Goal: Task Accomplishment & Management: Complete application form

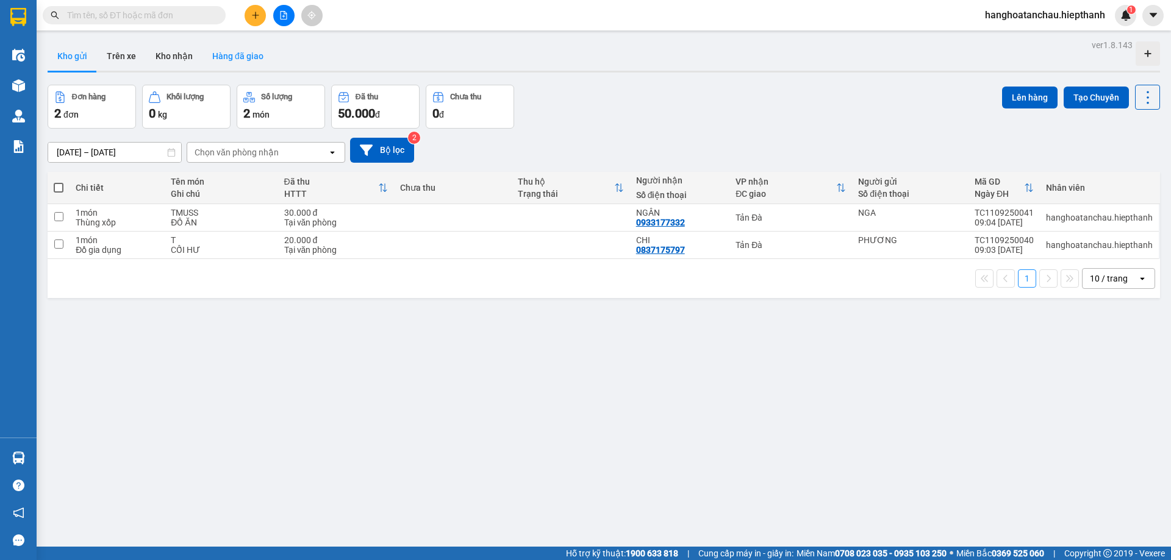
click at [234, 52] on button "Hàng đã giao" at bounding box center [237, 55] width 71 height 29
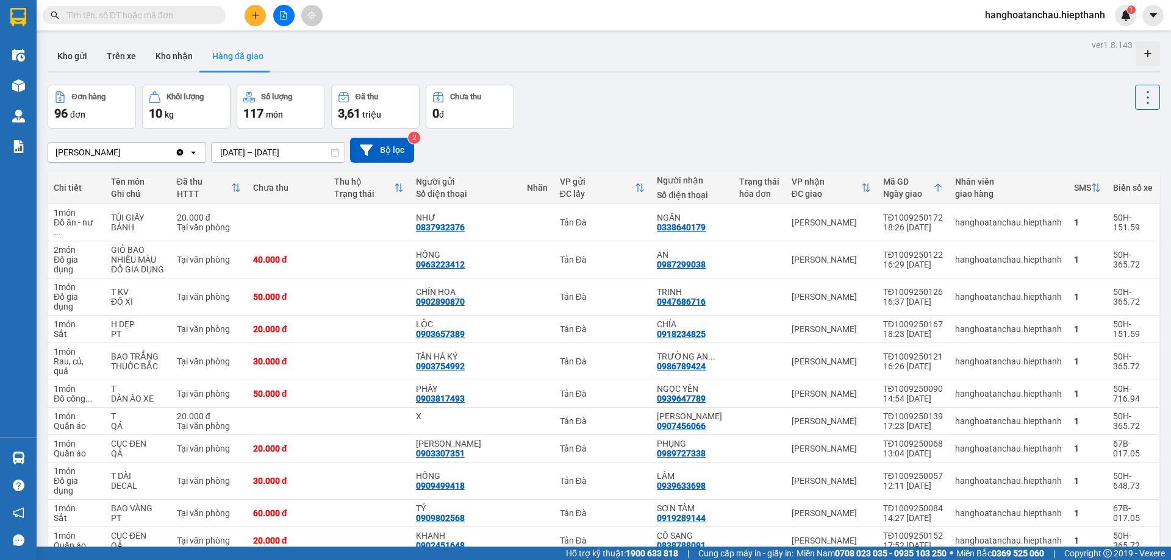
click at [151, 13] on input "text" at bounding box center [139, 15] width 144 height 13
click at [132, 11] on input "text" at bounding box center [139, 15] width 144 height 13
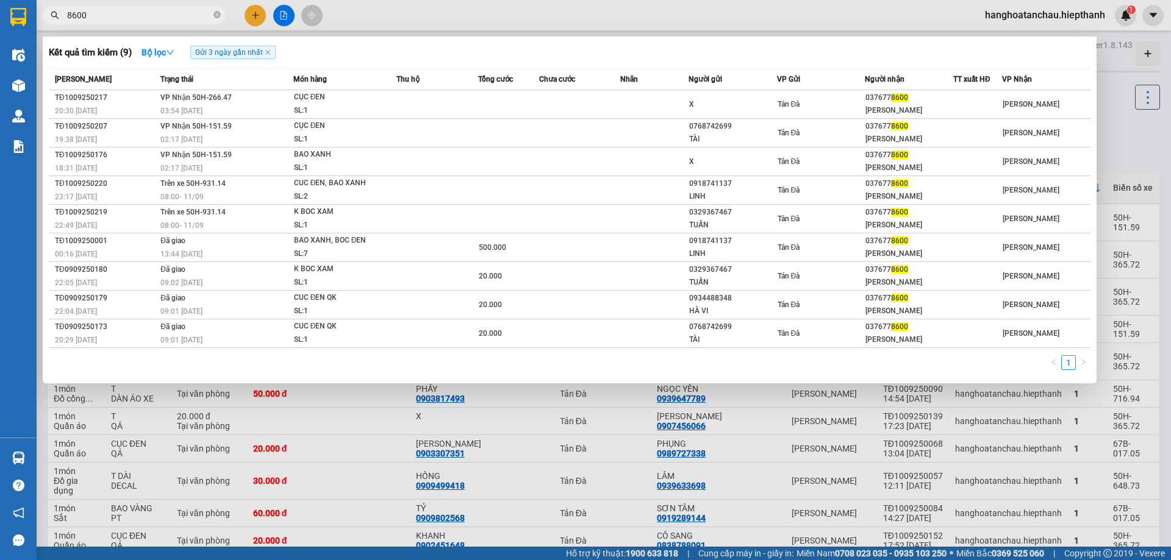
type input "8600"
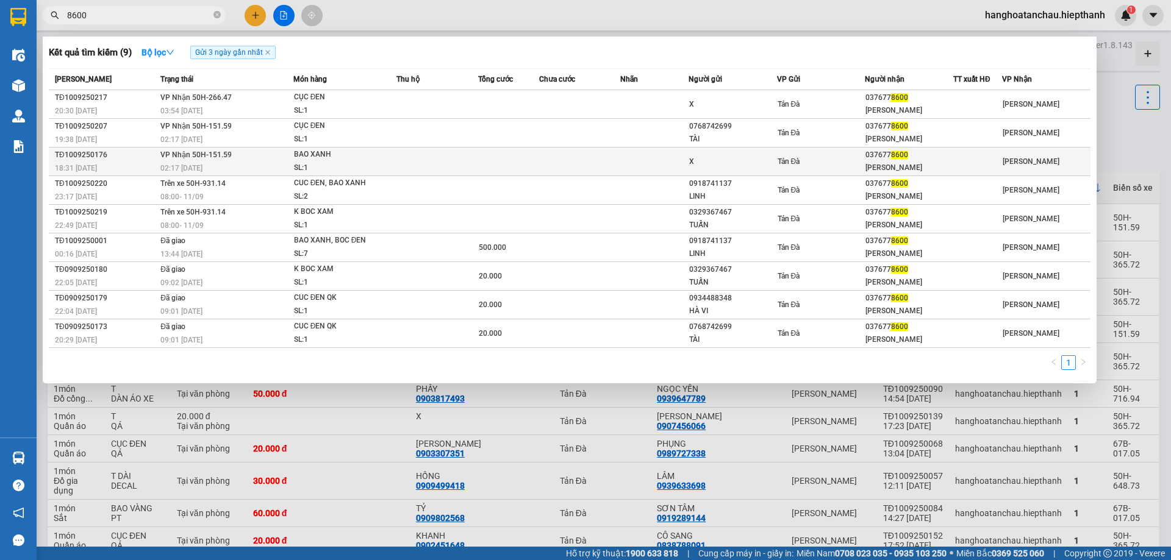
click at [436, 156] on td at bounding box center [437, 162] width 82 height 29
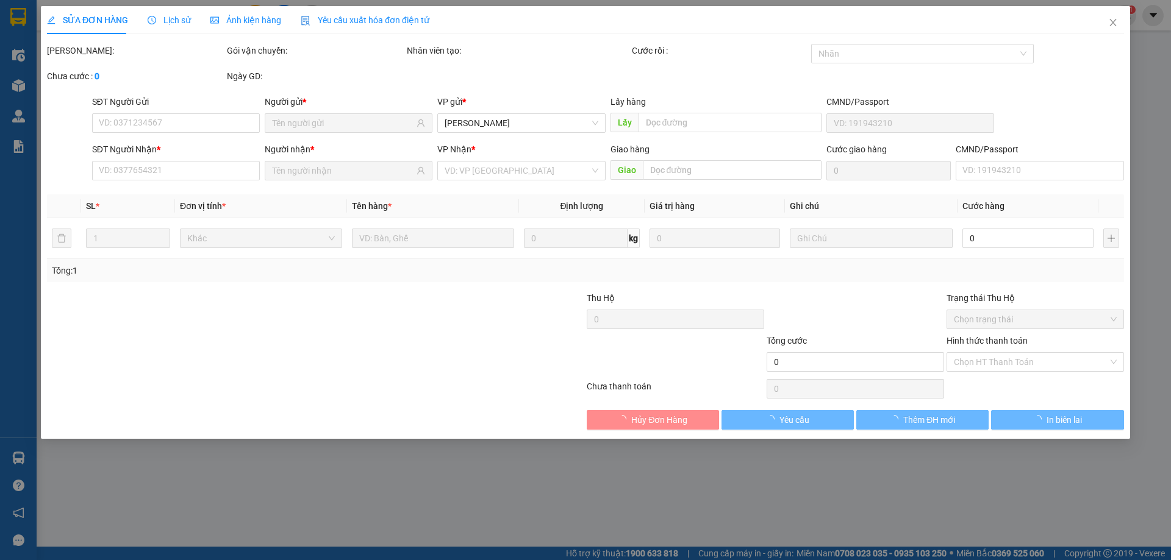
type input "X"
type input "0376778600"
type input "[PERSON_NAME]"
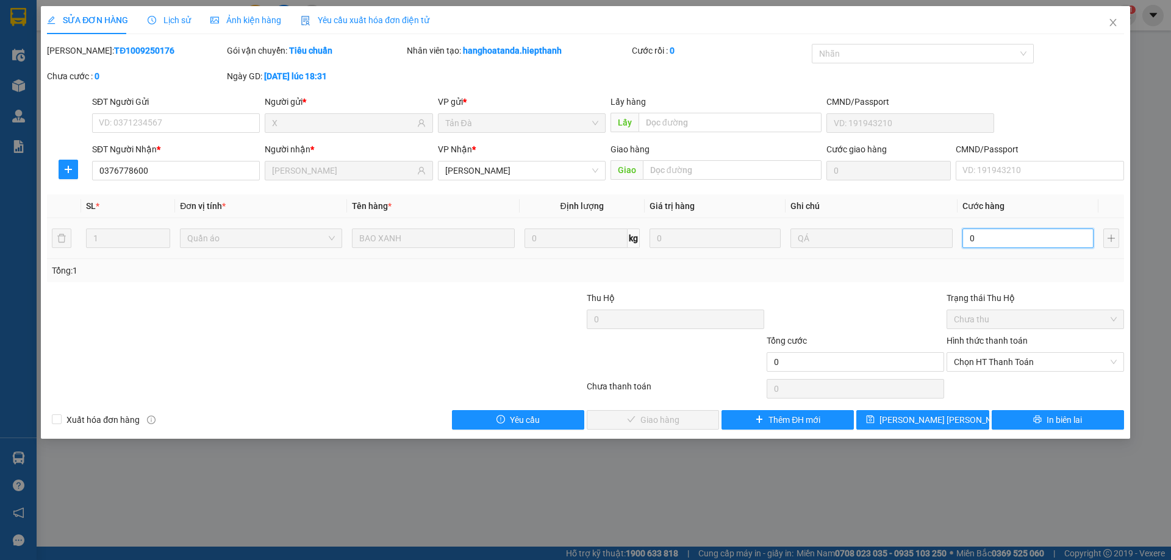
click at [985, 235] on input "0" at bounding box center [1027, 239] width 131 height 20
type input "6"
type input "65"
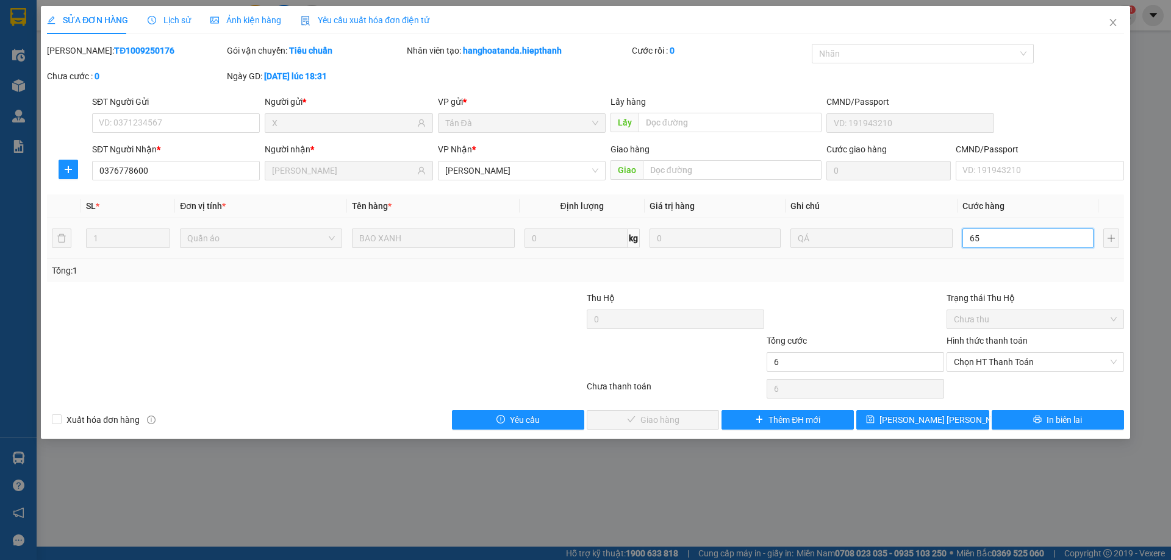
type input "65"
click at [992, 363] on span "Chọn HT Thanh Toán" at bounding box center [1035, 362] width 163 height 18
type input "65"
type input "65.000"
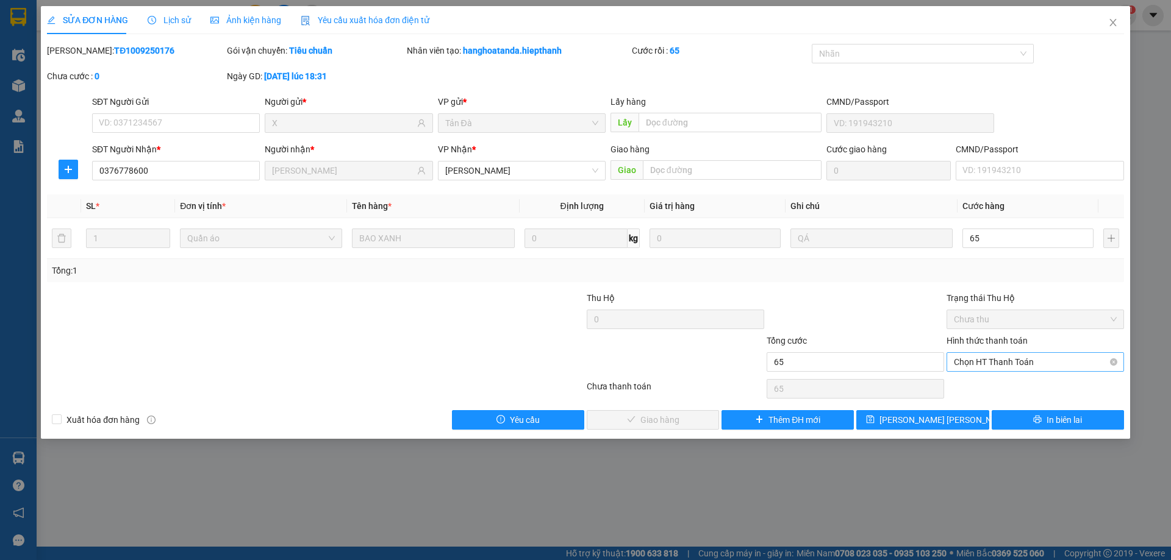
type input "65.000"
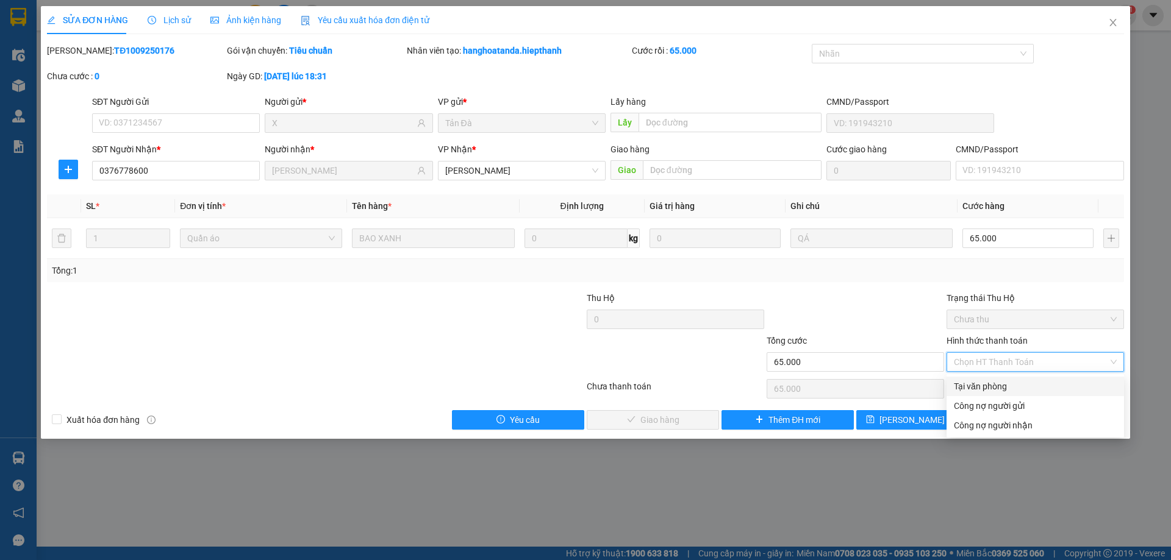
click at [994, 388] on div "Tại văn phòng" at bounding box center [1035, 386] width 163 height 13
type input "0"
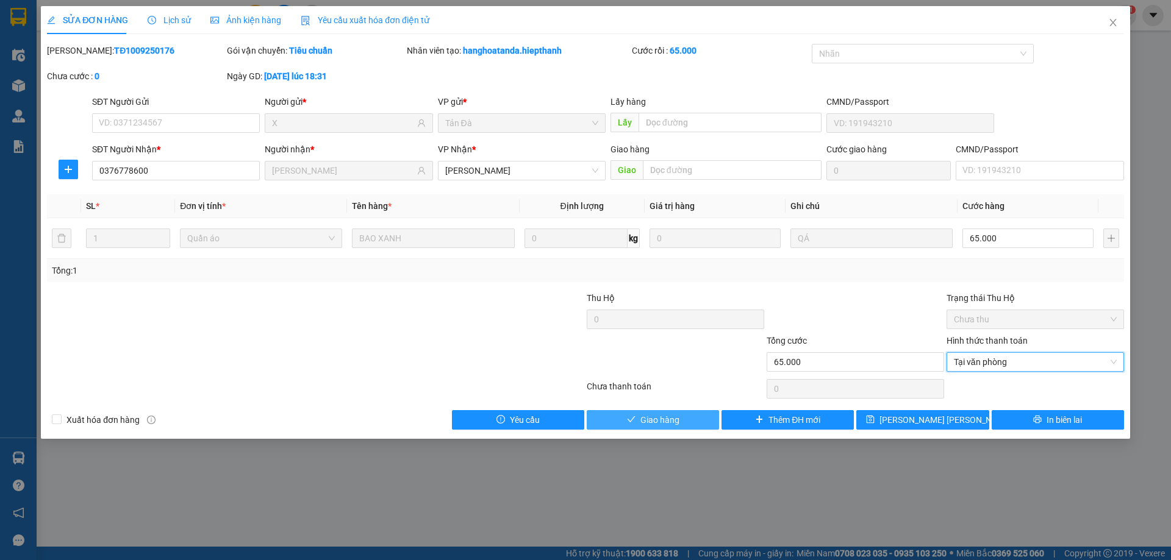
click at [665, 420] on span "Giao hàng" at bounding box center [659, 419] width 39 height 13
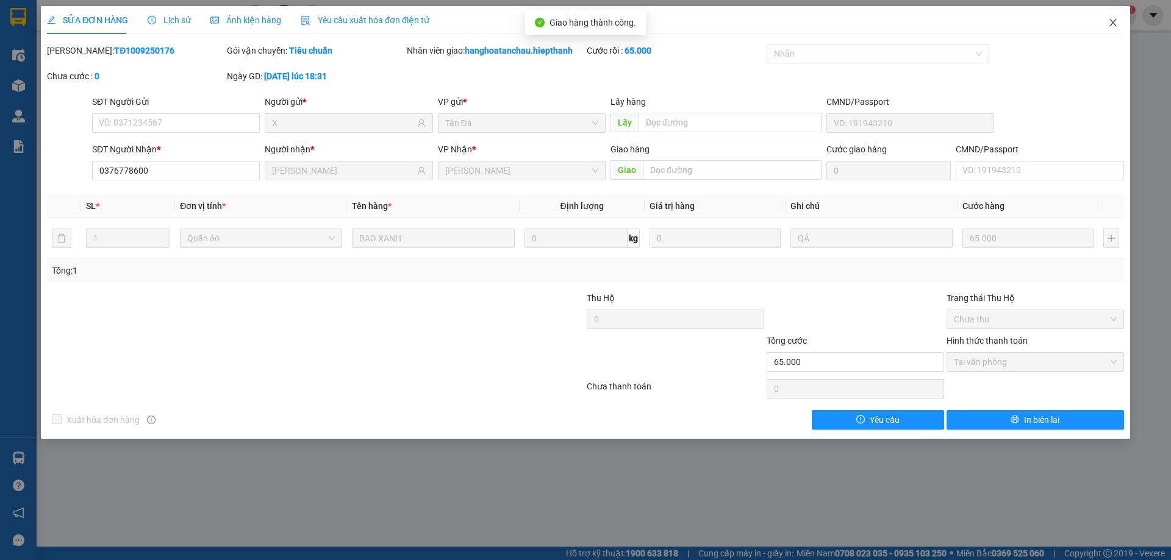
click at [1109, 22] on icon "close" at bounding box center [1113, 23] width 10 height 10
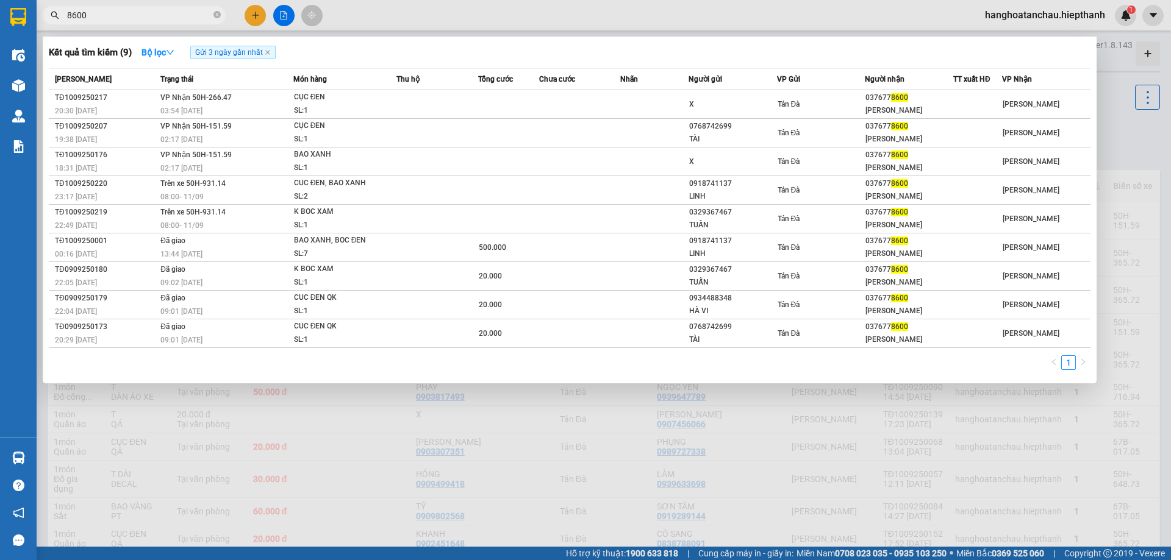
click at [143, 12] on input "8600" at bounding box center [139, 15] width 144 height 13
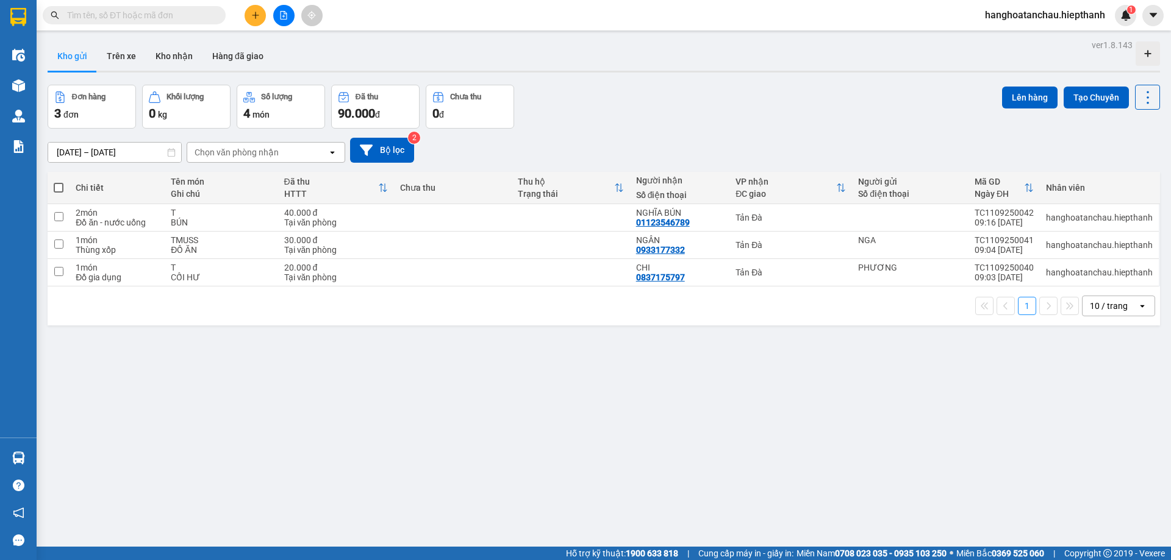
click at [714, 118] on div "Đơn hàng 3 đơn Khối lượng 0 kg Số lượng 4 món Đã thu 90.000 đ Chưa thu 0 đ Lên …" at bounding box center [604, 107] width 1112 height 44
click at [229, 56] on button "Hàng đã giao" at bounding box center [237, 55] width 71 height 29
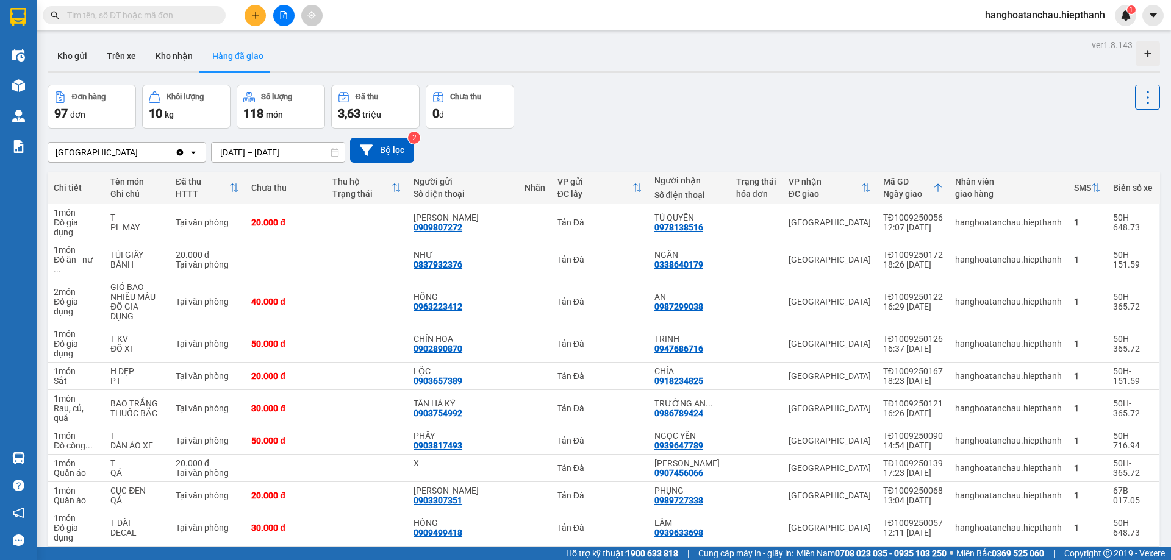
click at [137, 15] on input "text" at bounding box center [139, 15] width 144 height 13
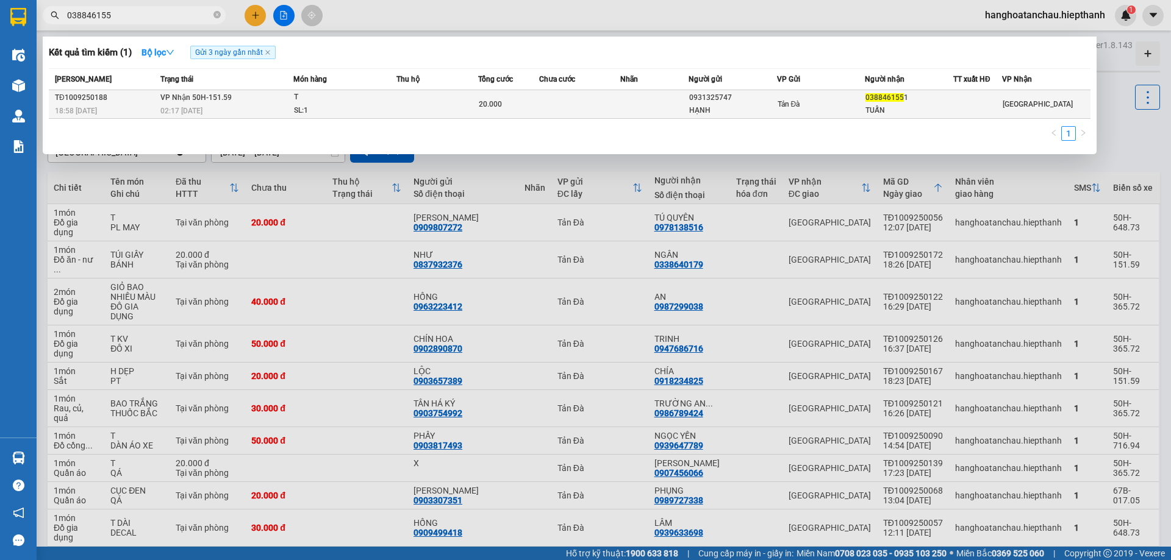
type input "038846155"
click at [361, 98] on div "T" at bounding box center [339, 97] width 91 height 13
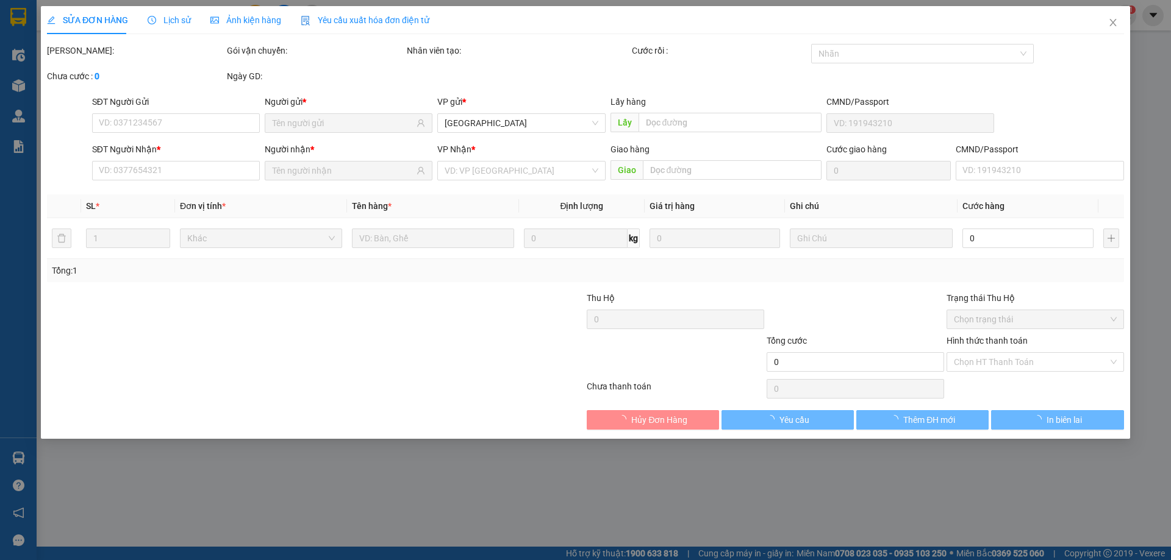
type input "0931325747"
type input "HẠNH"
type input "0388461551"
type input "TUẤN"
type input "20.000"
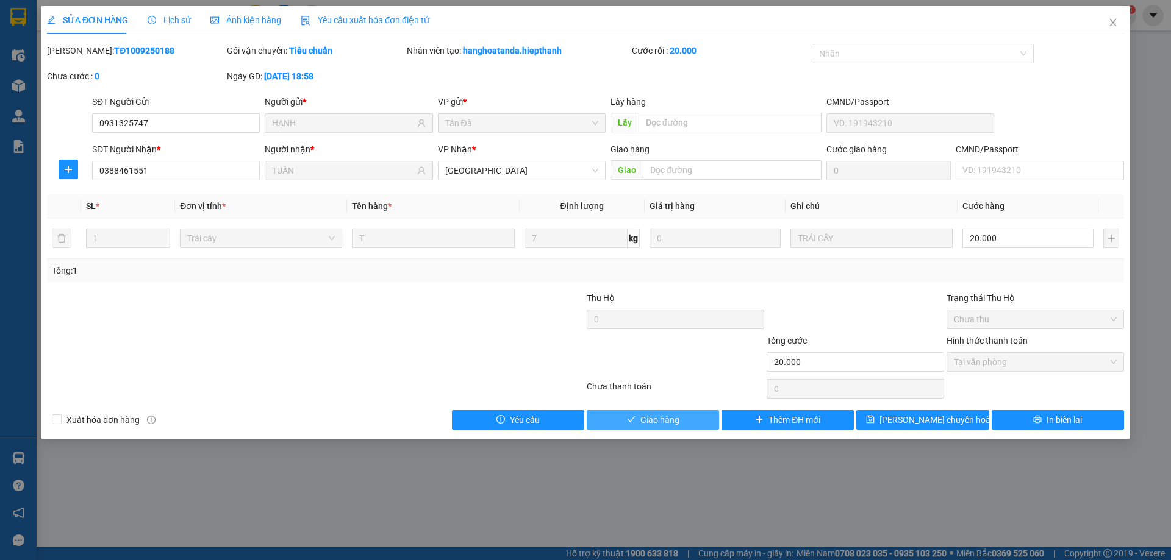
click at [642, 416] on span "Giao hàng" at bounding box center [659, 419] width 39 height 13
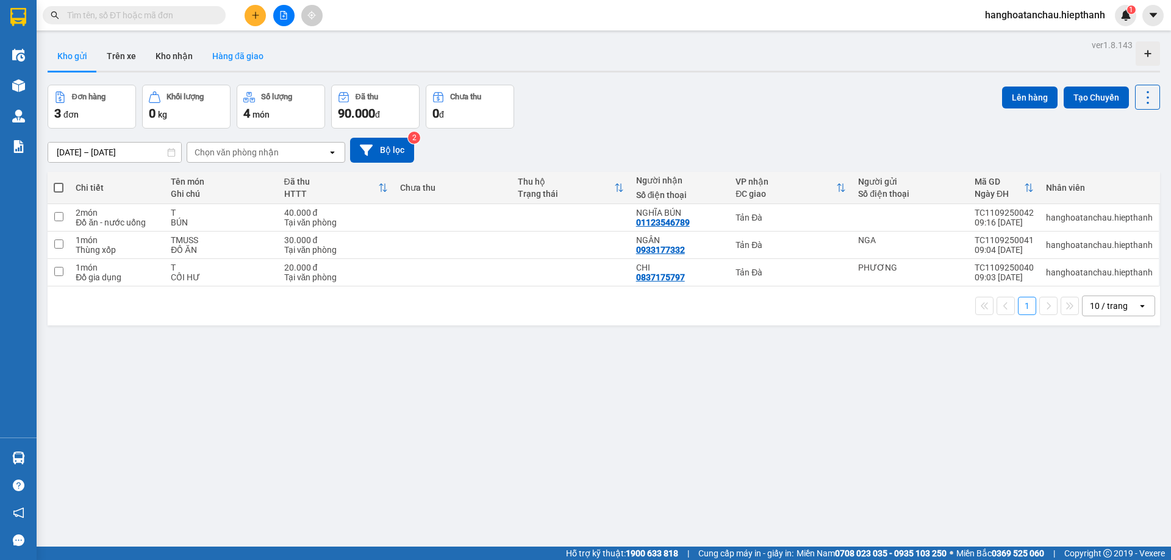
click at [240, 55] on button "Hàng đã giao" at bounding box center [237, 55] width 71 height 29
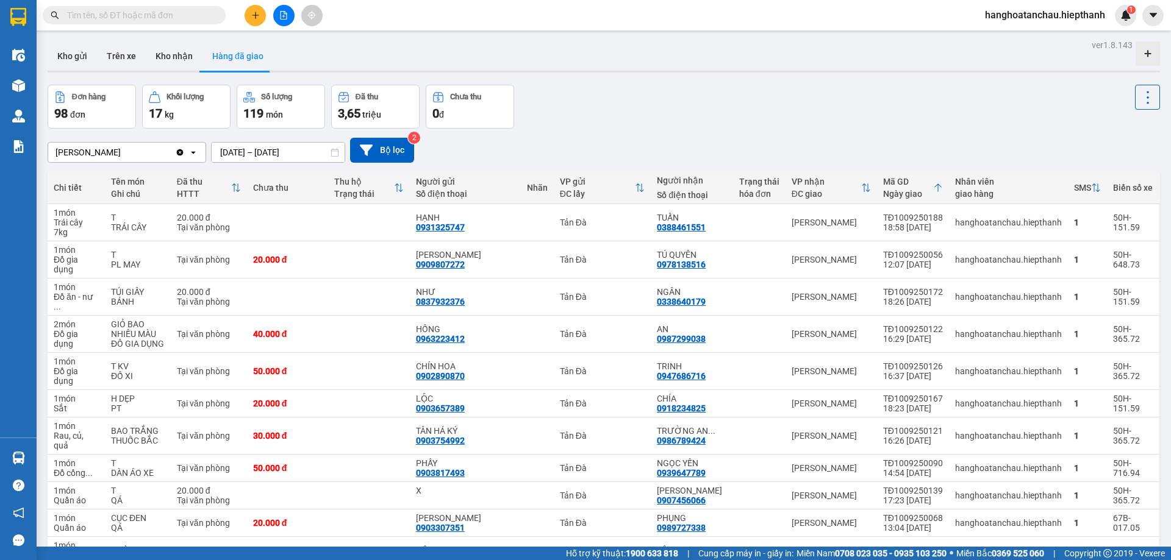
click at [700, 105] on div "Đơn hàng 98 đơn Khối lượng 17 kg Số lượng 119 món Đã thu 3,65 triệu Chưa thu 0 đ" at bounding box center [604, 107] width 1112 height 44
click at [173, 52] on button "Kho nhận" at bounding box center [174, 55] width 57 height 29
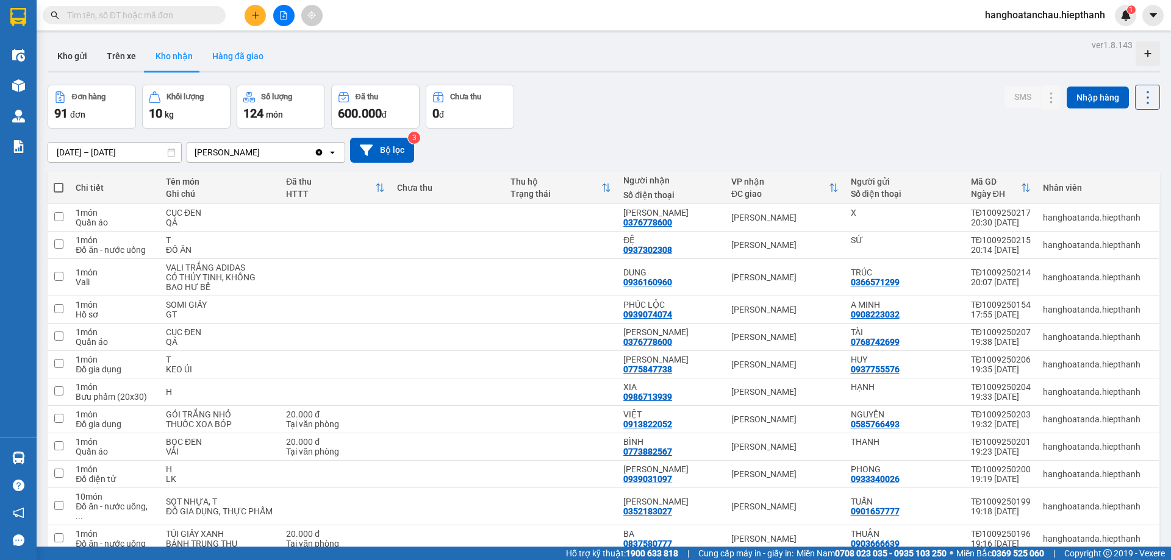
click at [242, 60] on button "Hàng đã giao" at bounding box center [237, 55] width 71 height 29
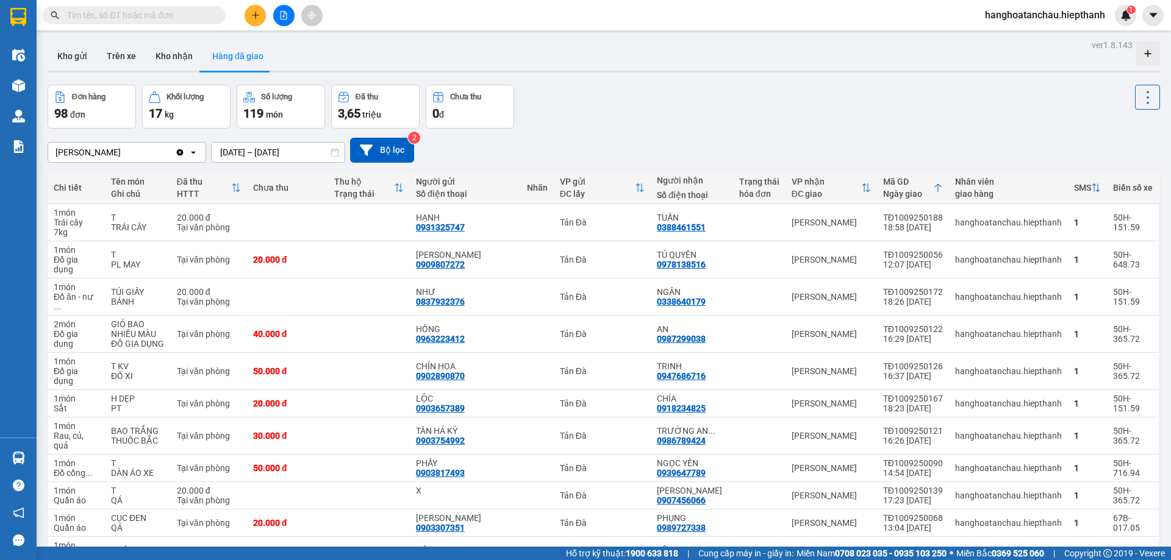
click at [619, 120] on div "Đơn hàng 98 đơn Khối lượng 17 kg Số lượng 119 món Đã thu 3,65 triệu Chưa thu 0 đ" at bounding box center [604, 107] width 1112 height 44
click at [621, 119] on div "Đơn hàng 98 đơn Khối lượng 17 kg Số lượng 119 món Đã thu 3,65 triệu Chưa thu 0 đ" at bounding box center [604, 107] width 1112 height 44
click at [774, 132] on div "Tân Châu Clear value open 11/09/2025 – 11/09/2025 Press the down arrow key to i…" at bounding box center [604, 150] width 1112 height 43
click at [763, 94] on div "Đơn hàng 98 đơn Khối lượng 17 kg Số lượng 119 món Đã thu 3,65 triệu Chưa thu 0 đ" at bounding box center [604, 107] width 1112 height 44
click at [140, 12] on input "text" at bounding box center [139, 15] width 144 height 13
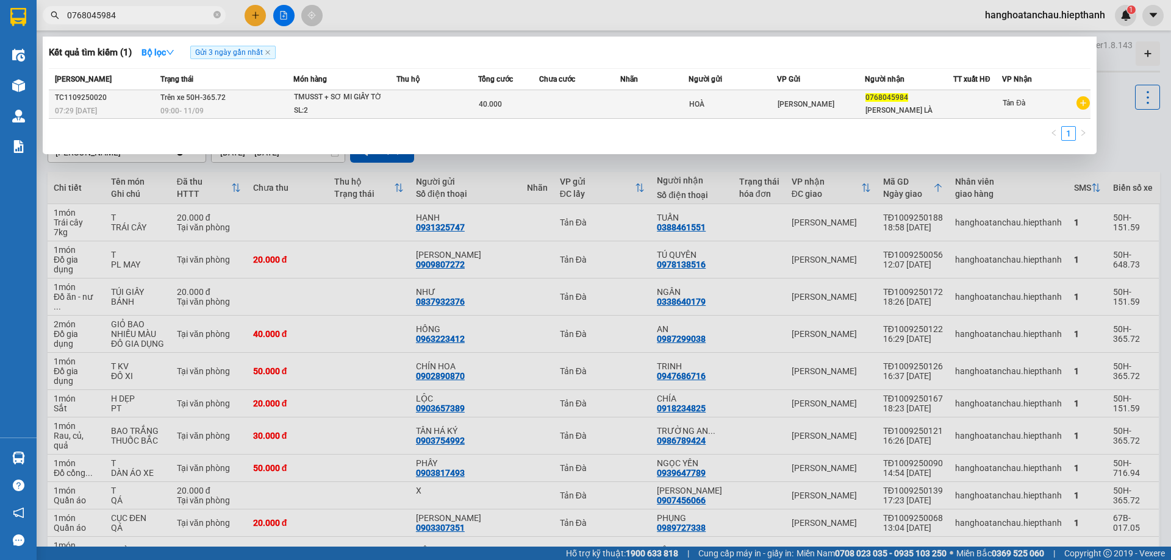
type input "0768045984"
click at [418, 101] on td at bounding box center [437, 104] width 82 height 29
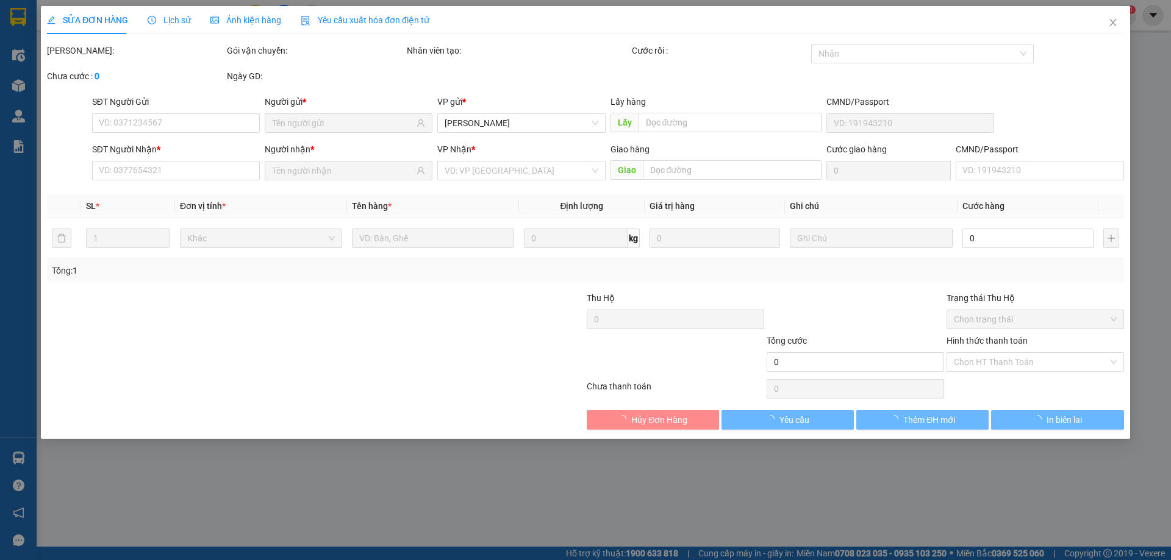
type input "0768045984"
type input "40.000"
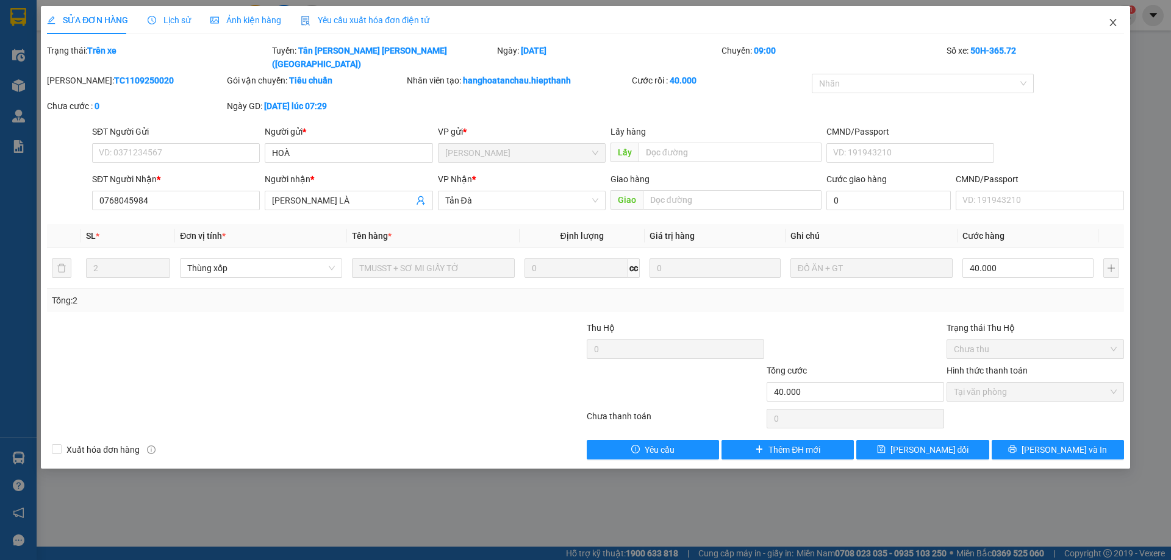
click at [1111, 21] on icon "close" at bounding box center [1112, 22] width 7 height 7
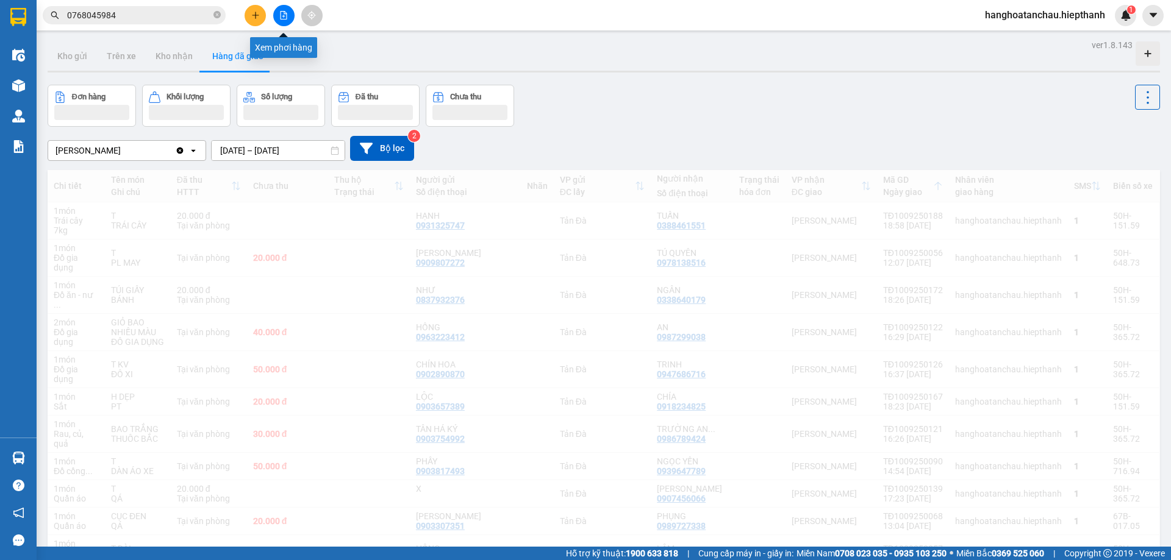
click at [285, 15] on icon "file-add" at bounding box center [283, 15] width 9 height 9
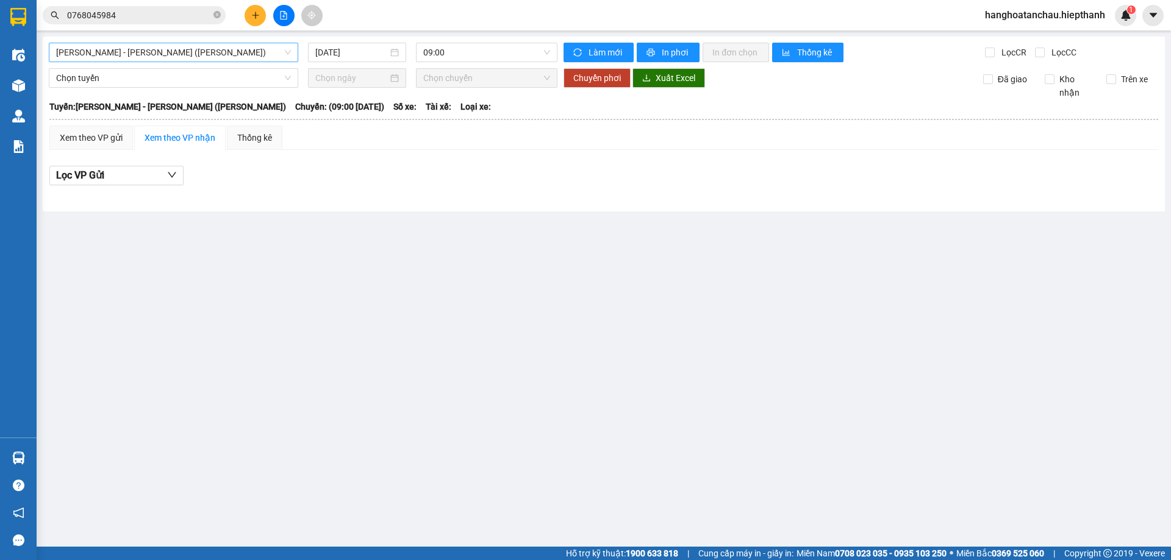
click at [185, 48] on span "Hồ Chí Minh - Tân Châu (TIỀN)" at bounding box center [173, 52] width 235 height 18
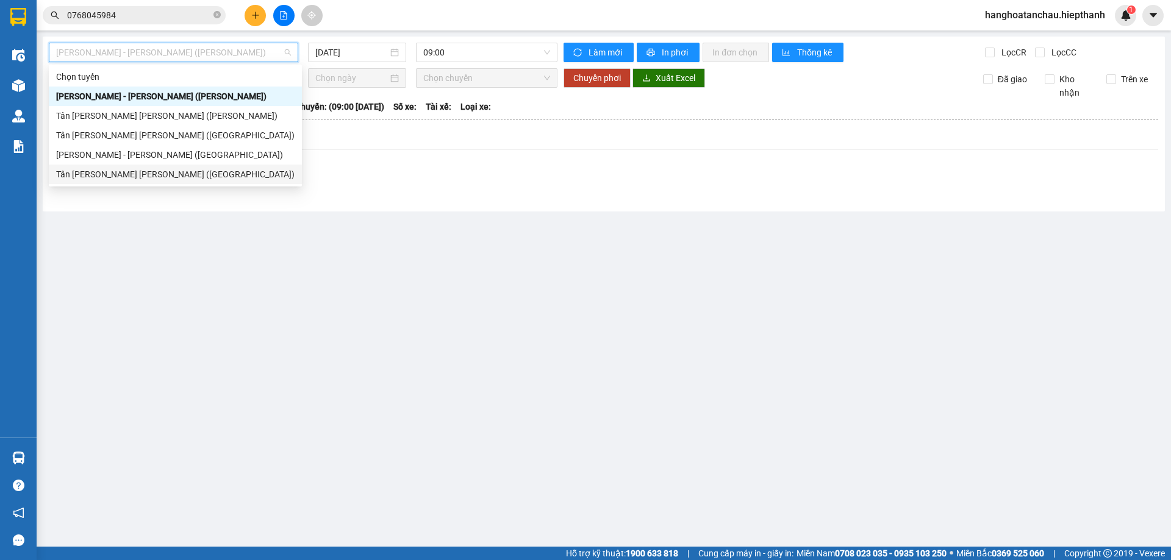
click at [173, 171] on div "Tân Châu - Hồ Chí Minh (Giường)" at bounding box center [175, 174] width 238 height 13
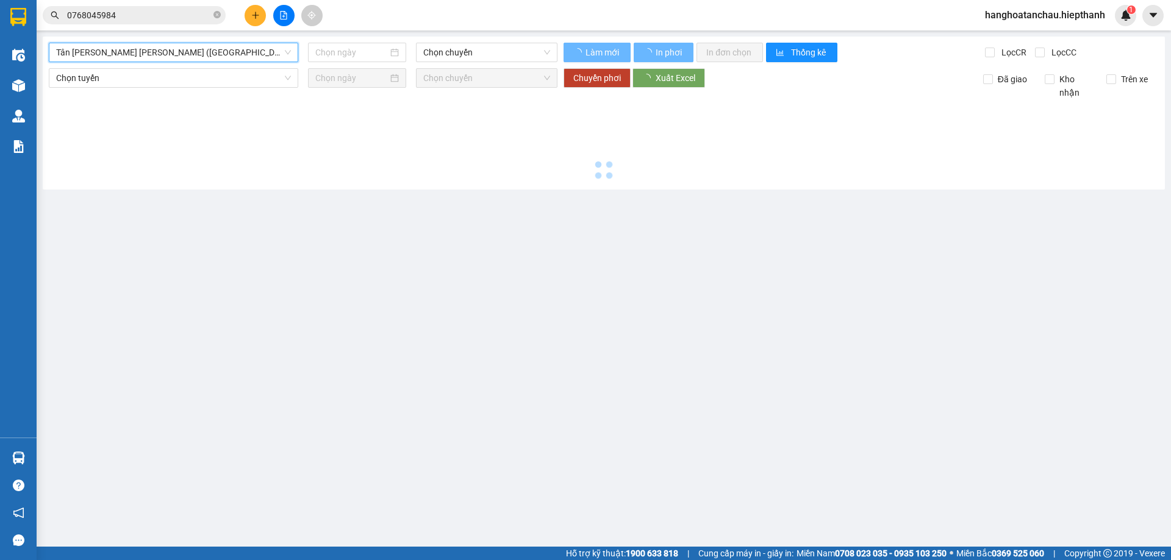
type input "11/09/2025"
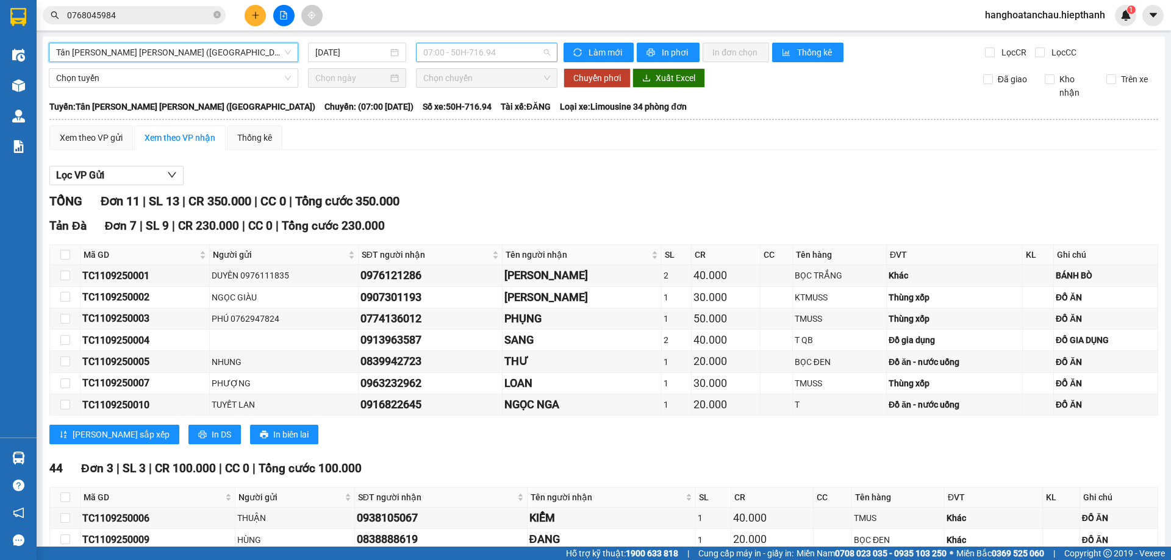
click at [462, 52] on span "07:00 - 50H-716.94" at bounding box center [486, 52] width 127 height 18
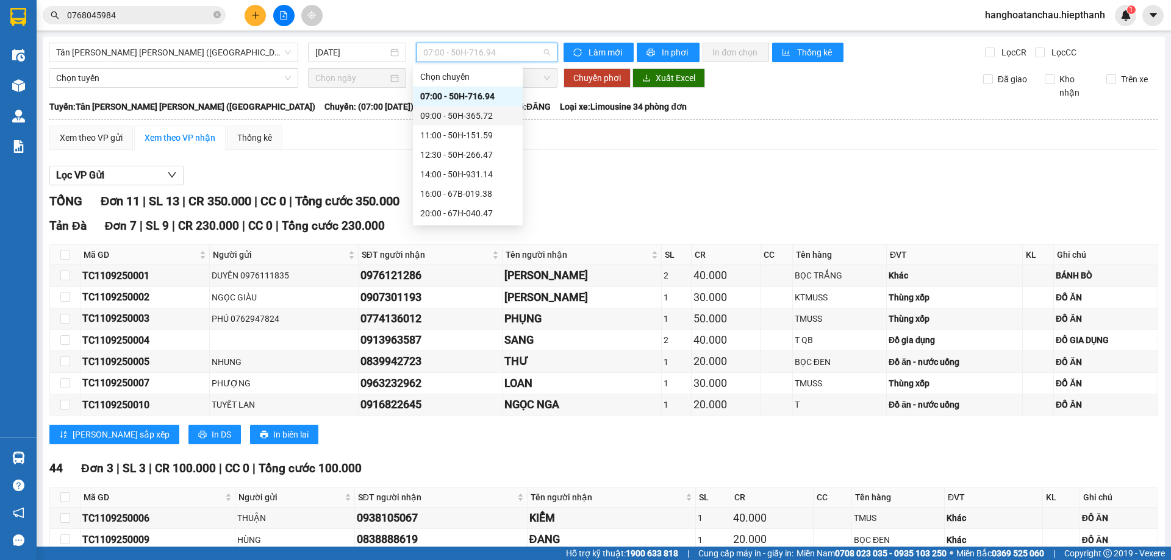
click at [470, 118] on div "09:00 - 50H-365.72" at bounding box center [467, 115] width 95 height 13
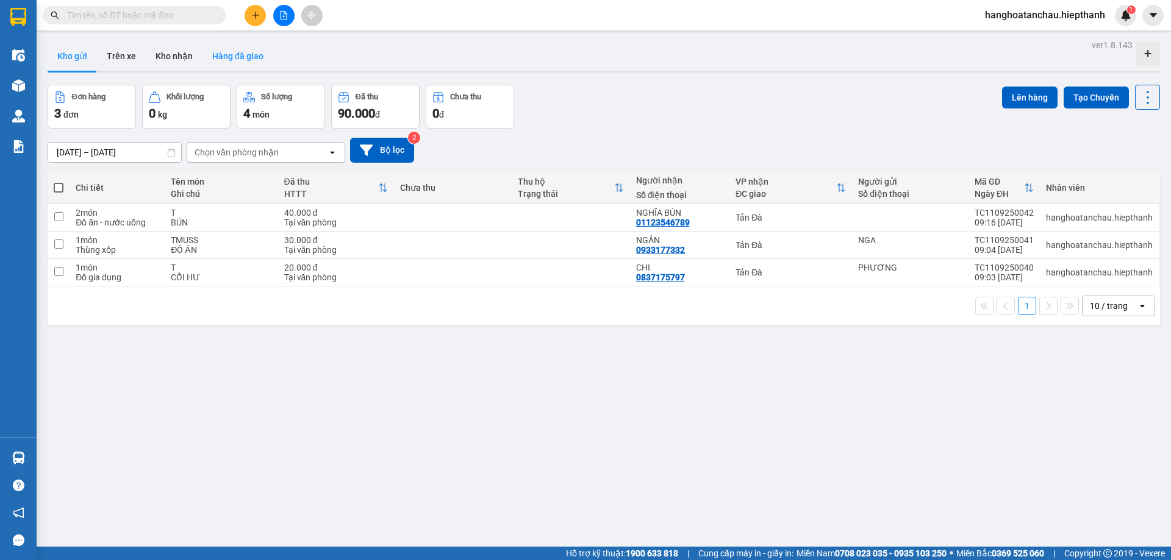
click at [248, 55] on button "Hàng đã giao" at bounding box center [237, 55] width 71 height 29
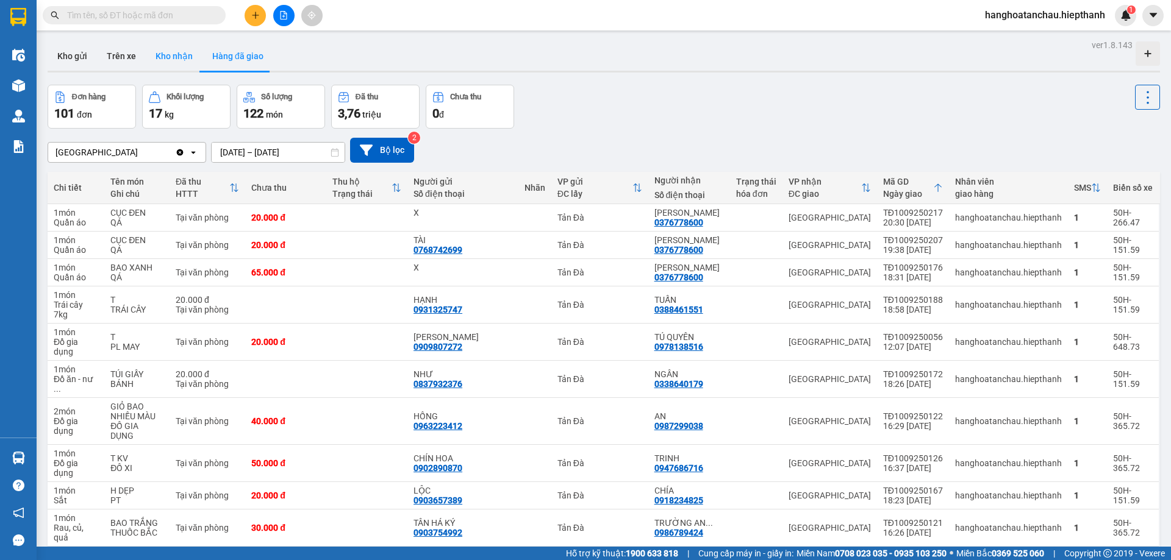
click at [164, 49] on button "Kho nhận" at bounding box center [174, 55] width 57 height 29
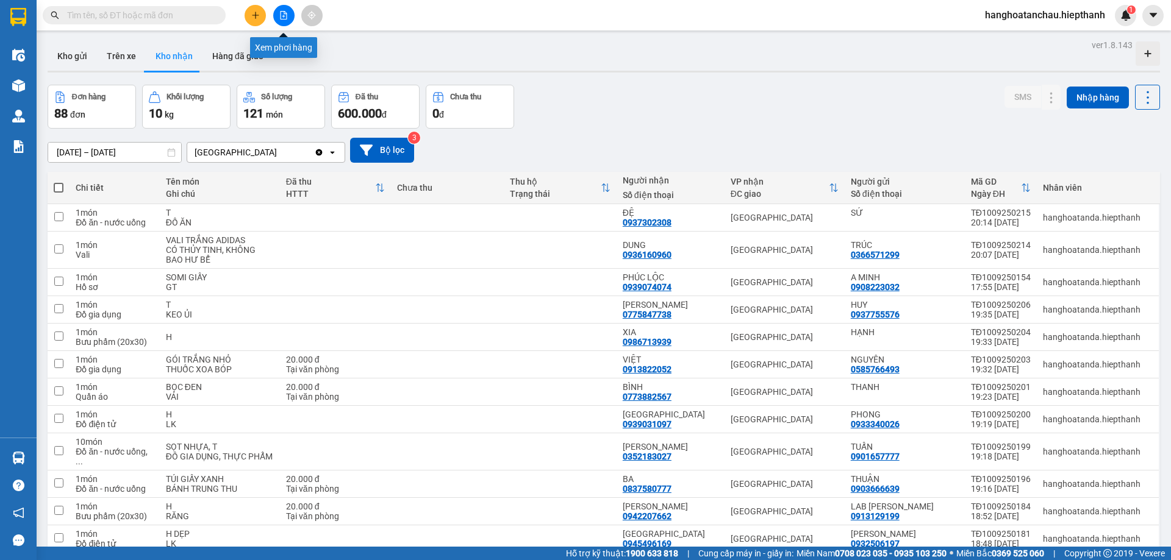
click at [284, 10] on button at bounding box center [283, 15] width 21 height 21
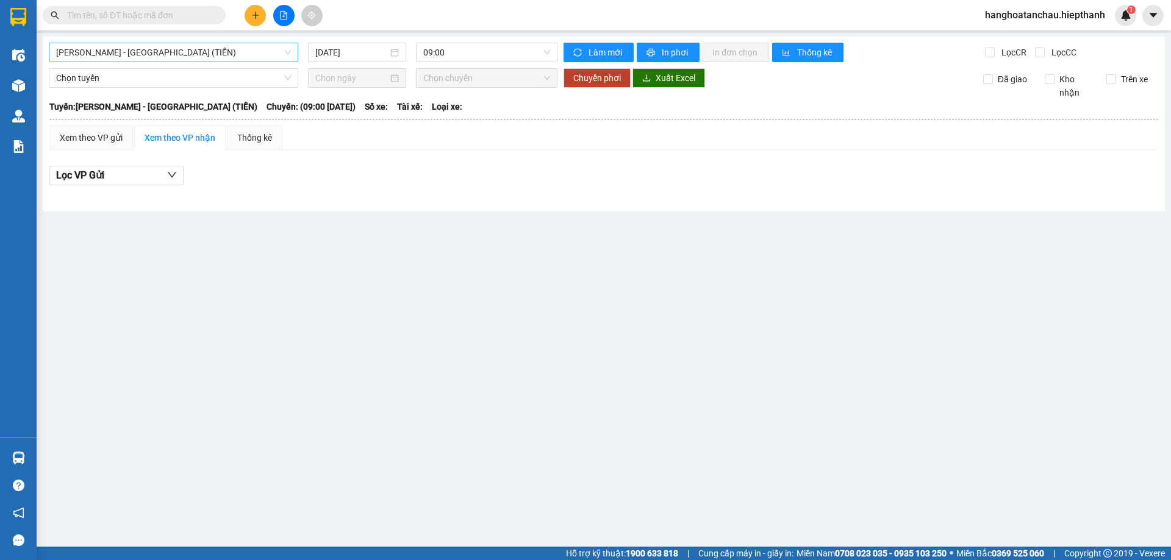
click at [183, 53] on span "Hồ Chí Minh - Tân Châu (TIỀN)" at bounding box center [173, 52] width 235 height 18
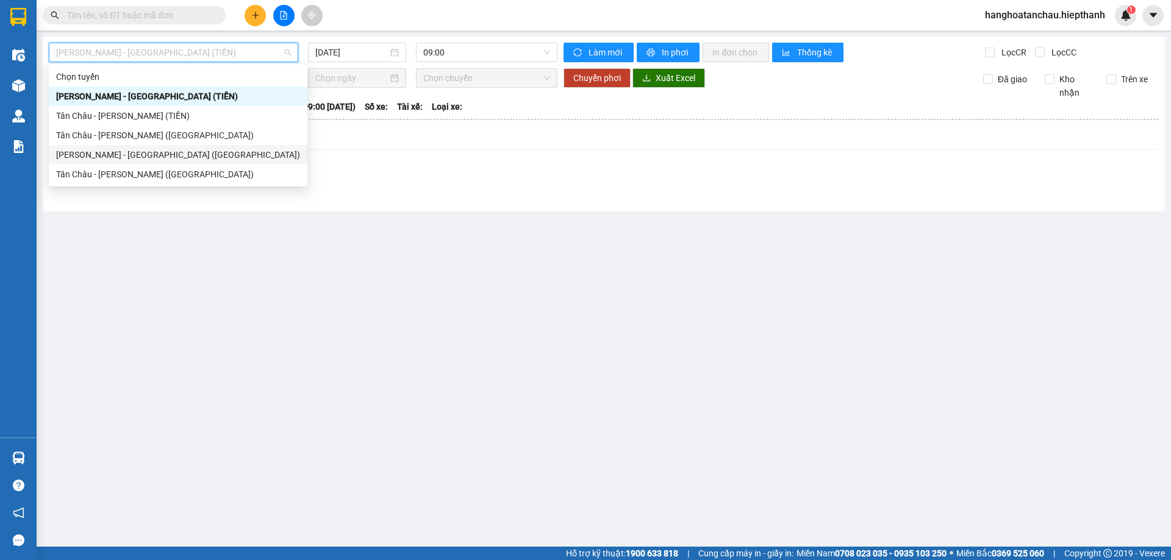
click at [183, 153] on div "Hồ Chí Minh - Tân Châu (Giường)" at bounding box center [178, 154] width 244 height 13
type input "11/09/2025"
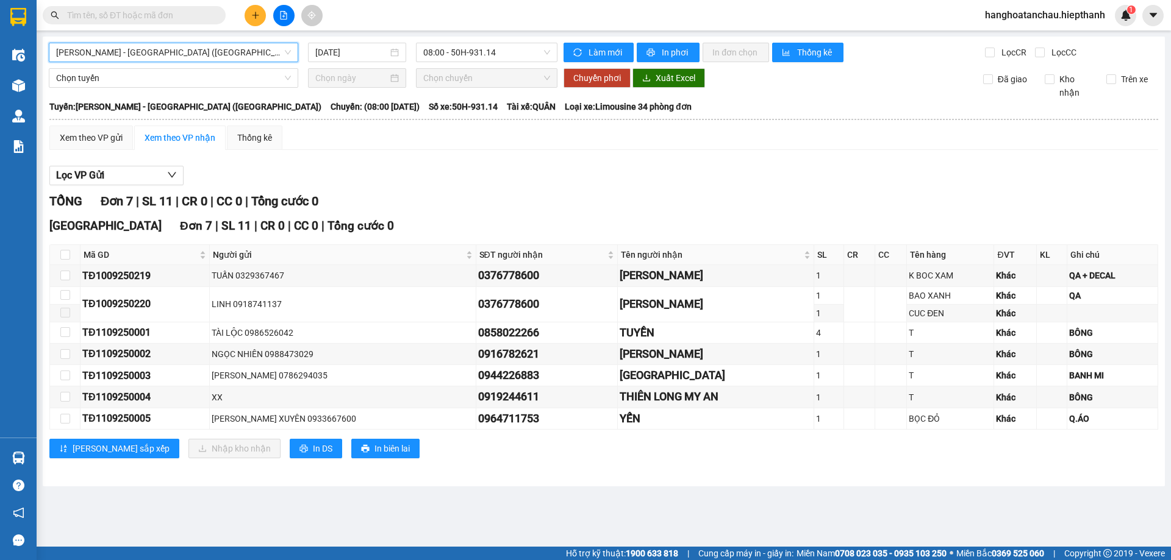
click at [173, 12] on input "text" at bounding box center [139, 15] width 144 height 13
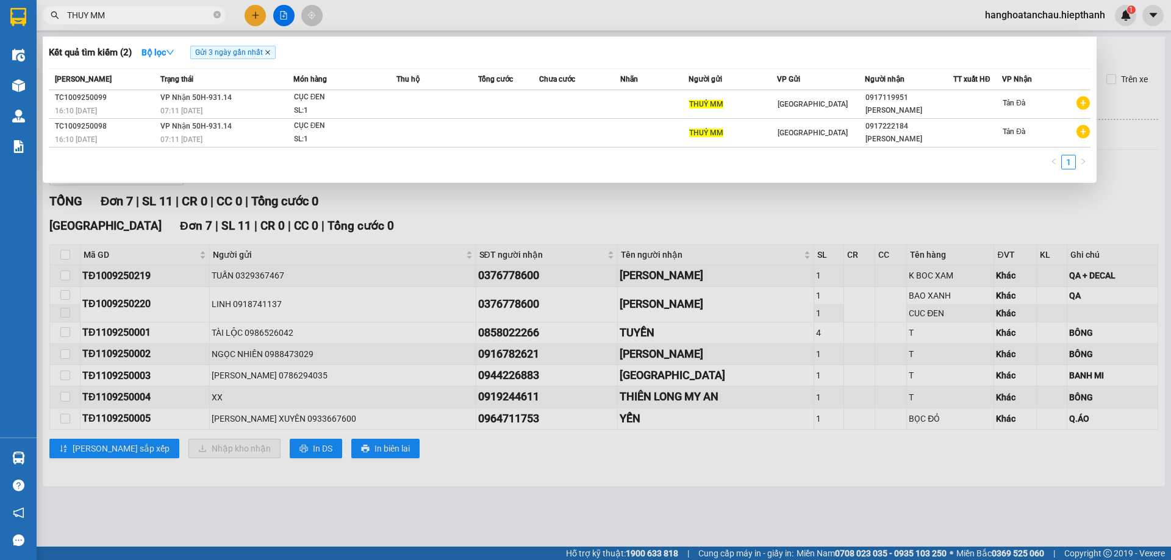
type input "THUY MM"
click at [270, 51] on icon "close" at bounding box center [268, 52] width 6 height 6
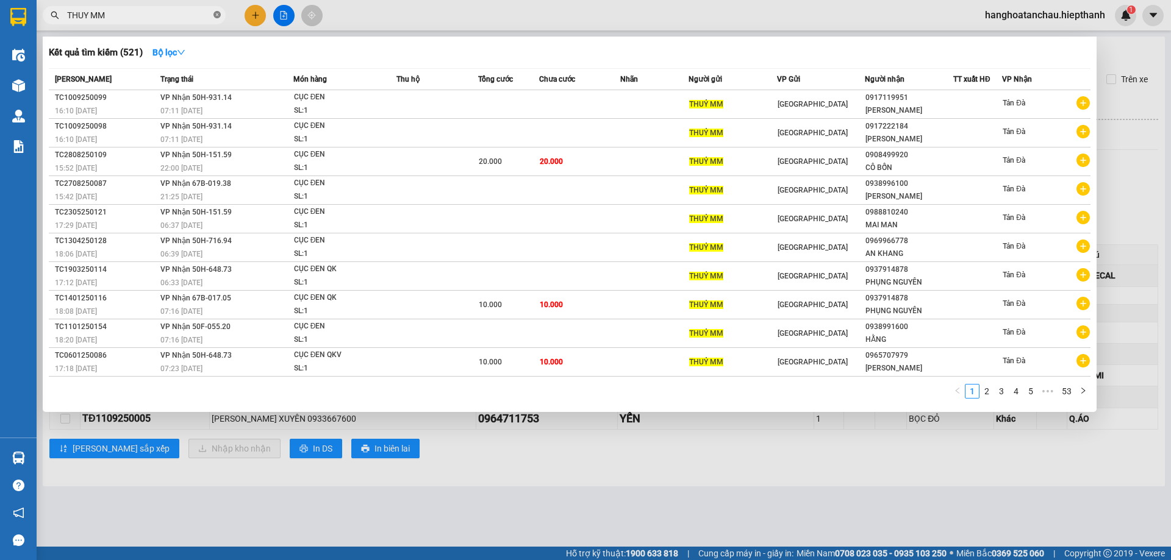
click at [217, 14] on icon "close-circle" at bounding box center [216, 14] width 7 height 7
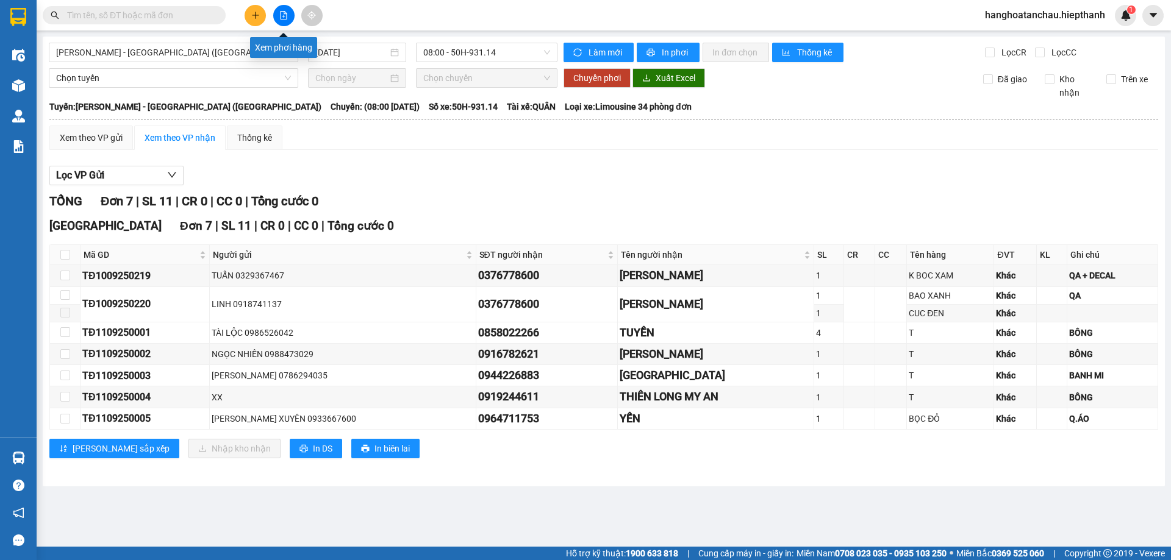
click at [286, 16] on icon "file-add" at bounding box center [283, 15] width 9 height 9
click at [366, 51] on input "11/09/2025" at bounding box center [351, 52] width 73 height 13
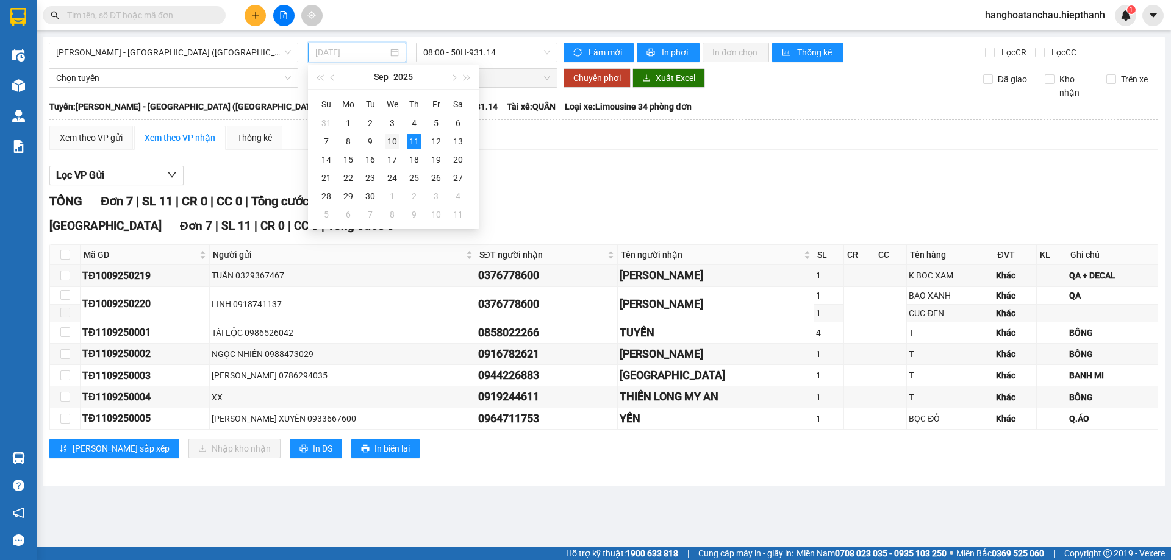
click at [391, 140] on div "10" at bounding box center [392, 141] width 15 height 15
type input "10/09/2025"
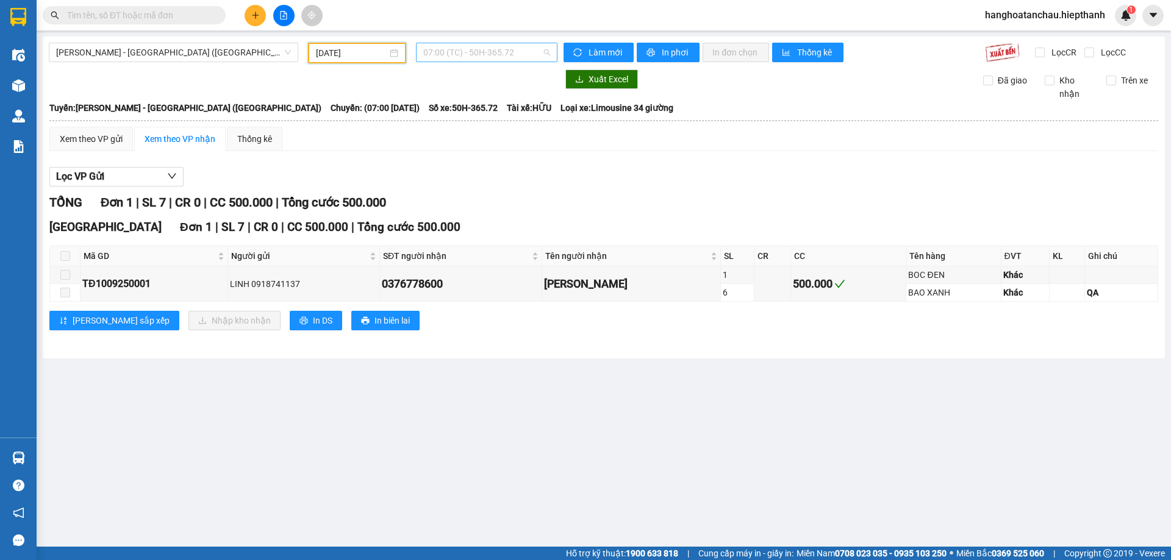
click at [472, 52] on span "07:00 (TC) - 50H-365.72" at bounding box center [486, 52] width 127 height 18
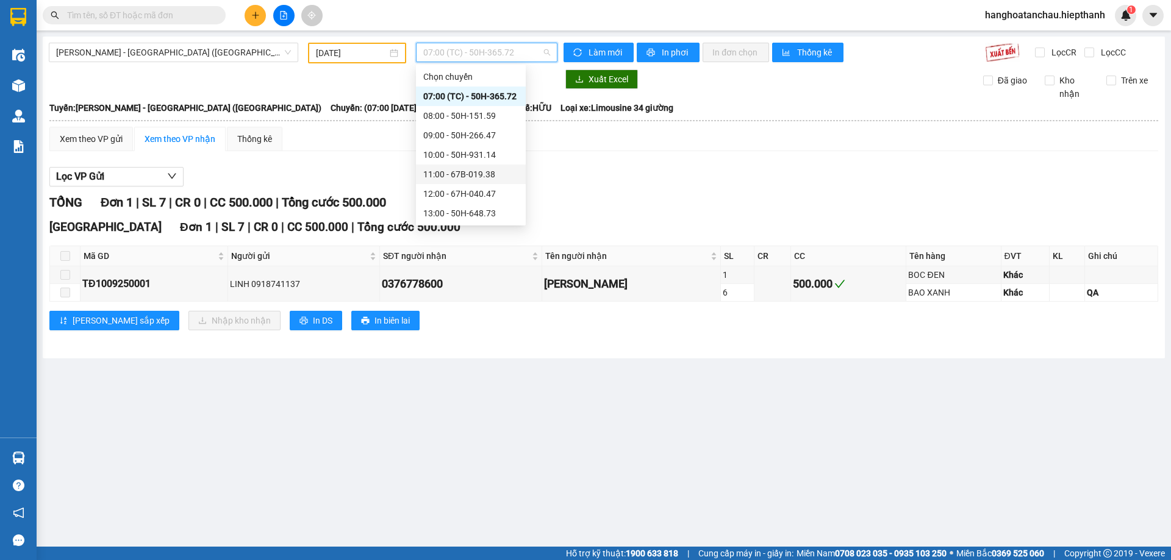
scroll to position [98, 0]
click at [490, 212] on div "22:30 - 50H-266.47" at bounding box center [470, 213] width 95 height 13
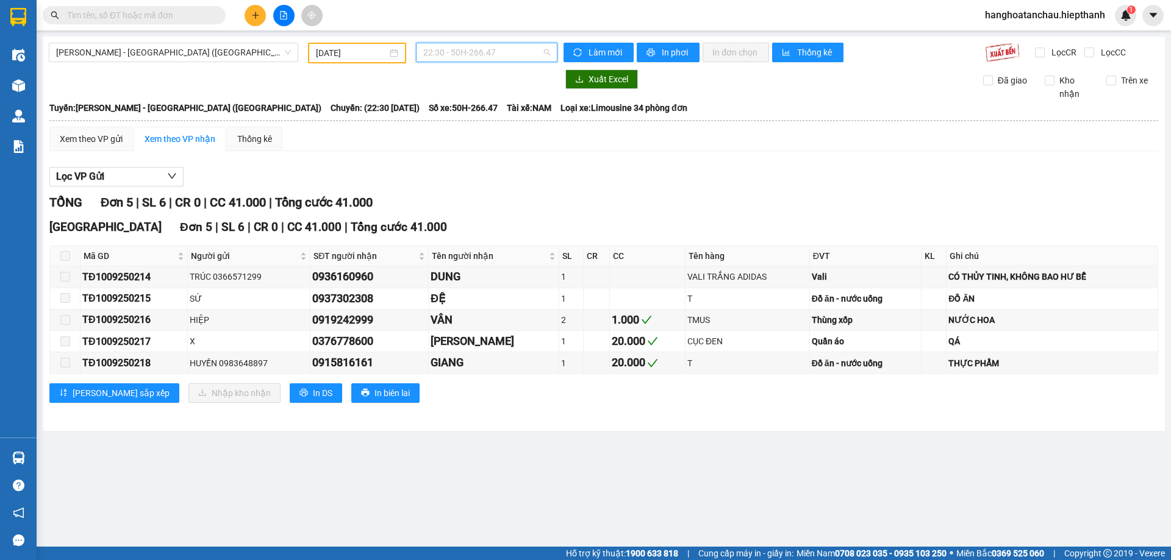
click at [467, 51] on span "22:30 - 50H-266.47" at bounding box center [486, 52] width 127 height 18
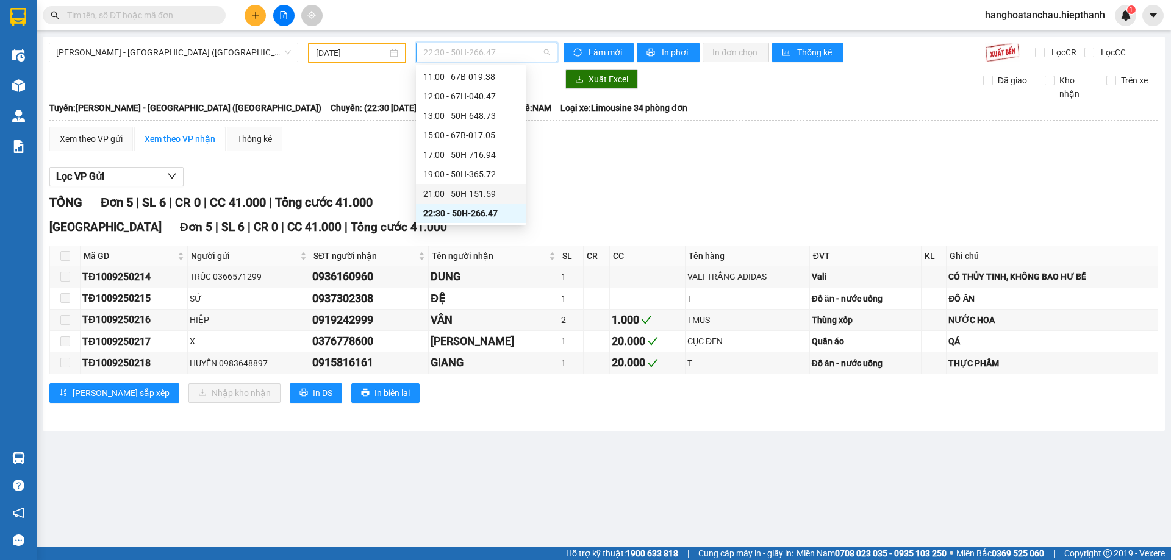
click at [461, 190] on div "21:00 - 50H-151.59" at bounding box center [470, 193] width 95 height 13
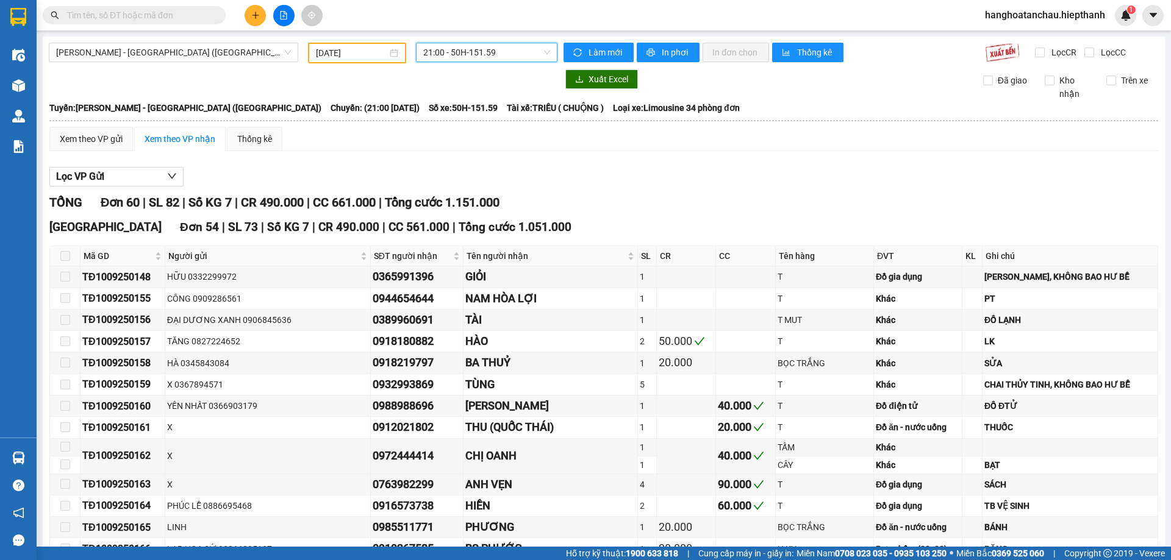
click at [462, 52] on span "21:00 - 50H-151.59" at bounding box center [486, 52] width 127 height 18
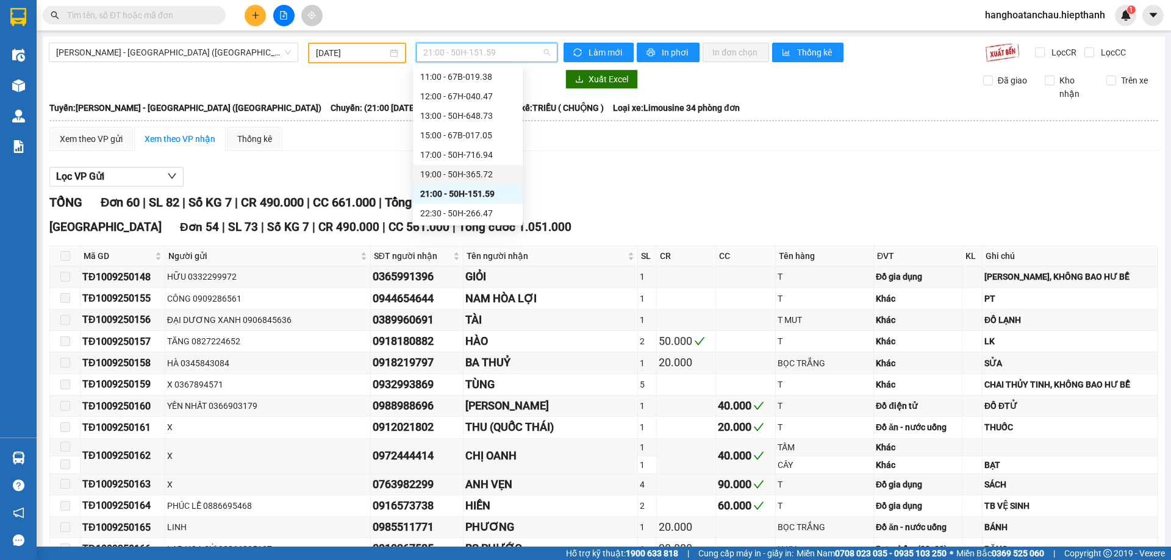
click at [484, 176] on div "19:00 - 50H-365.72" at bounding box center [467, 174] width 95 height 13
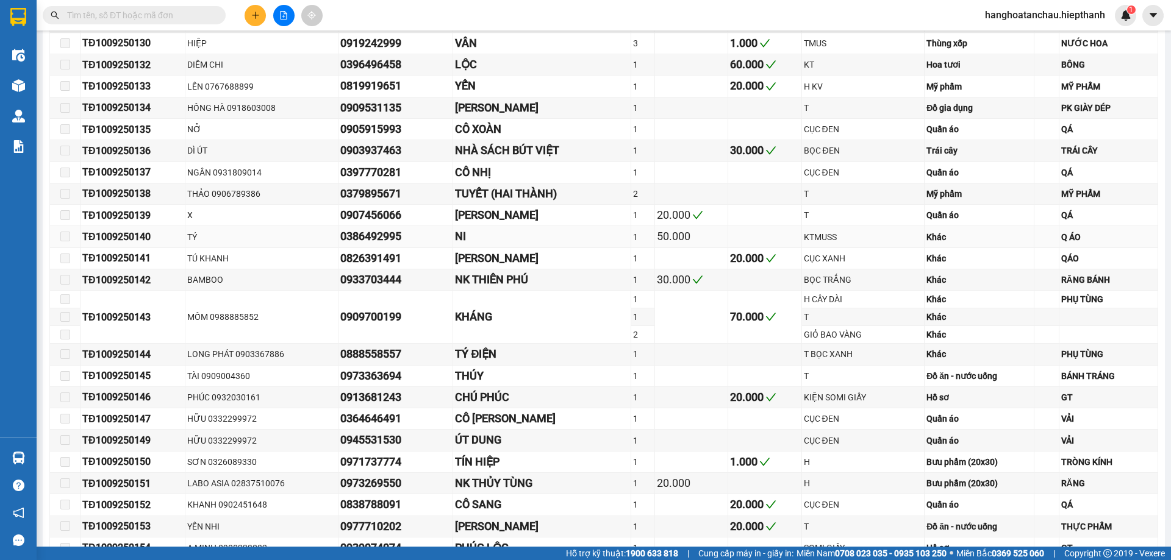
scroll to position [488, 0]
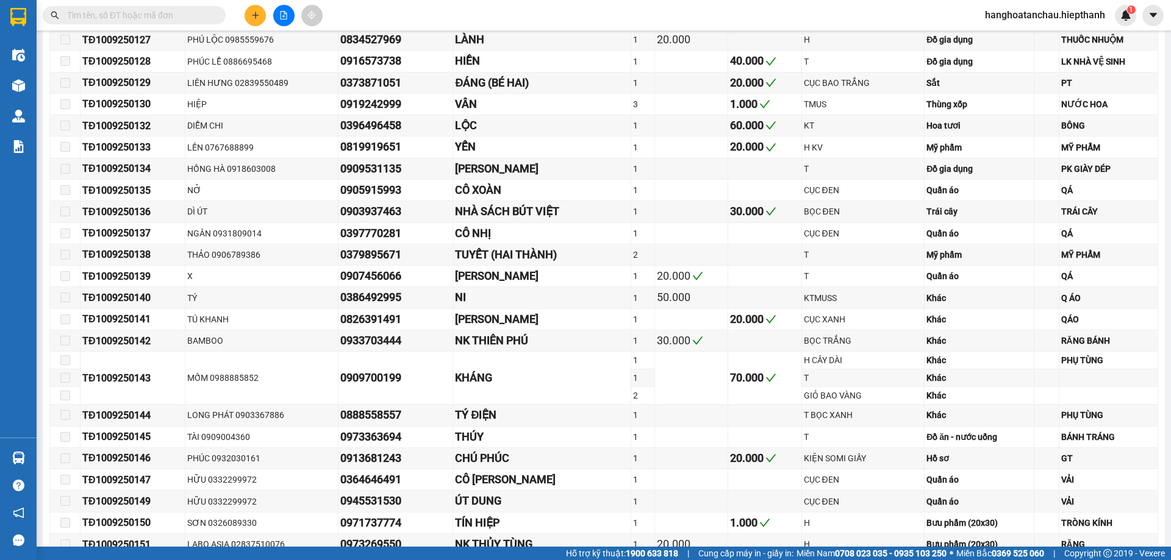
click at [140, 7] on span at bounding box center [134, 15] width 183 height 18
click at [140, 12] on input "text" at bounding box center [139, 15] width 144 height 13
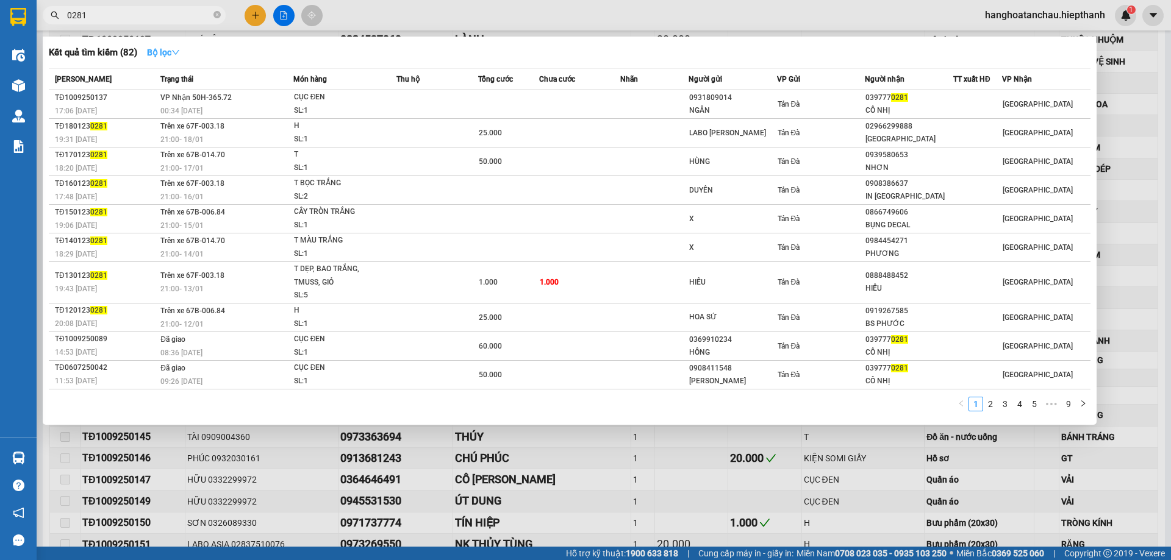
type input "0281"
click at [174, 48] on strong "Bộ lọc" at bounding box center [163, 53] width 33 height 10
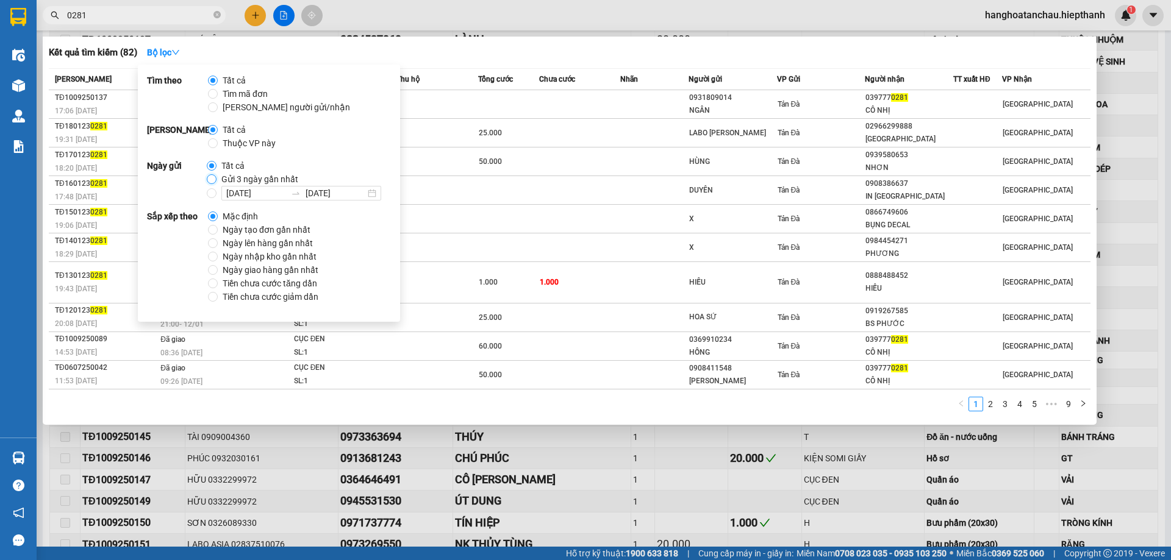
click at [207, 175] on input "Gửi 3 ngày gần nhất" at bounding box center [212, 179] width 10 height 10
radio input "true"
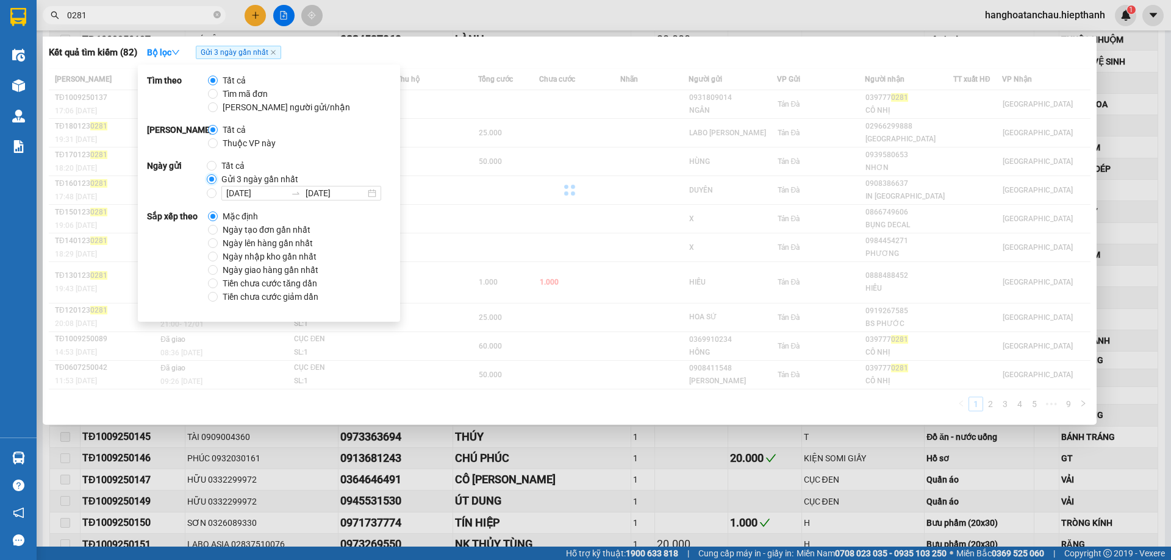
radio input "false"
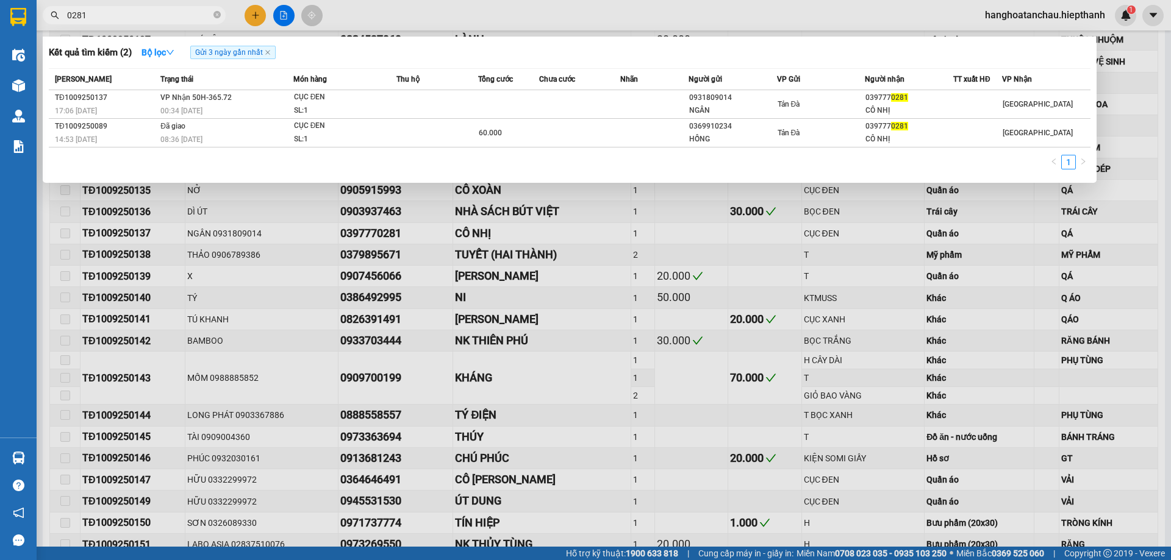
click at [586, 51] on div "Kết quả tìm kiếm ( 2 ) Bộ lọc Gửi 3 ngày gần nhất" at bounding box center [569, 53] width 1041 height 20
click at [412, 15] on div at bounding box center [585, 280] width 1171 height 560
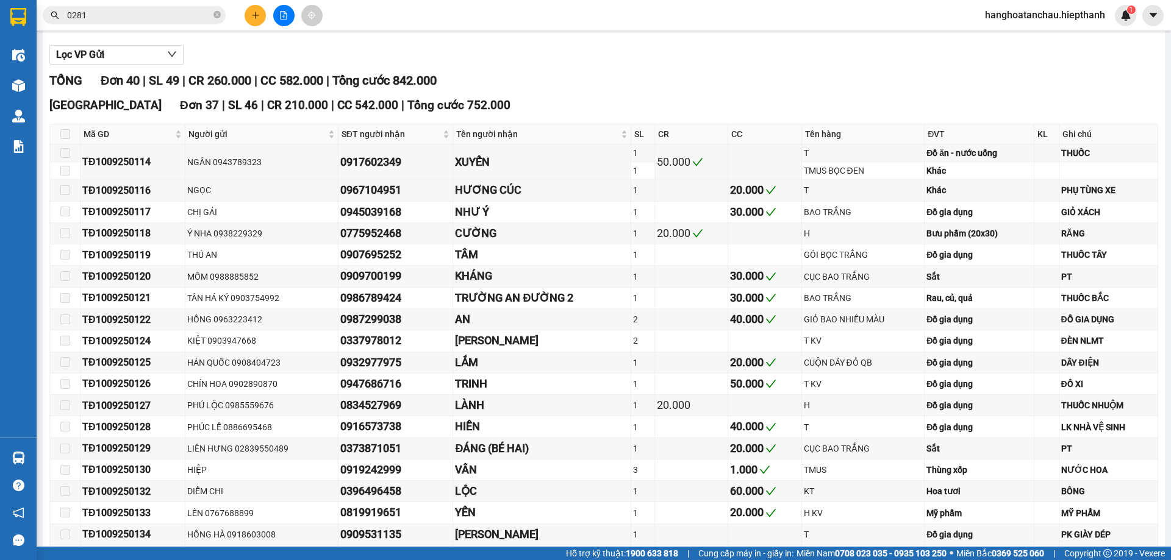
scroll to position [0, 0]
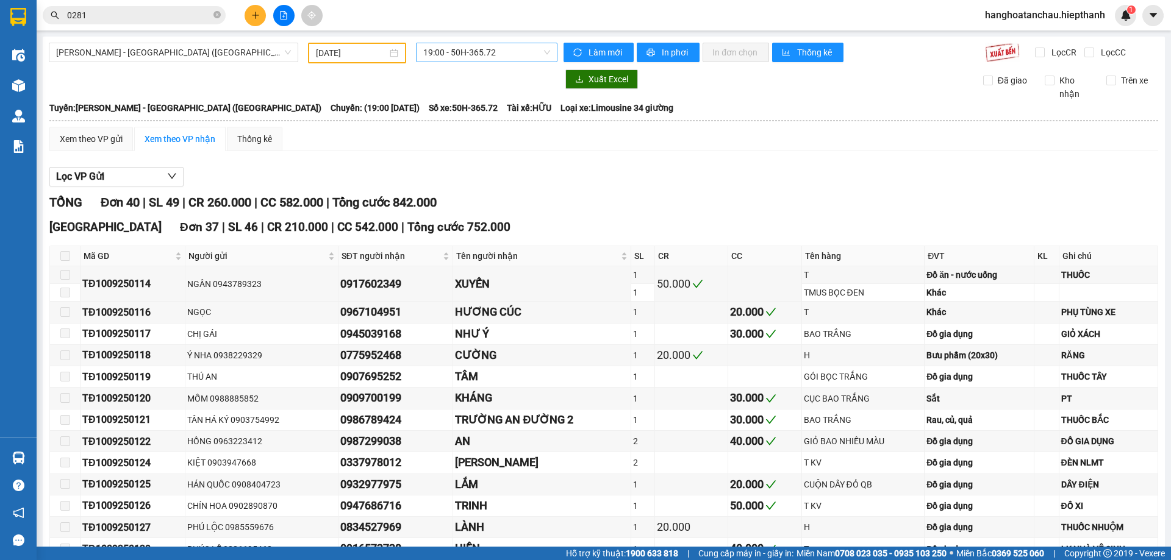
click at [484, 51] on span "19:00 - 50H-365.72" at bounding box center [486, 52] width 127 height 18
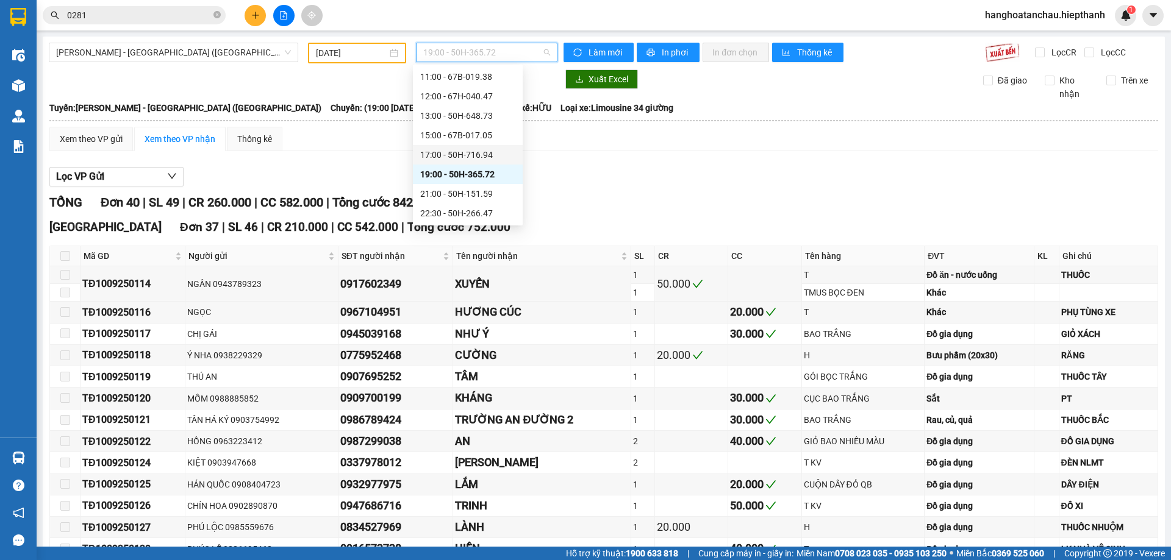
click at [479, 154] on div "17:00 - 50H-716.94" at bounding box center [467, 154] width 95 height 13
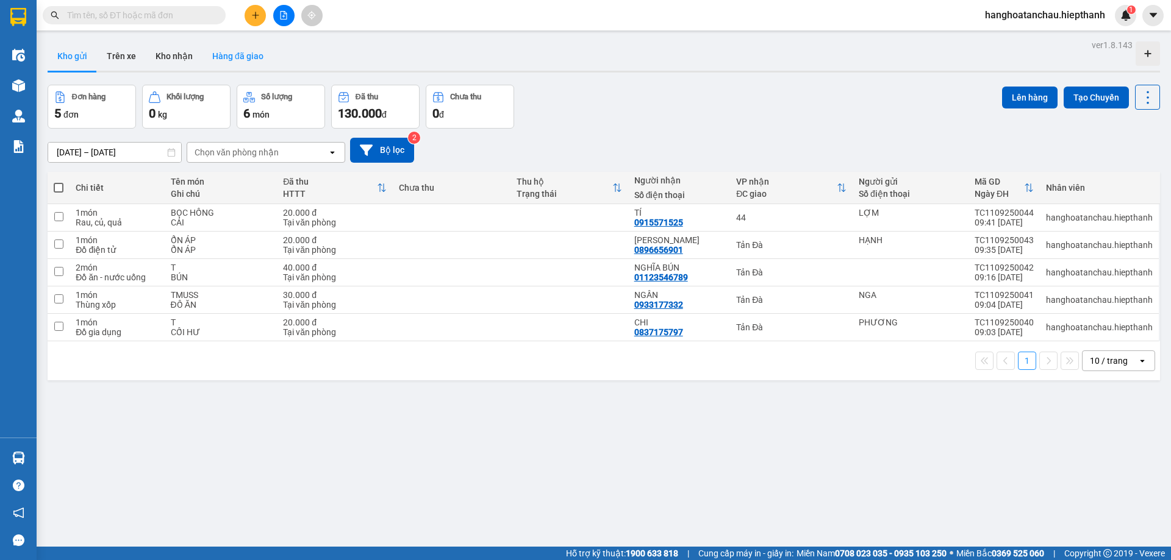
click at [240, 55] on button "Hàng đã giao" at bounding box center [237, 55] width 71 height 29
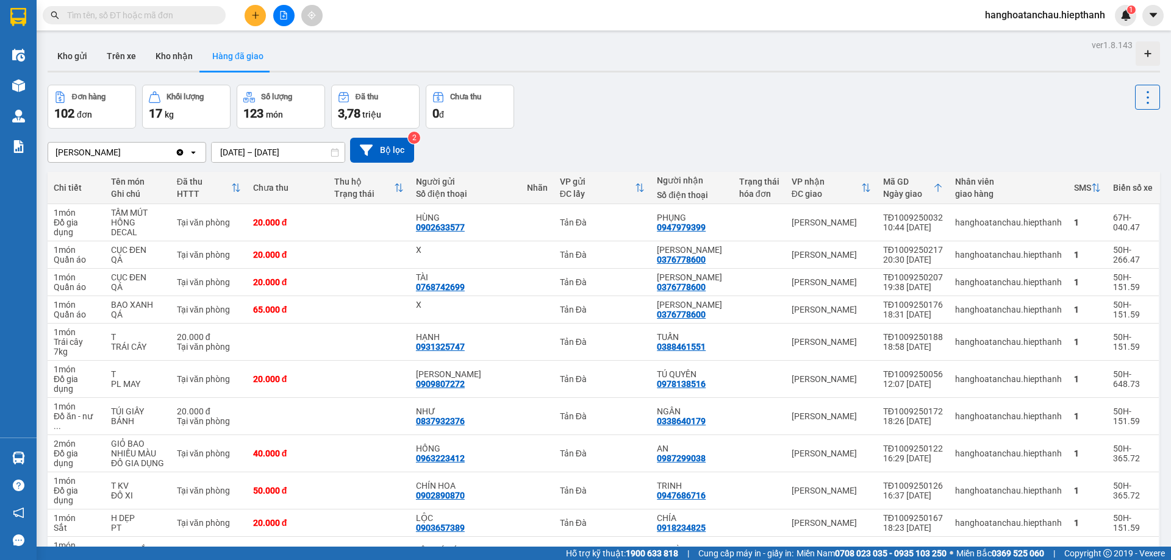
click at [626, 126] on div "Đơn hàng 102 đơn Khối lượng 17 kg Số lượng 123 món Đã thu 3,78 triệu Chưa thu 0…" at bounding box center [604, 107] width 1112 height 44
click at [146, 16] on input "text" at bounding box center [139, 15] width 144 height 13
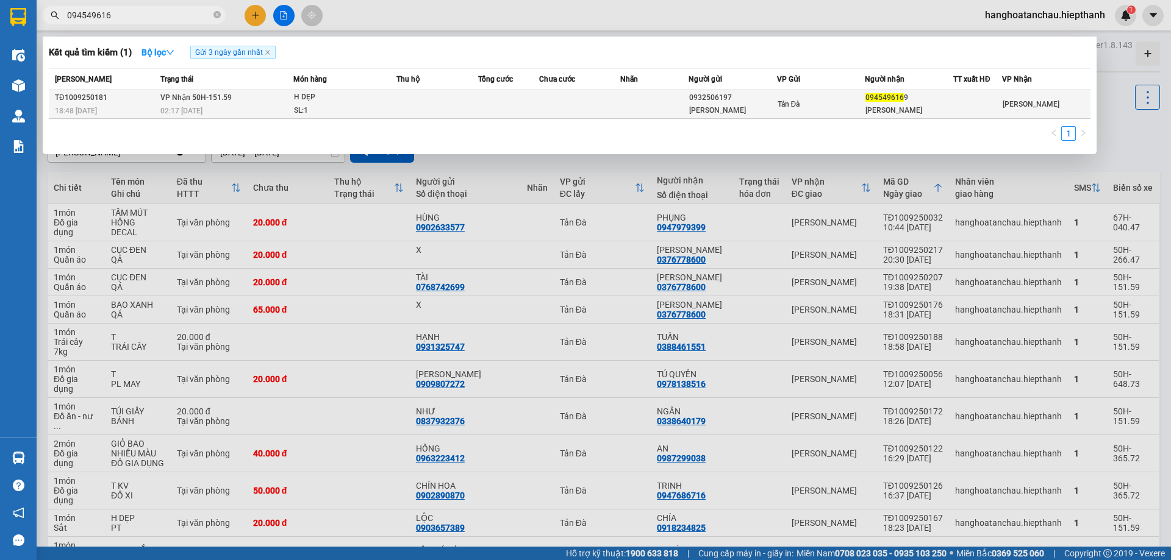
type input "094549616"
click at [445, 104] on td at bounding box center [437, 104] width 82 height 29
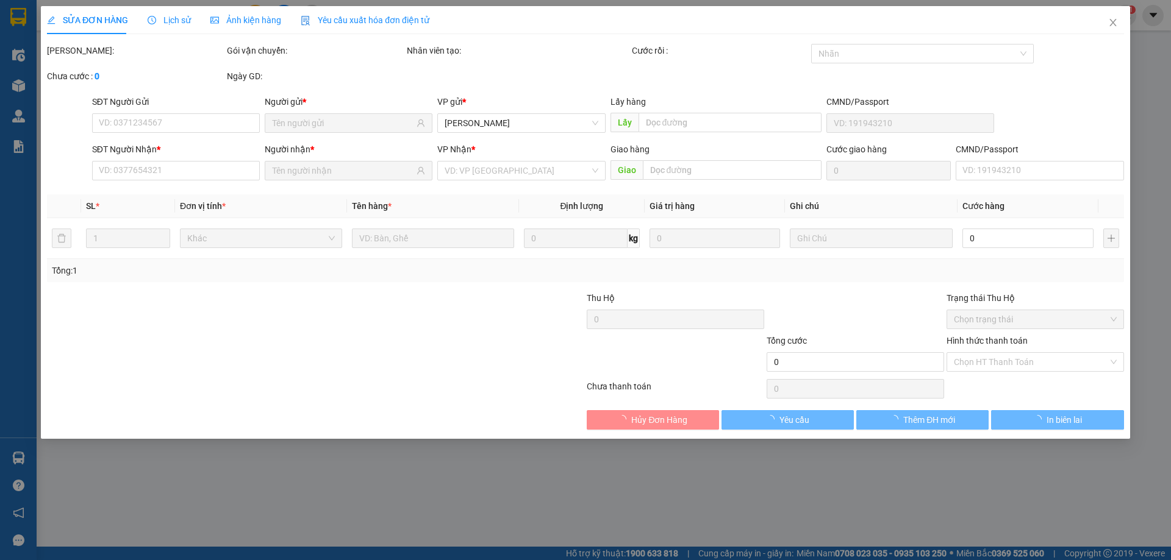
type input "0932506197"
type input "[PERSON_NAME]"
type input "0945496169"
type input "[PERSON_NAME]"
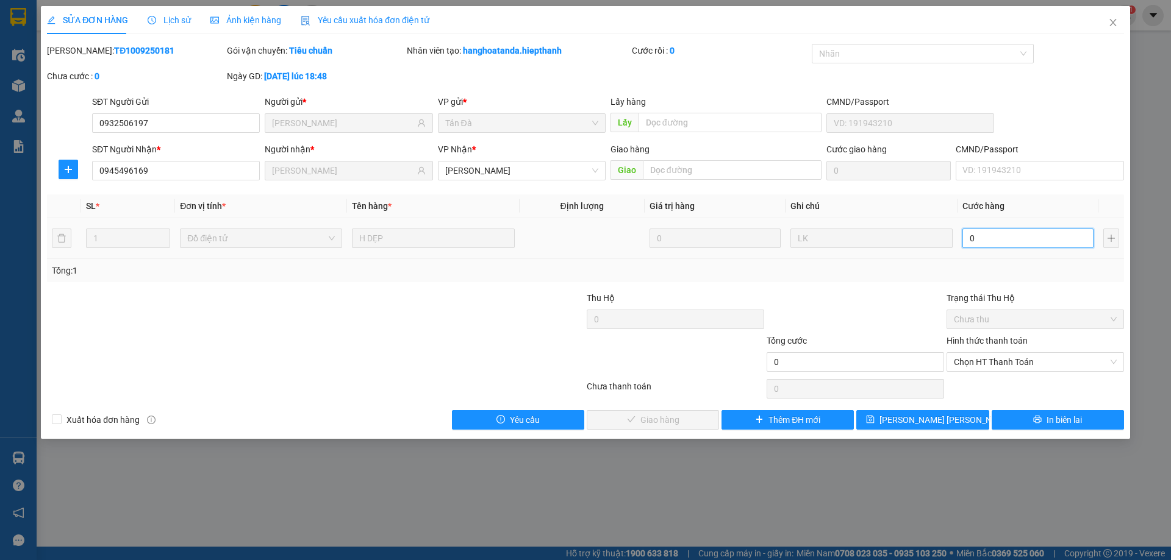
click at [985, 241] on input "0" at bounding box center [1027, 239] width 131 height 20
type input "2"
type input "20"
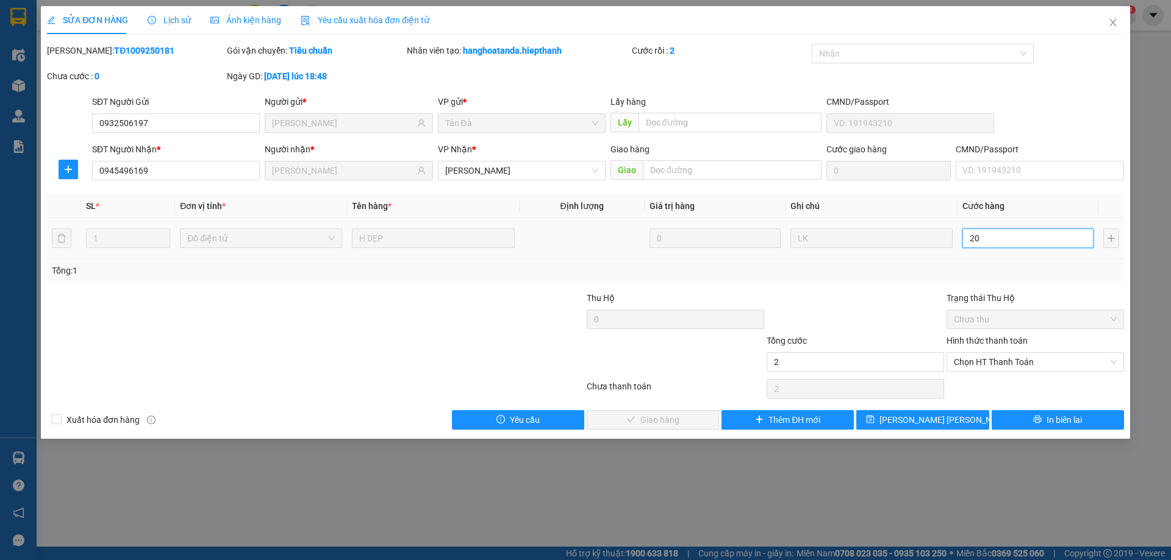
type input "20"
click at [991, 360] on span "Chọn HT Thanh Toán" at bounding box center [1035, 362] width 163 height 18
type input "20"
type input "20.000"
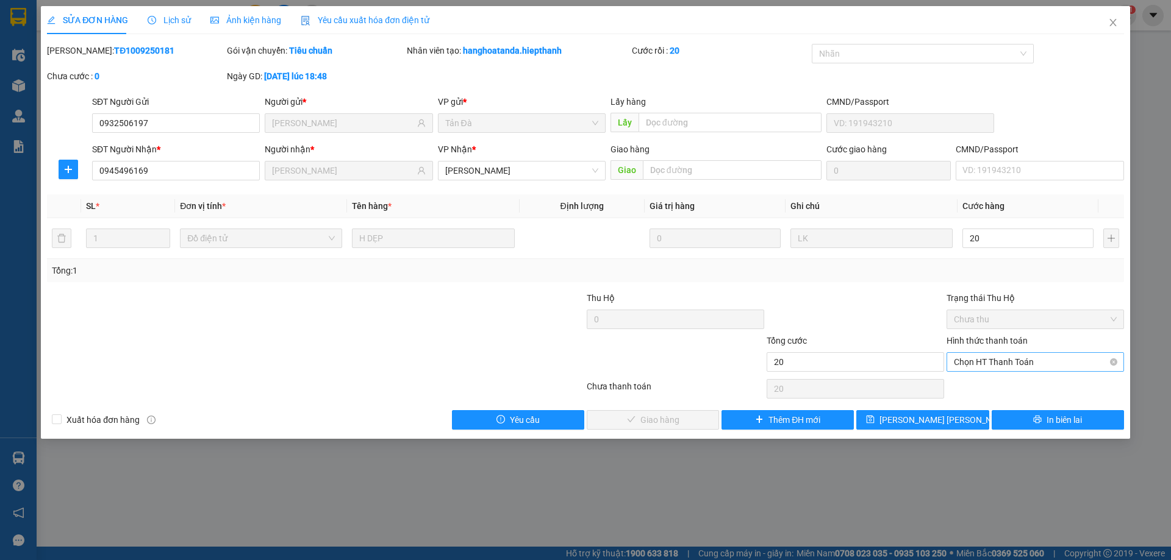
type input "20.000"
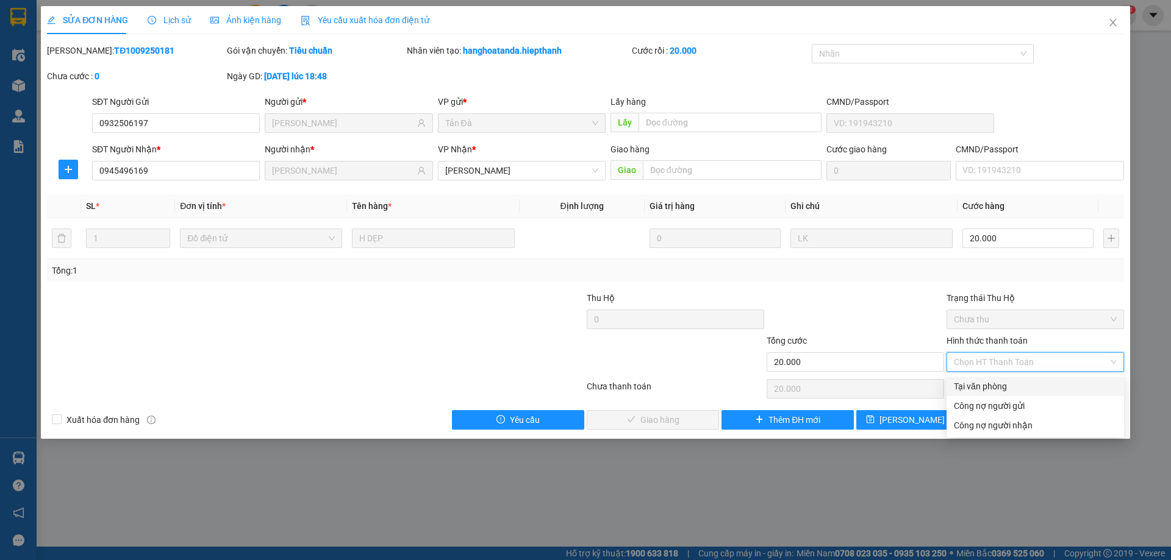
click at [988, 394] on div "Tại văn phòng" at bounding box center [1034, 387] width 177 height 20
type input "0"
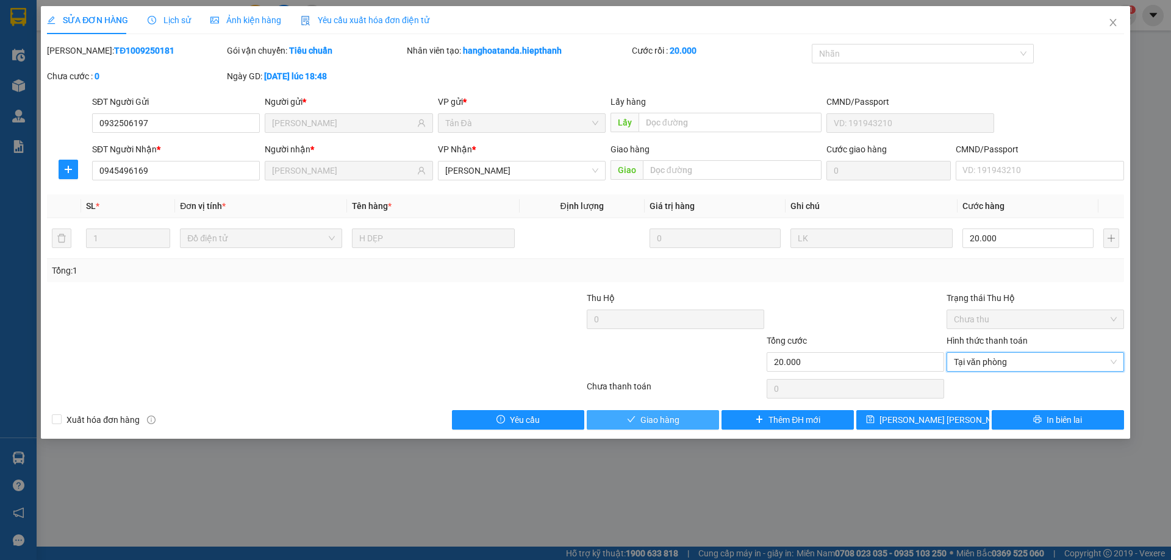
click at [670, 418] on span "Giao hàng" at bounding box center [659, 419] width 39 height 13
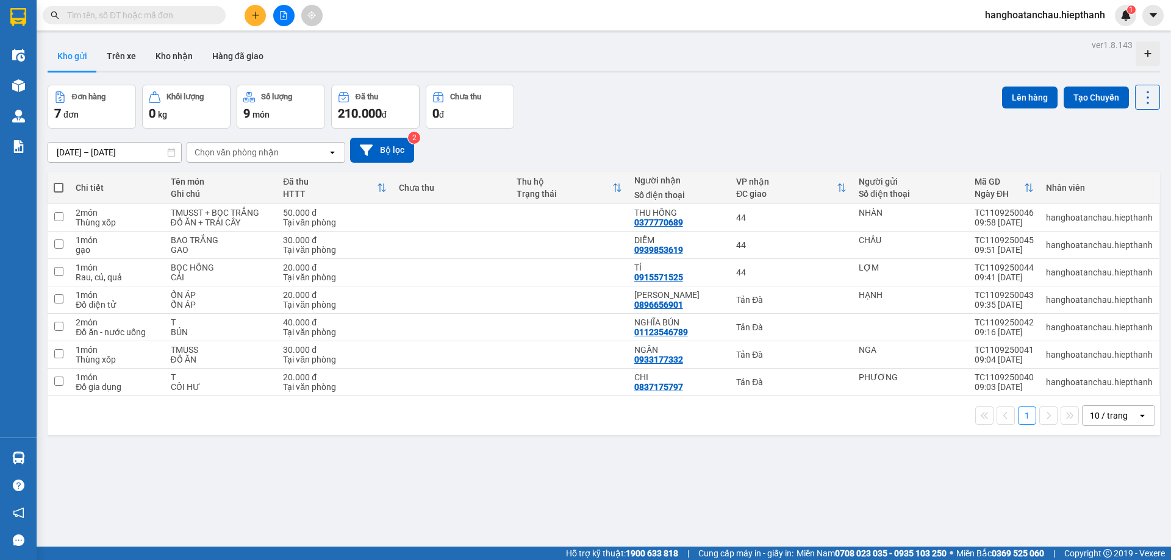
click at [162, 13] on input "text" at bounding box center [139, 15] width 144 height 13
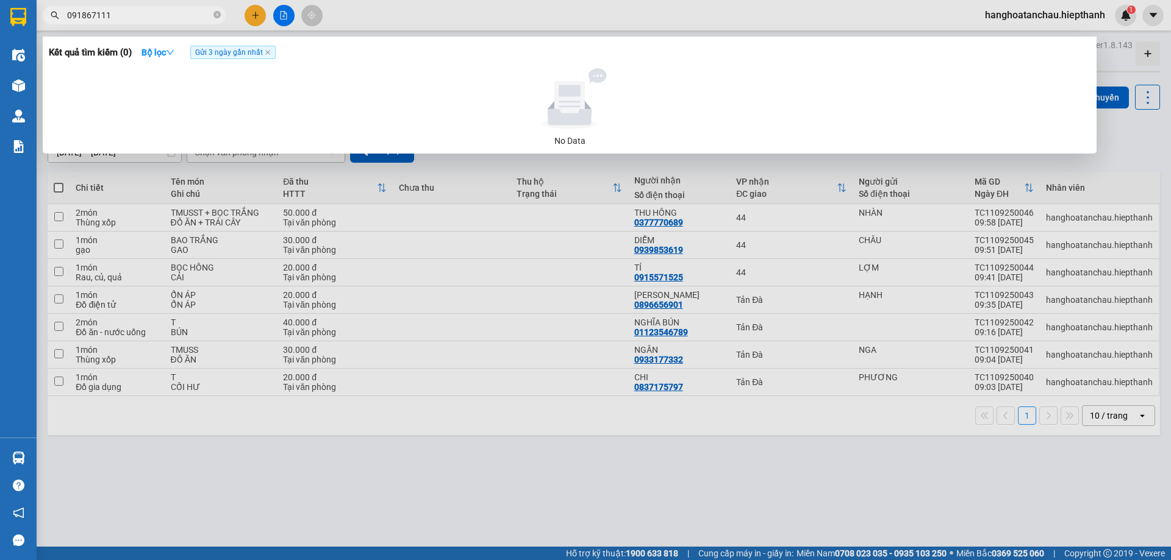
type input "0918671111"
click at [216, 15] on icon "close-circle" at bounding box center [216, 14] width 7 height 7
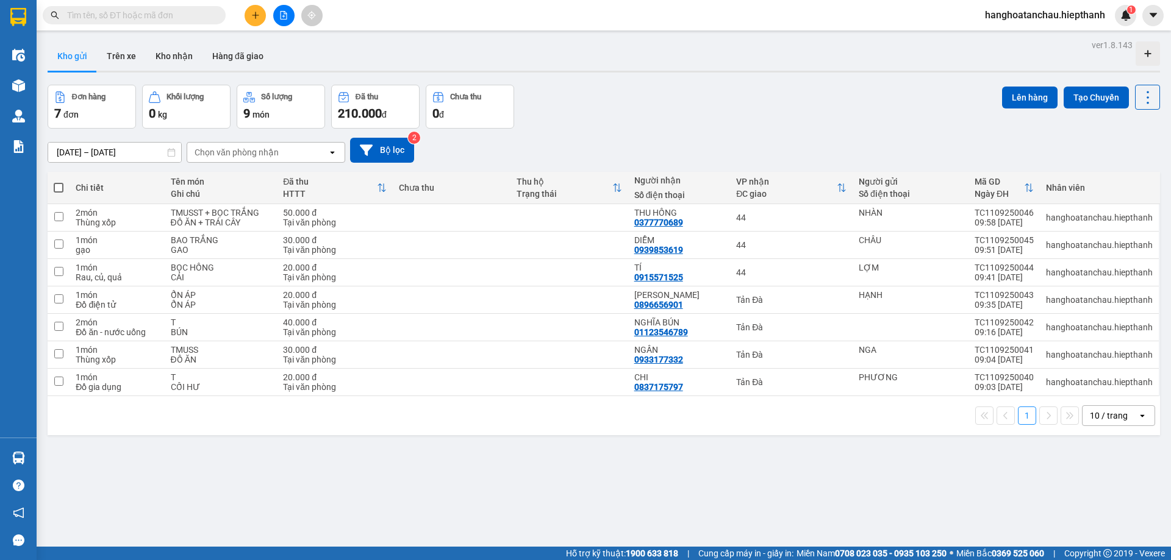
click at [181, 9] on input "text" at bounding box center [139, 15] width 144 height 13
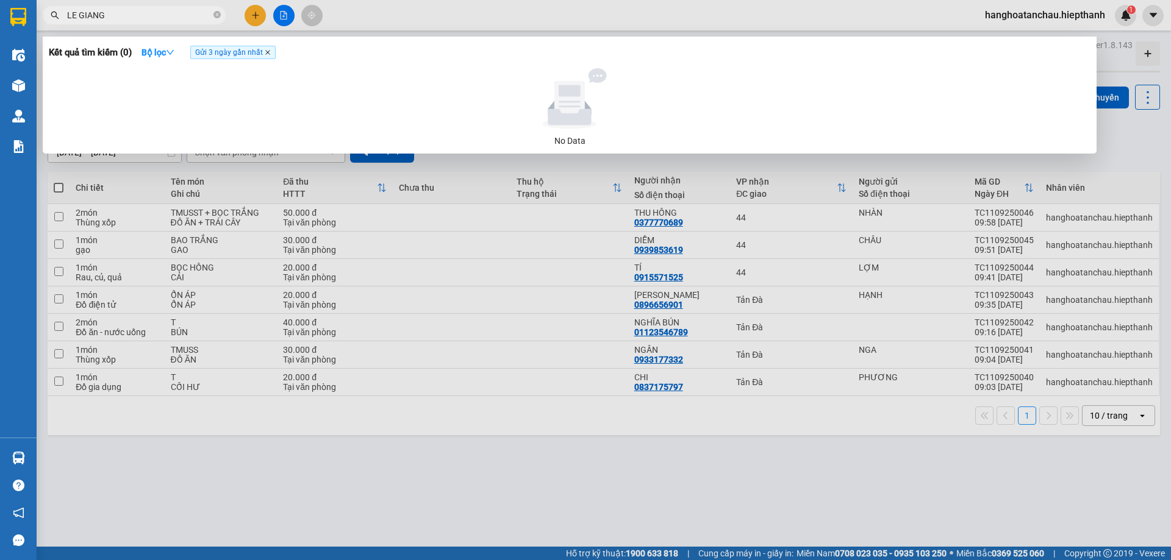
type input "LE GIANG"
click at [268, 52] on icon "close" at bounding box center [267, 52] width 5 height 5
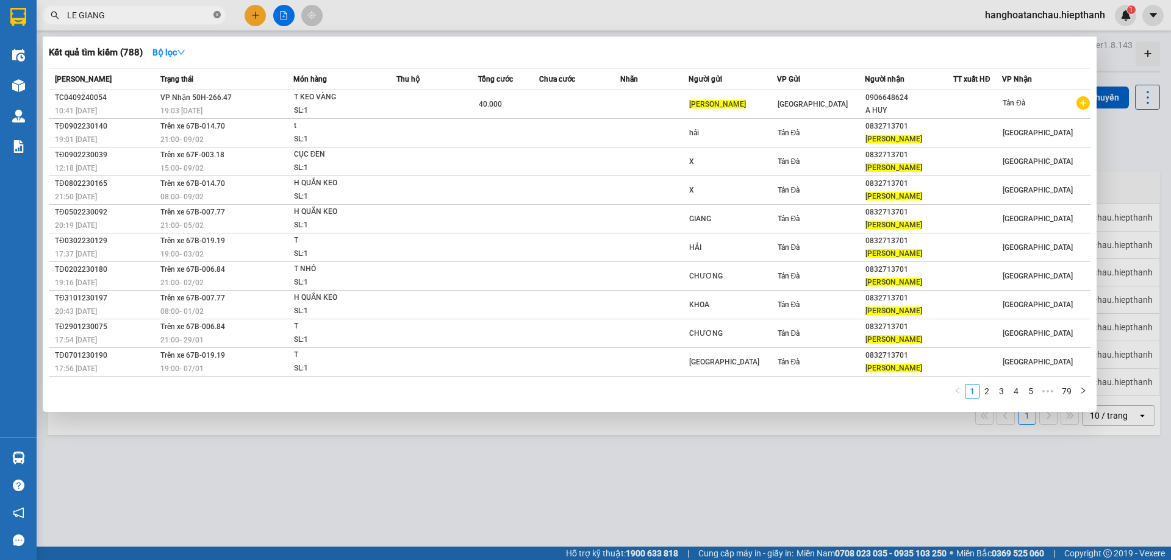
drag, startPoint x: 217, startPoint y: 15, endPoint x: 171, endPoint y: 15, distance: 45.7
click at [212, 15] on span "LE GIANG" at bounding box center [134, 15] width 183 height 18
click at [215, 14] on icon "close-circle" at bounding box center [216, 14] width 7 height 7
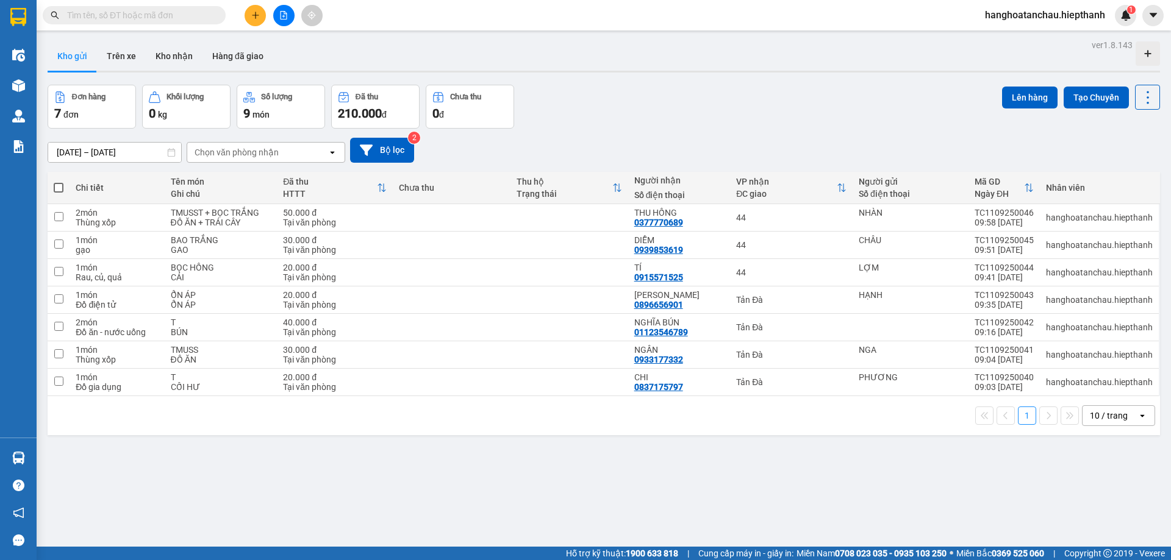
click at [189, 15] on input "text" at bounding box center [139, 15] width 144 height 13
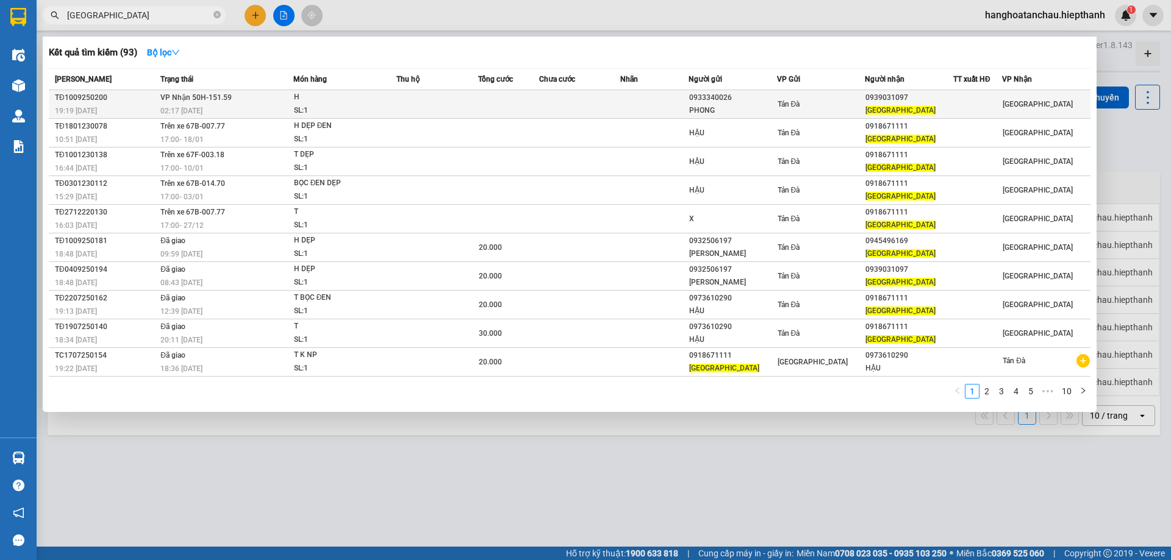
type input "[GEOGRAPHIC_DATA]"
click at [427, 99] on td at bounding box center [437, 104] width 82 height 29
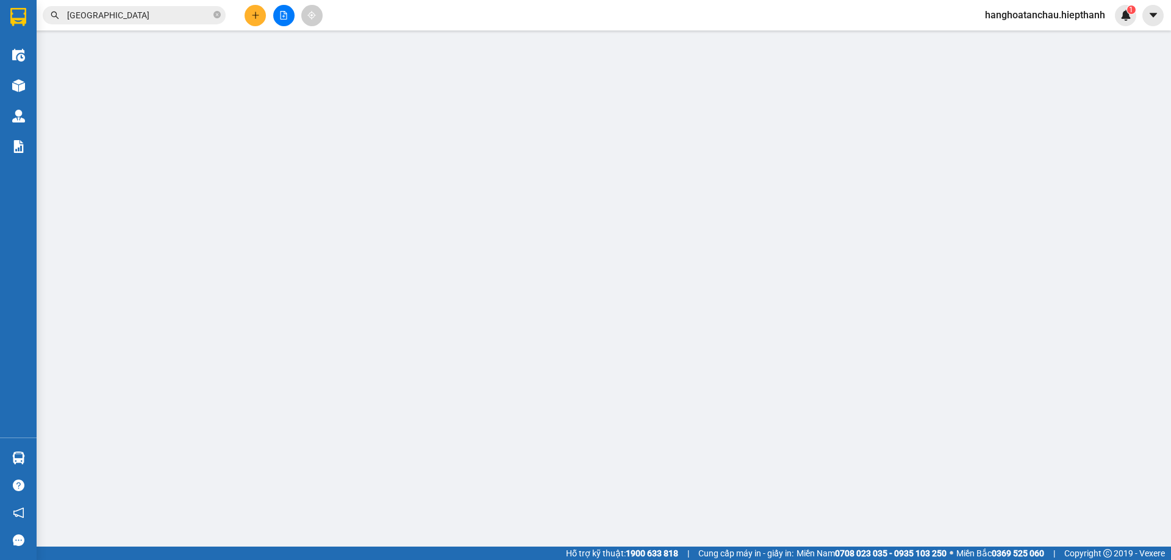
type input "0933340026"
type input "PHONG"
type input "0939031097"
type input "[GEOGRAPHIC_DATA]"
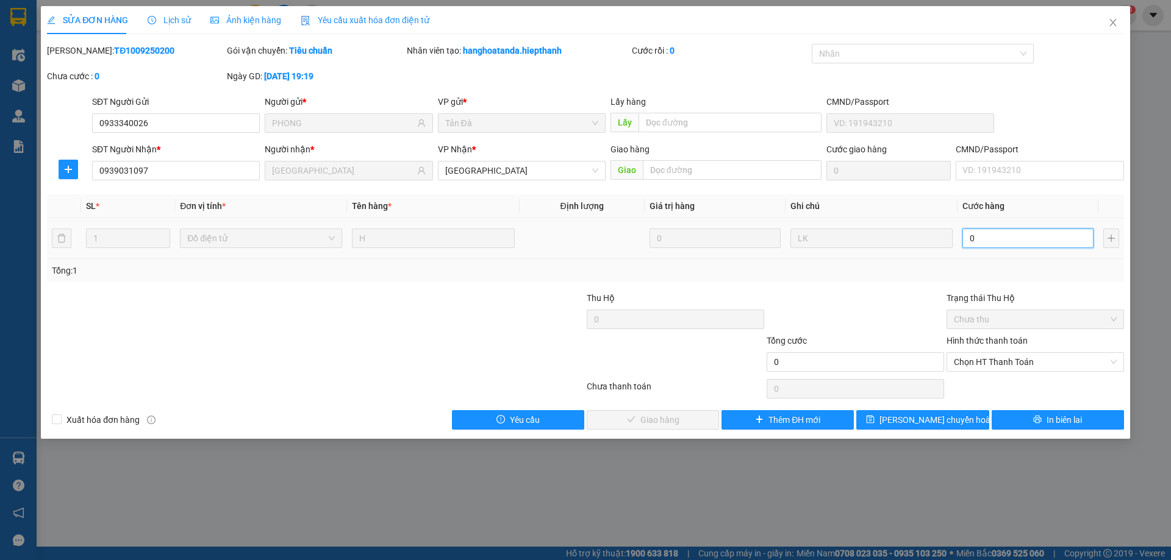
click at [982, 234] on input "0" at bounding box center [1027, 239] width 131 height 20
type input "2"
type input "20"
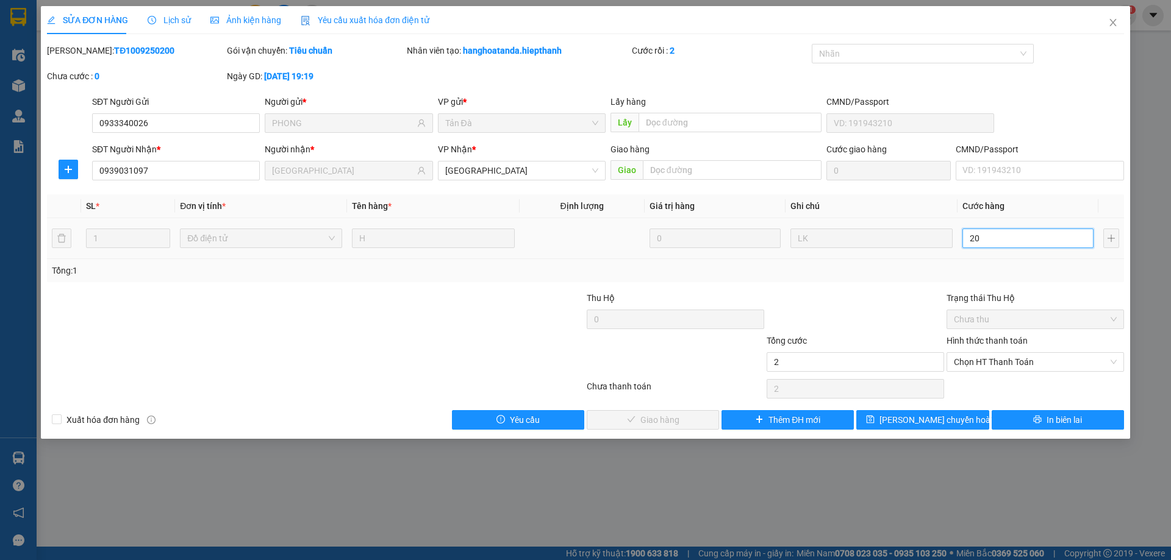
type input "20"
click at [997, 359] on span "Chọn HT Thanh Toán" at bounding box center [1035, 362] width 163 height 18
type input "20"
type input "20.000"
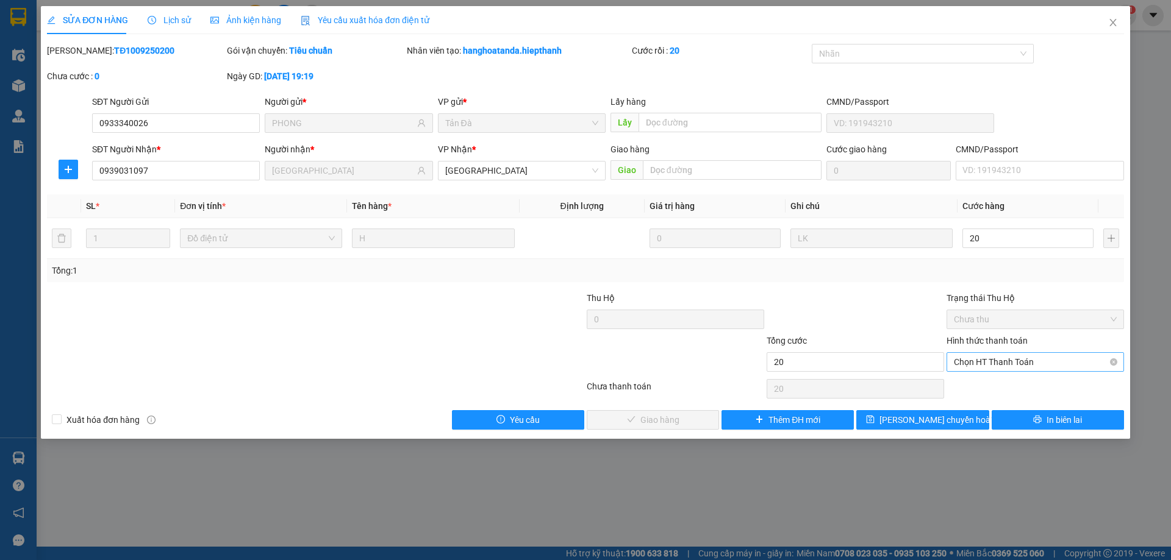
type input "20.000"
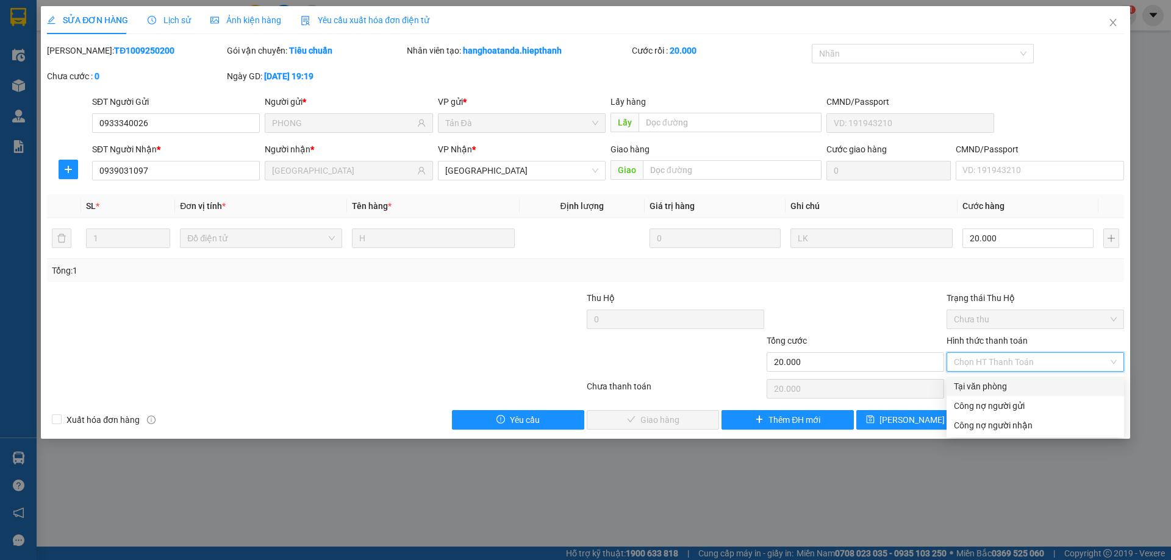
drag, startPoint x: 993, startPoint y: 387, endPoint x: 917, endPoint y: 386, distance: 75.6
click at [989, 388] on div "Tại văn phòng" at bounding box center [1035, 386] width 163 height 13
type input "0"
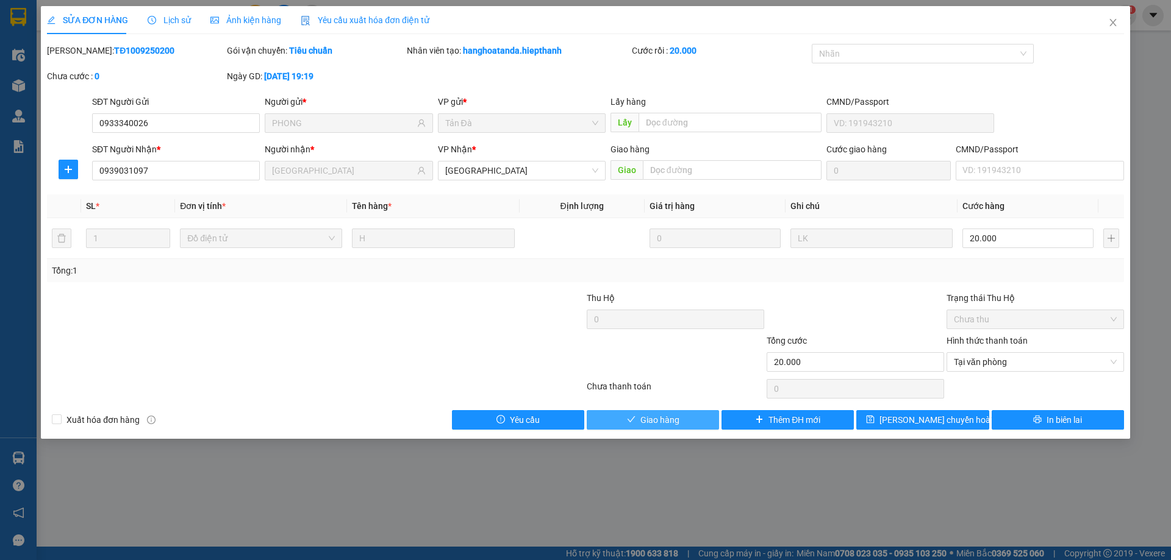
click at [662, 418] on span "Giao hàng" at bounding box center [659, 419] width 39 height 13
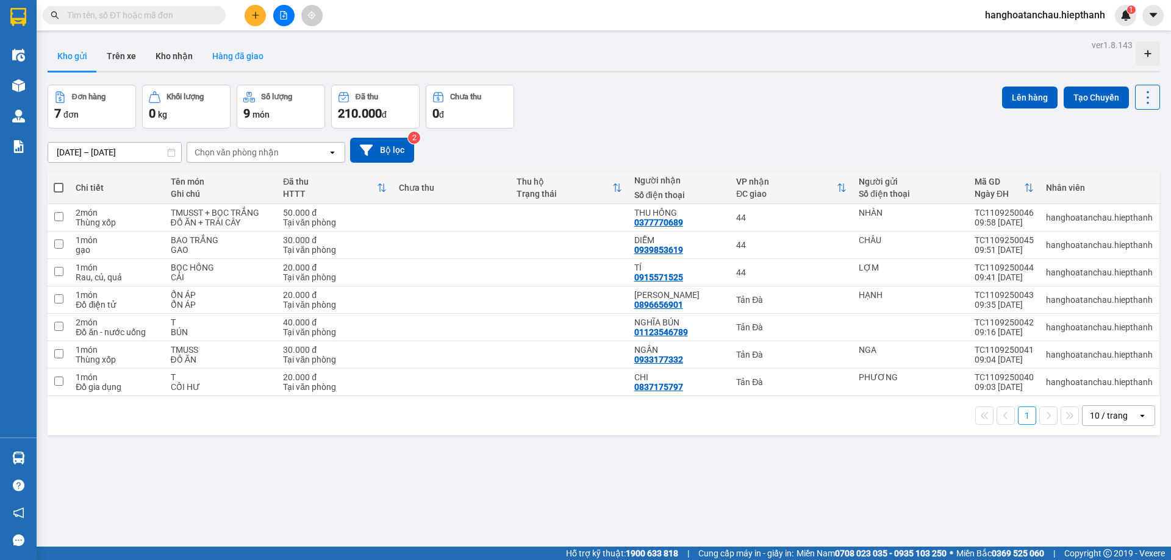
click at [246, 57] on button "Hàng đã giao" at bounding box center [237, 55] width 71 height 29
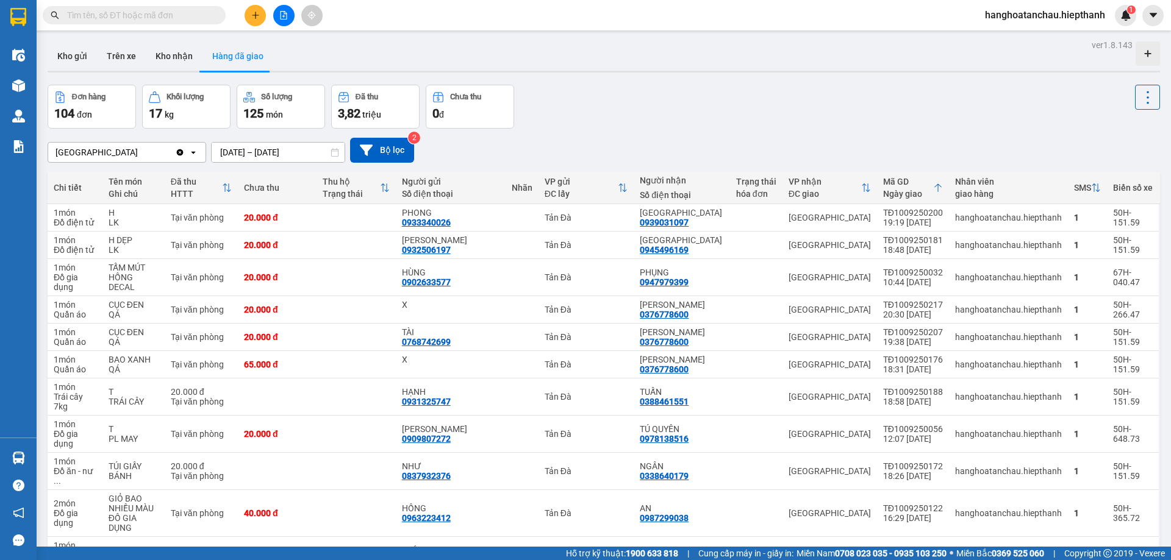
click at [372, 3] on div "Kết quả tìm kiếm ( 0 ) Bộ lọc No Data hanghoatanchau.hiepthanh 1" at bounding box center [585, 15] width 1171 height 30
click at [369, 20] on div "Kết quả tìm kiếm ( 0 ) Bộ lọc No Data hanghoatanchau.hiepthanh 1" at bounding box center [585, 15] width 1171 height 30
drag, startPoint x: 402, startPoint y: 13, endPoint x: 486, endPoint y: 2, distance: 84.3
click at [427, 14] on div "Kết quả tìm kiếm ( 0 ) Bộ lọc No Data hanghoatanchau.hiepthanh 1" at bounding box center [585, 15] width 1171 height 30
drag, startPoint x: 353, startPoint y: 82, endPoint x: 390, endPoint y: 87, distance: 36.8
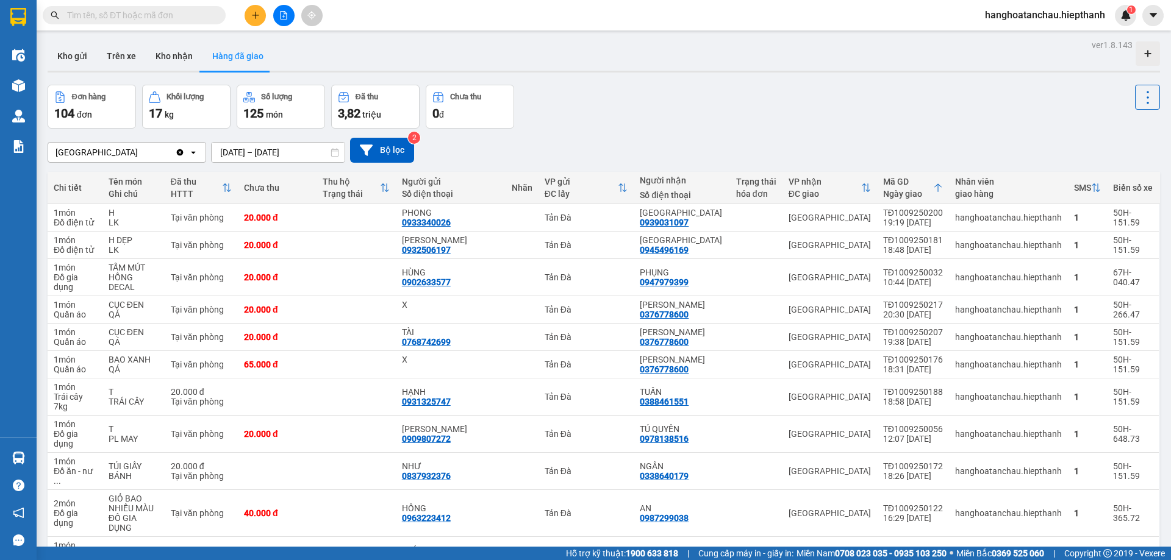
click at [196, 12] on input "text" at bounding box center [139, 15] width 144 height 13
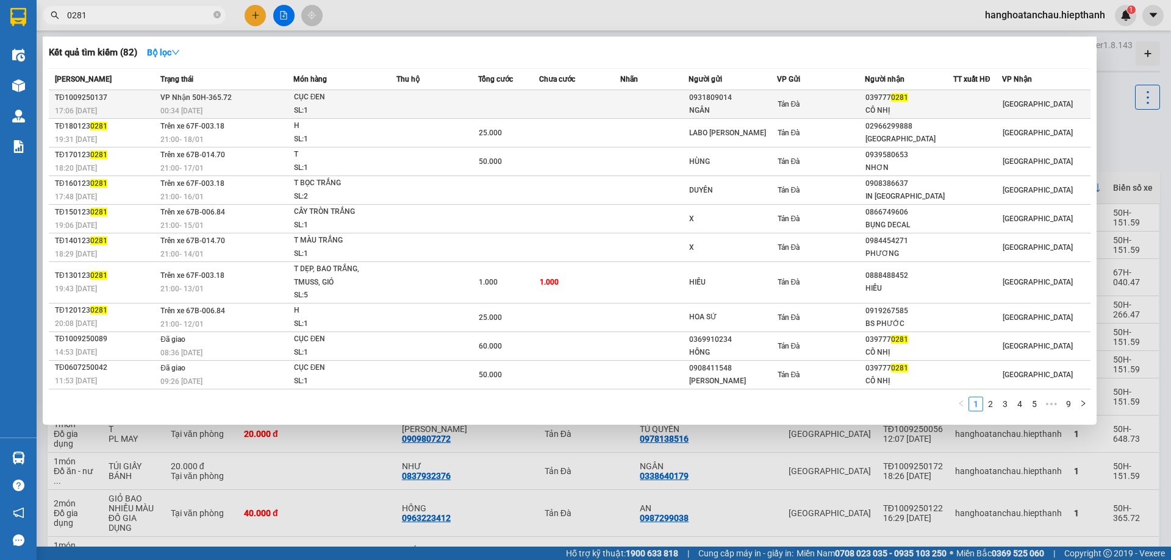
type input "0281"
click at [360, 109] on div "SL: 1" at bounding box center [339, 110] width 91 height 13
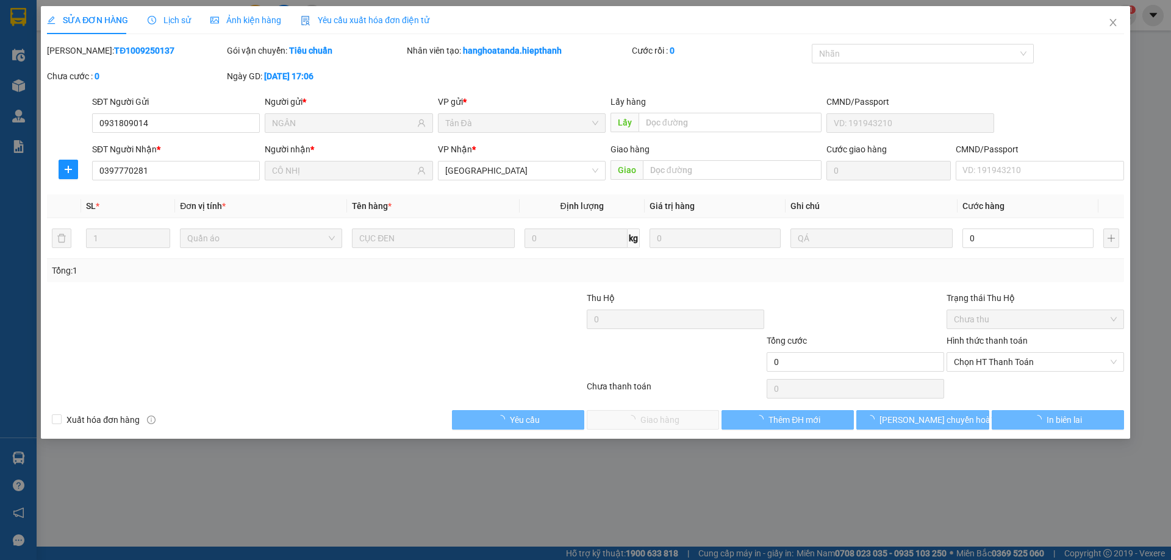
type input "0931809014"
type input "NGÂN"
type input "0397770281"
type input "CÔ NHỊ"
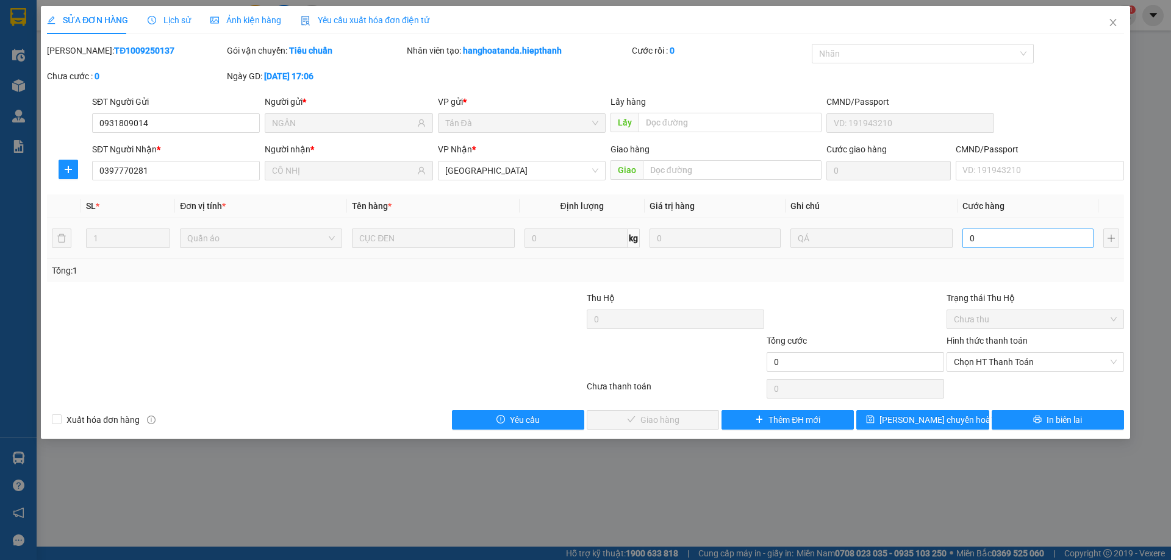
drag, startPoint x: 1052, startPoint y: 249, endPoint x: 1063, endPoint y: 242, distance: 12.9
click at [1063, 242] on div "0" at bounding box center [1027, 238] width 131 height 24
click at [1063, 242] on input "0" at bounding box center [1027, 239] width 131 height 20
type input "5"
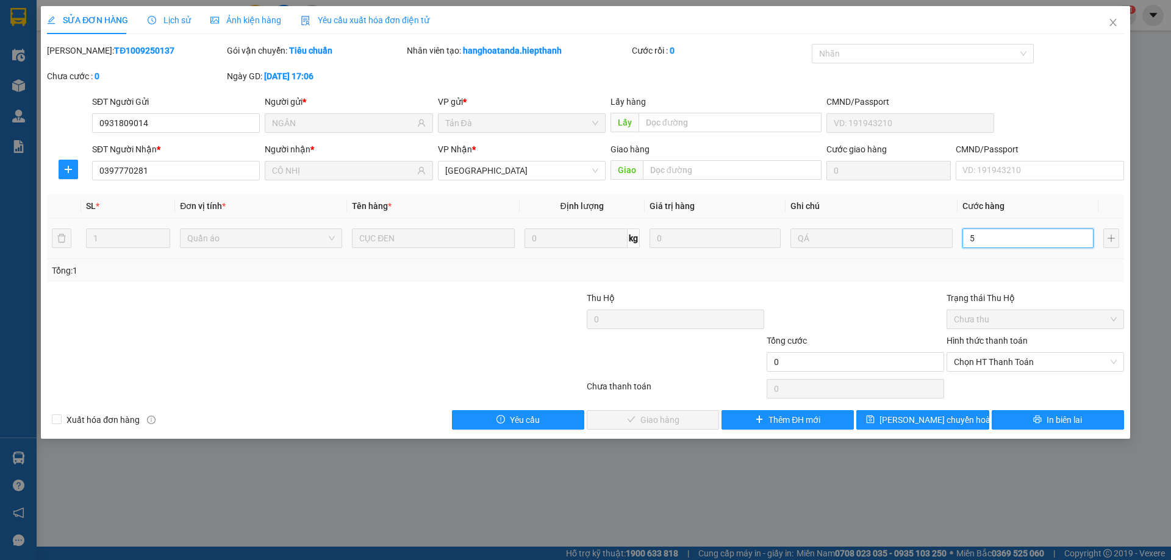
type input "5"
type input "50"
click at [1087, 357] on span "Chọn HT Thanh Toán" at bounding box center [1035, 362] width 163 height 18
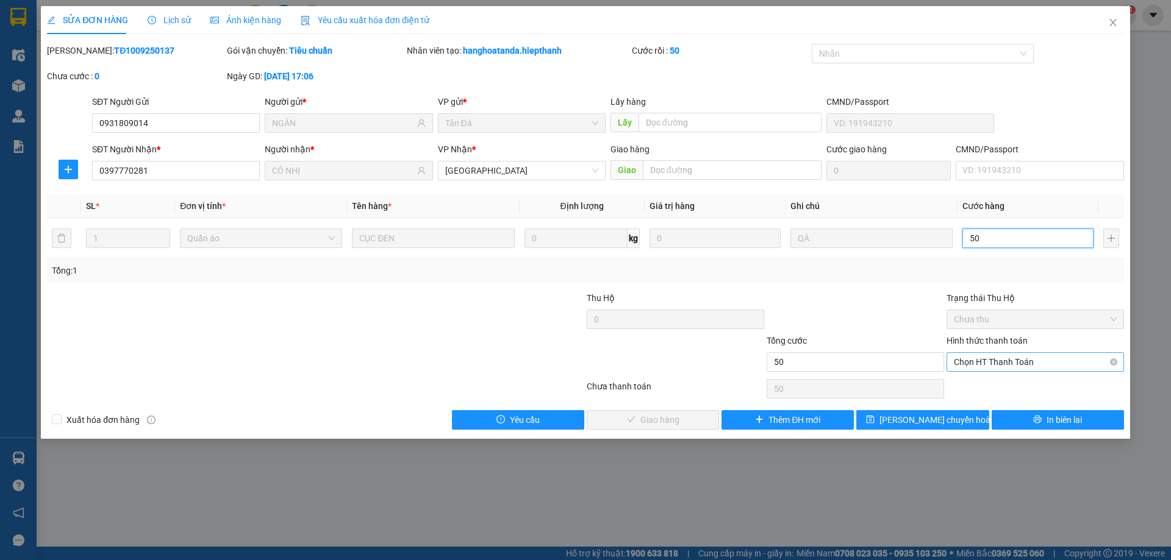
type input "50"
type input "50.000"
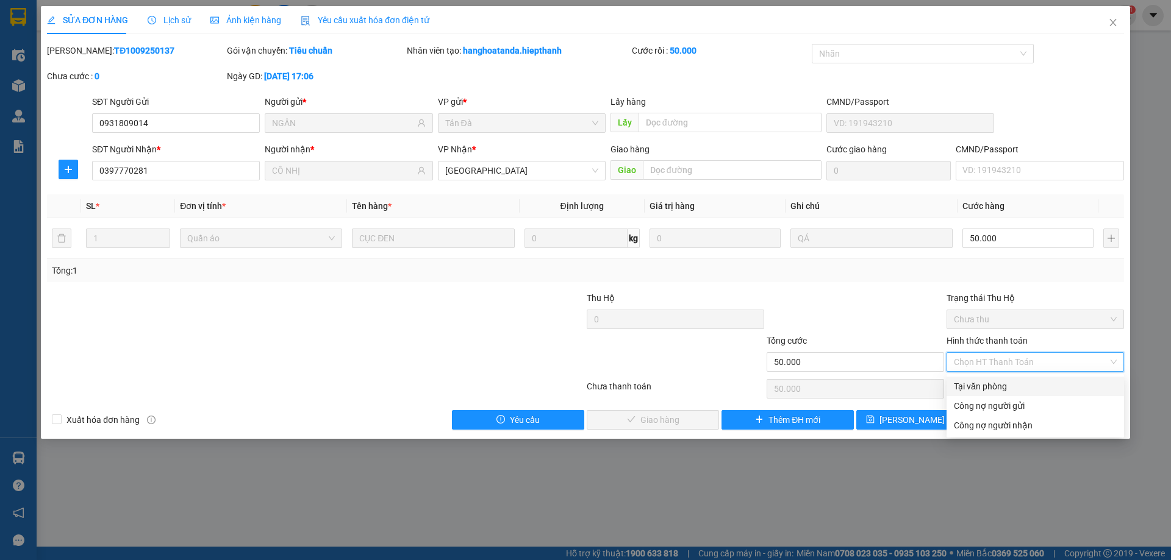
click at [1043, 391] on div "Tại văn phòng" at bounding box center [1035, 386] width 163 height 13
type input "0"
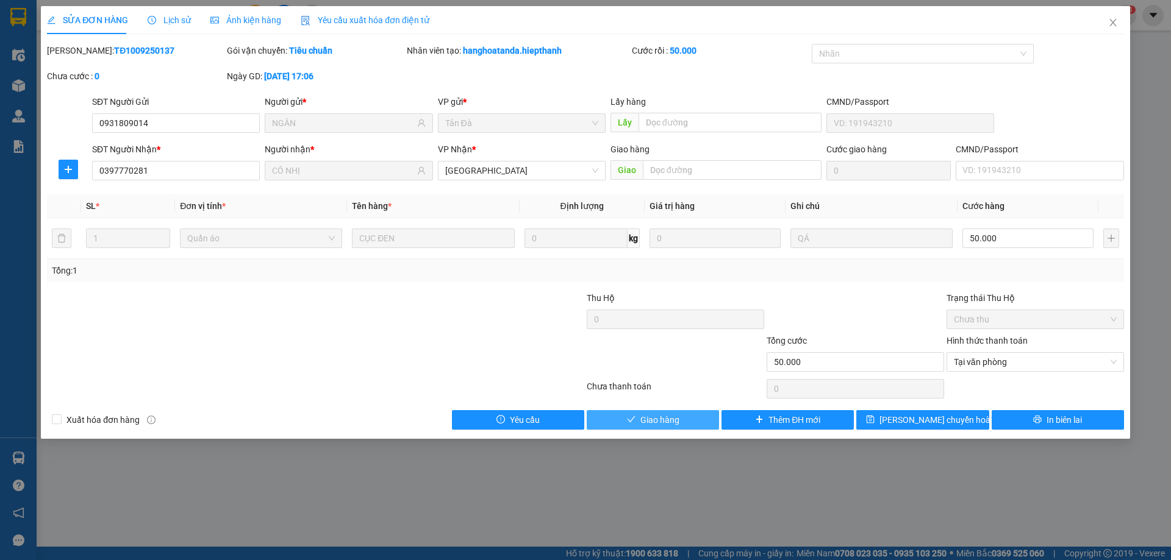
click at [713, 429] on button "Giao hàng" at bounding box center [653, 420] width 132 height 20
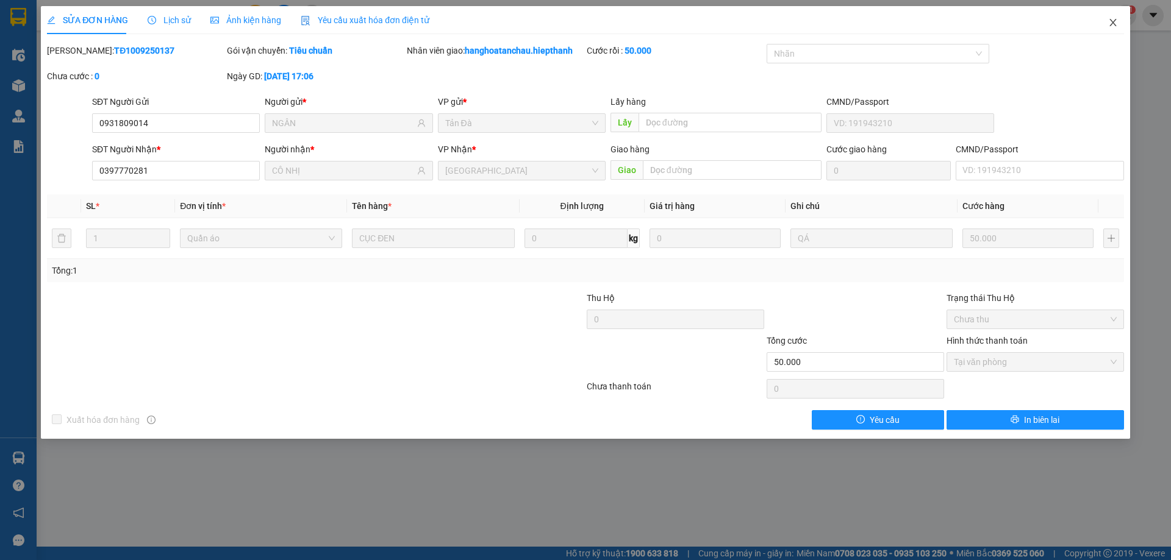
click at [1115, 26] on icon "close" at bounding box center [1112, 22] width 7 height 7
click at [1115, 26] on div "hanghoatanchau.hiepthanh 1" at bounding box center [1055, 15] width 161 height 21
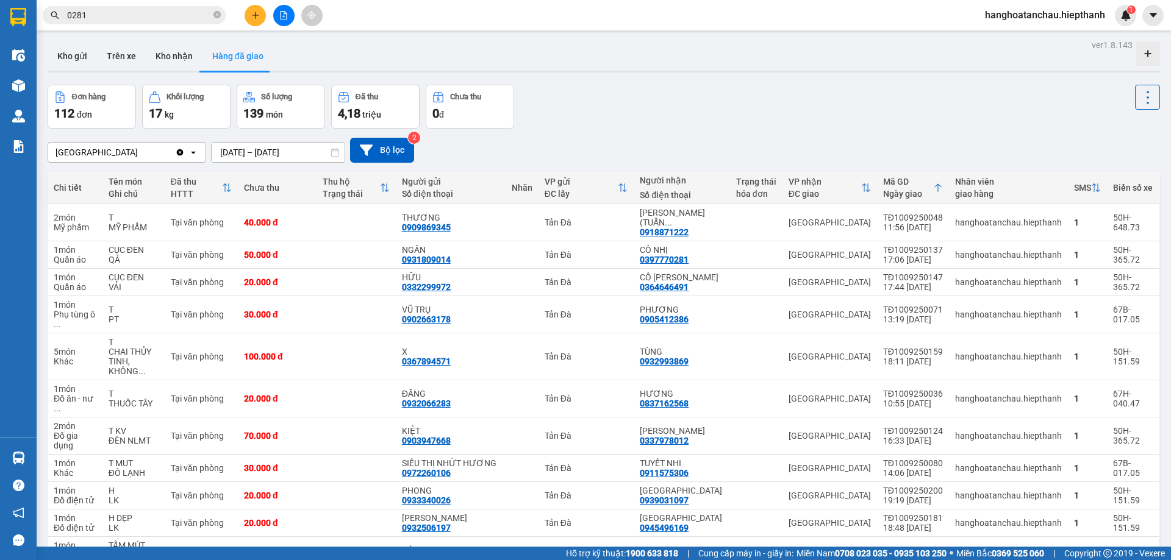
click at [111, 12] on input "0281" at bounding box center [139, 15] width 144 height 13
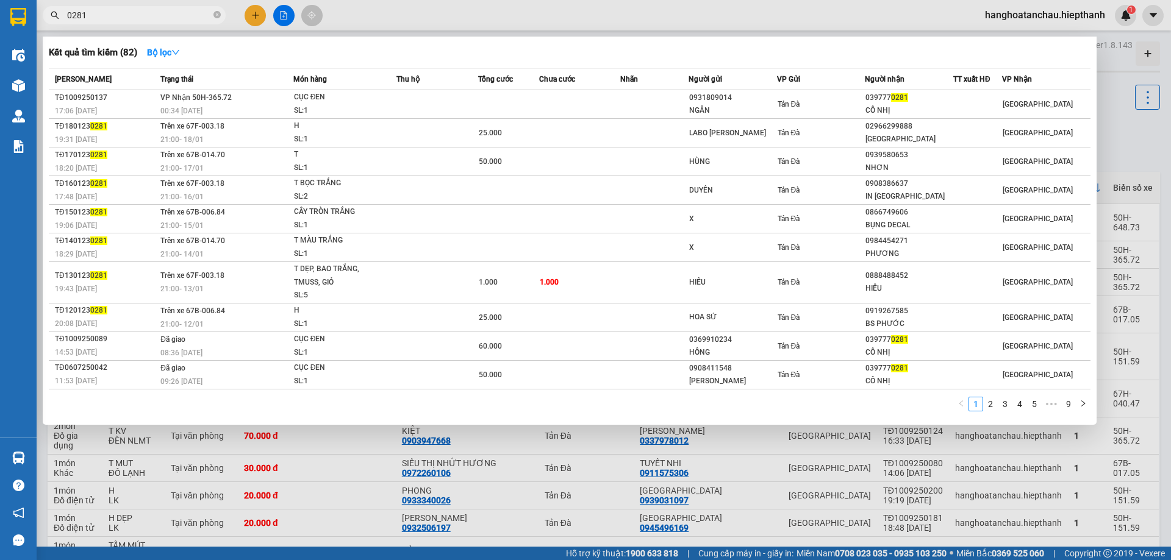
click at [112, 13] on input "0281" at bounding box center [139, 15] width 144 height 13
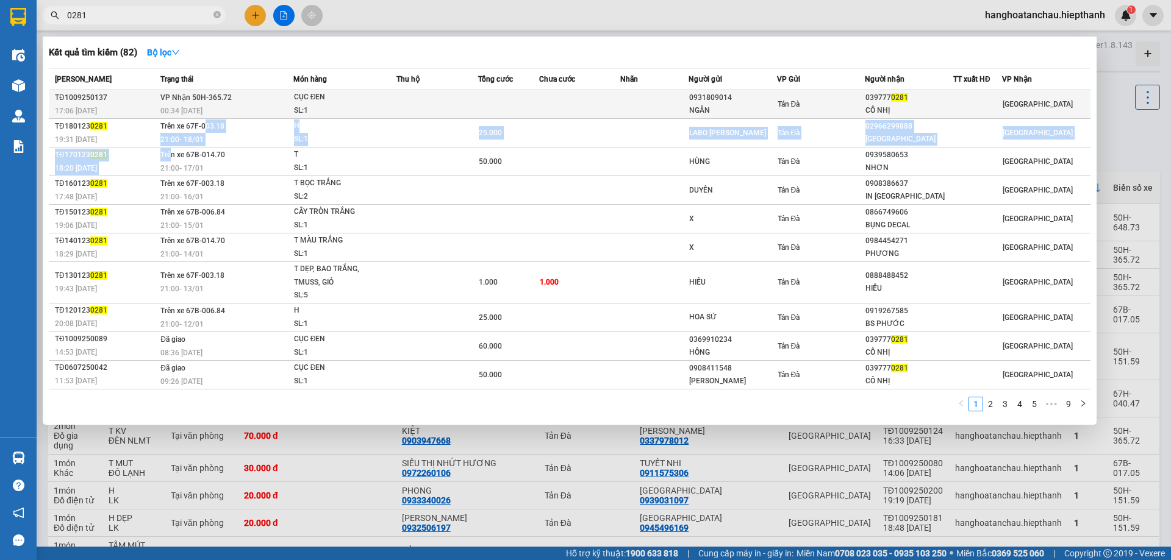
drag, startPoint x: 174, startPoint y: 159, endPoint x: 207, endPoint y: 118, distance: 52.6
click at [205, 116] on tbody "TĐ1009250137 17:06 - 10/09 VP Nhận 50H-365.72 00:34 - 11/09 CỤC ĐEN SL: 1 09318…" at bounding box center [569, 239] width 1041 height 299
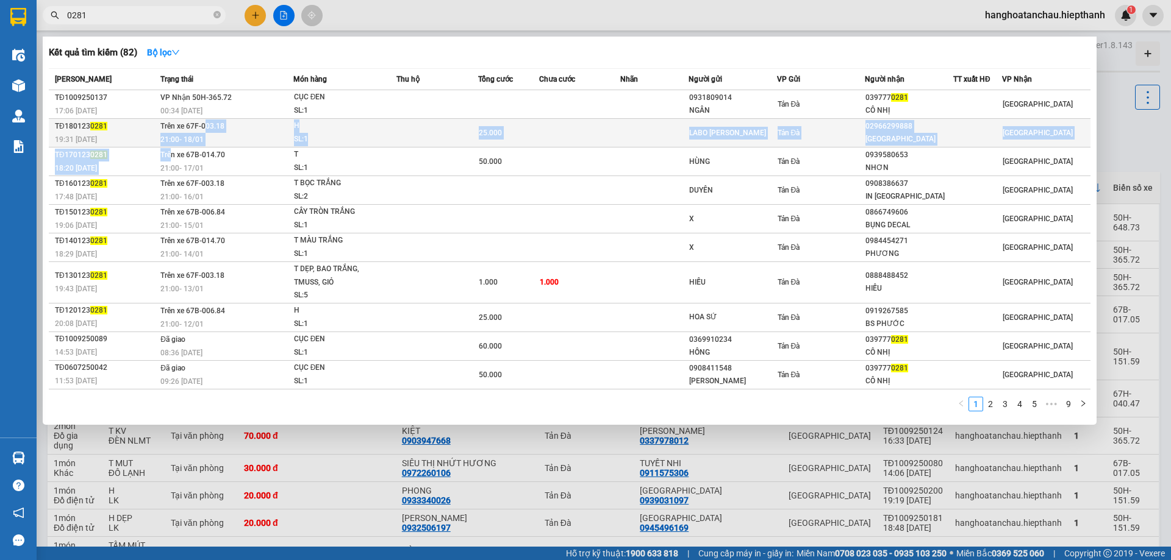
click at [209, 126] on span "Trên xe 67F-003.18" at bounding box center [192, 126] width 64 height 9
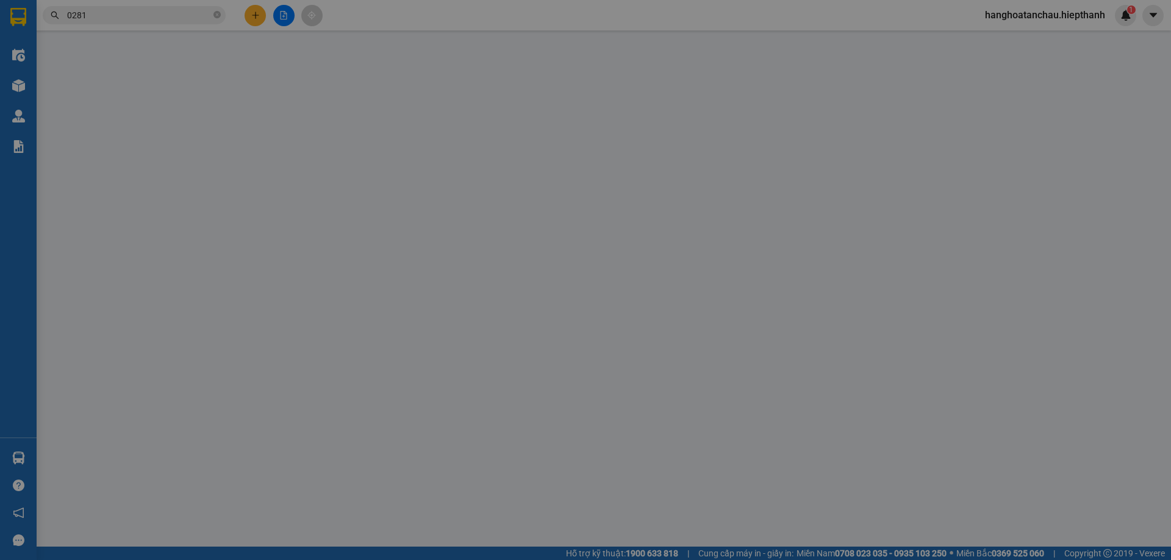
type input "LABO NGUYỄN LONG"
type input "02966299888"
type input "VIỆT MỸ"
type input "25.000"
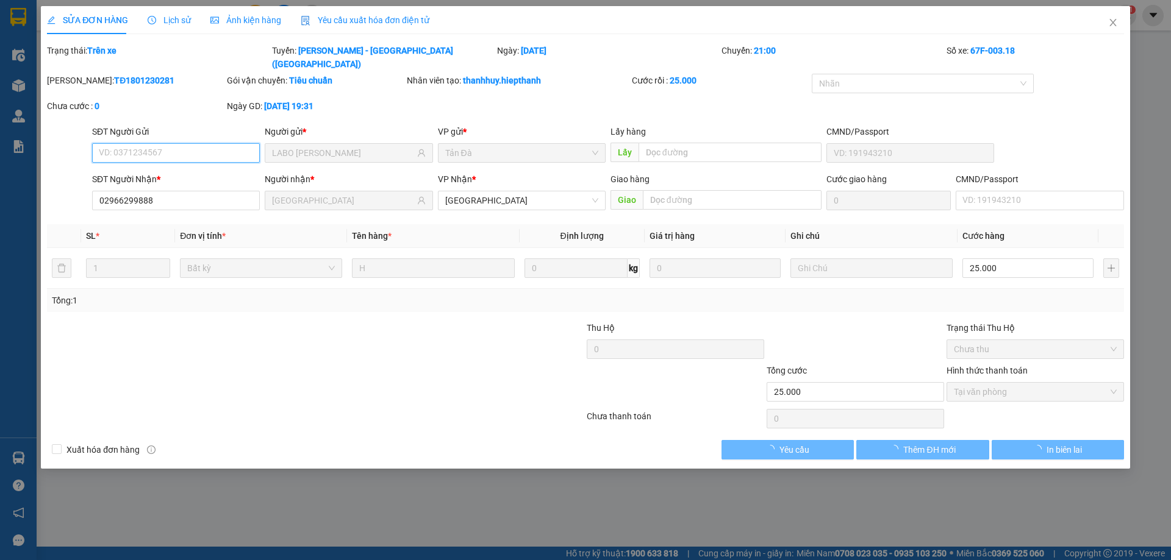
drag, startPoint x: 303, startPoint y: 207, endPoint x: 296, endPoint y: 193, distance: 15.8
click at [302, 205] on div "Total Paid Fee 25.000 Total UnPaid Fee 0 Cash Collection Total Fee Trạng thái: …" at bounding box center [585, 252] width 1077 height 416
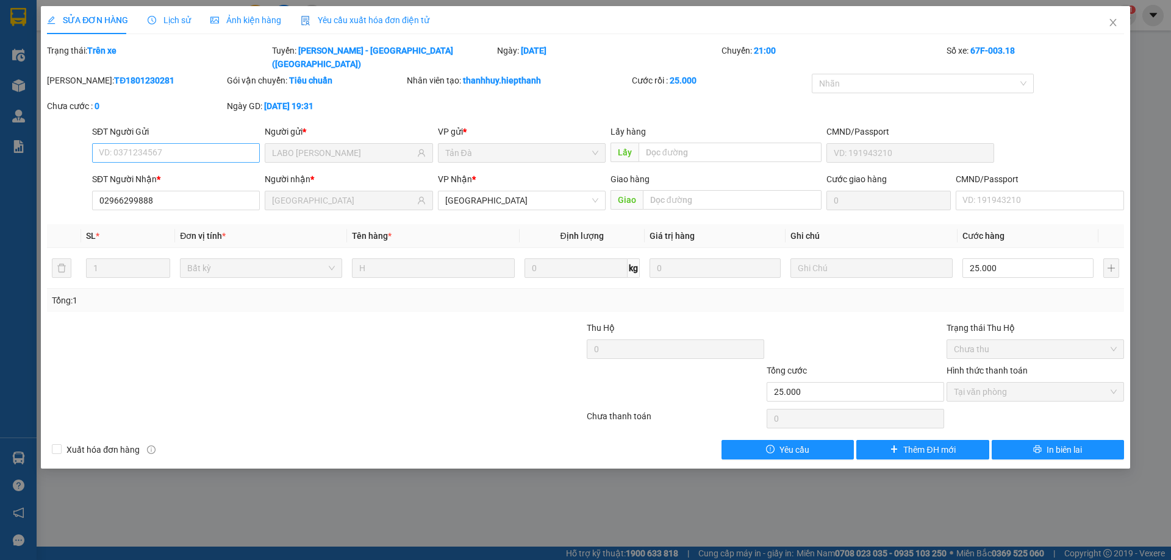
drag, startPoint x: 237, startPoint y: 142, endPoint x: 225, endPoint y: 134, distance: 14.5
click at [235, 143] on div "SĐT Người Gửi VD: 0371234567" at bounding box center [176, 146] width 168 height 43
click at [1113, 23] on icon "close" at bounding box center [1112, 22] width 7 height 7
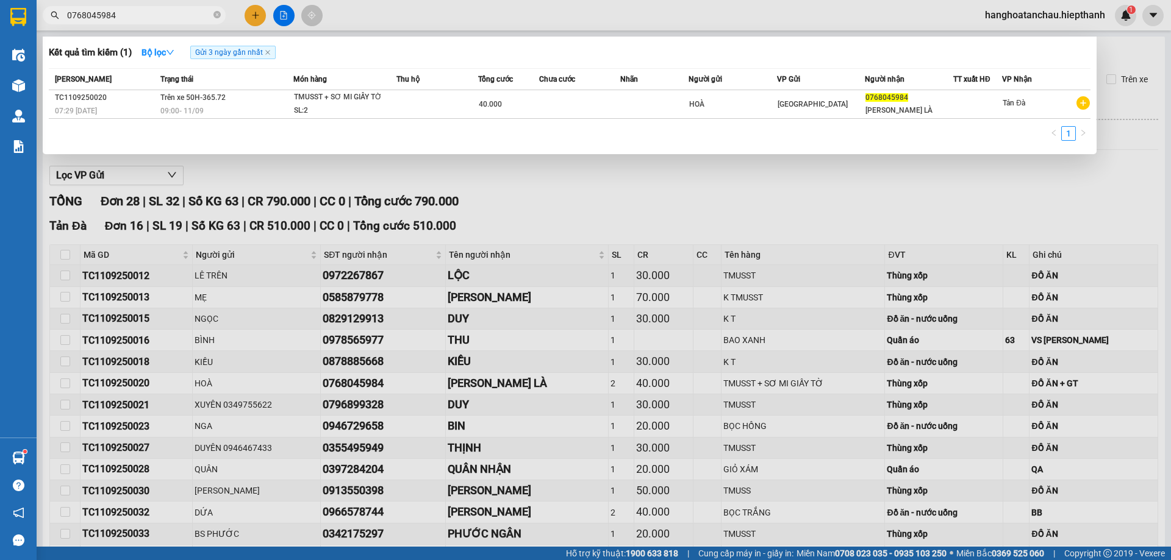
click at [170, 8] on span "0768045984" at bounding box center [134, 15] width 183 height 18
click at [155, 12] on input "0768045984" at bounding box center [139, 15] width 144 height 13
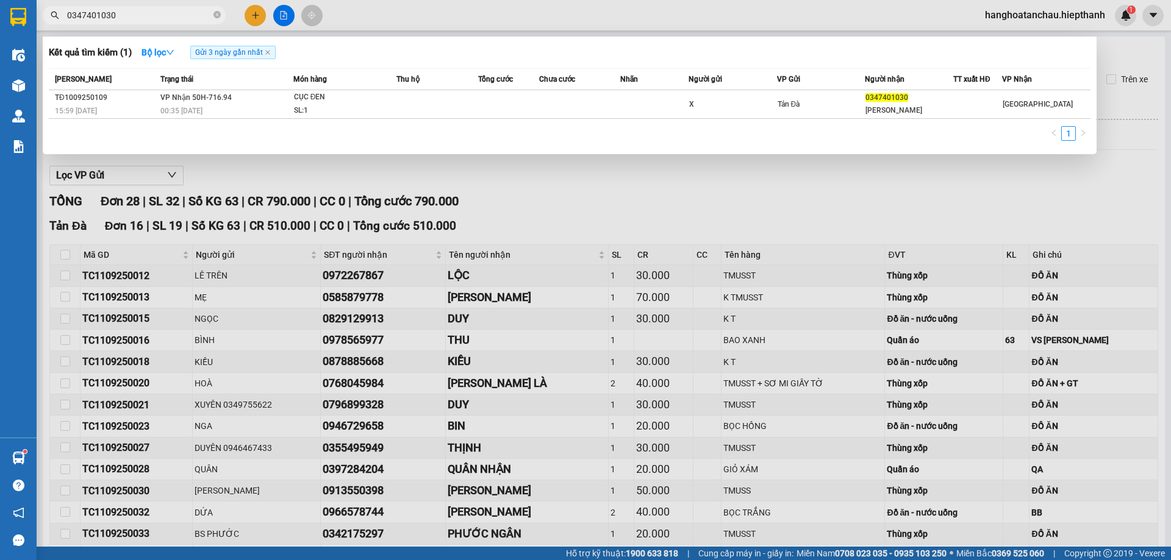
type input "0347401030"
click at [172, 124] on div "[PERSON_NAME] thái Món hàng Thu hộ Tổng cước Chưa cước Nhãn Người gửi VP Gửi Ng…" at bounding box center [569, 108] width 1041 height 80
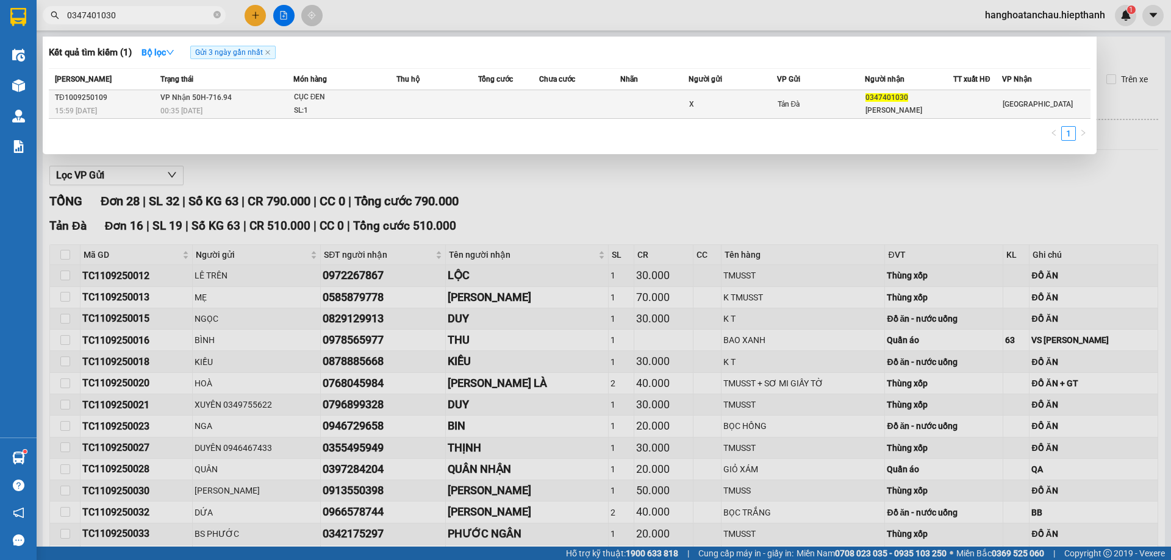
click at [177, 105] on div "00:35 [DATE]" at bounding box center [226, 110] width 132 height 13
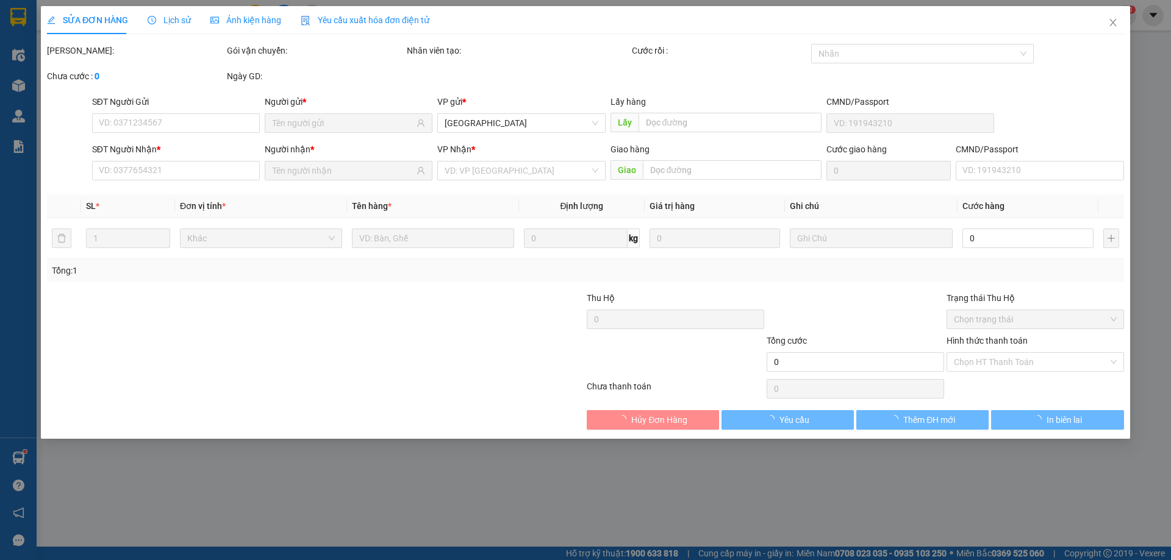
type input "X"
type input "0347401030"
type input "[PERSON_NAME]"
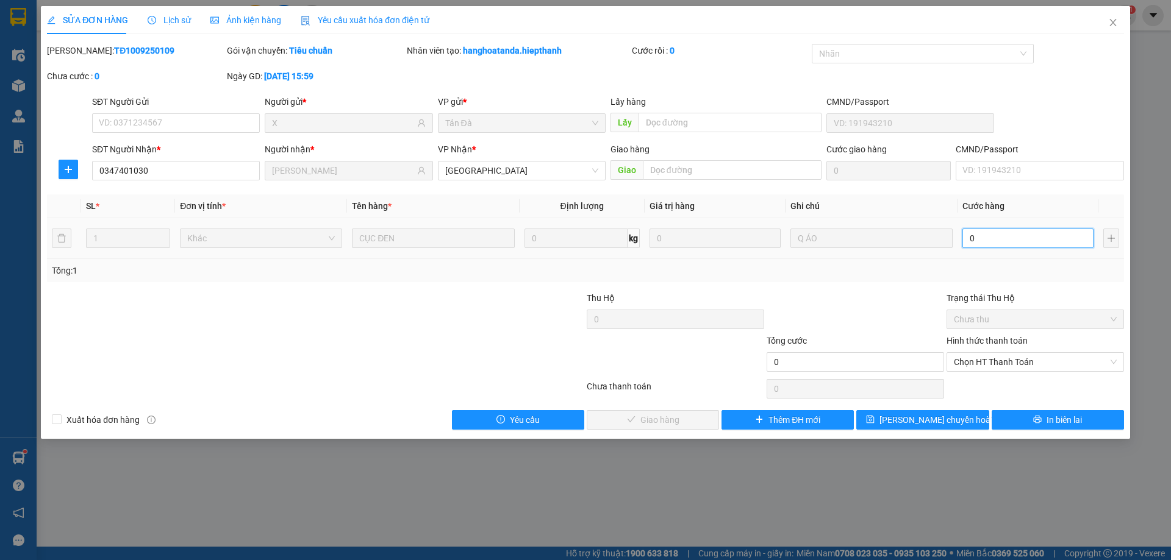
type input "2"
type input "20"
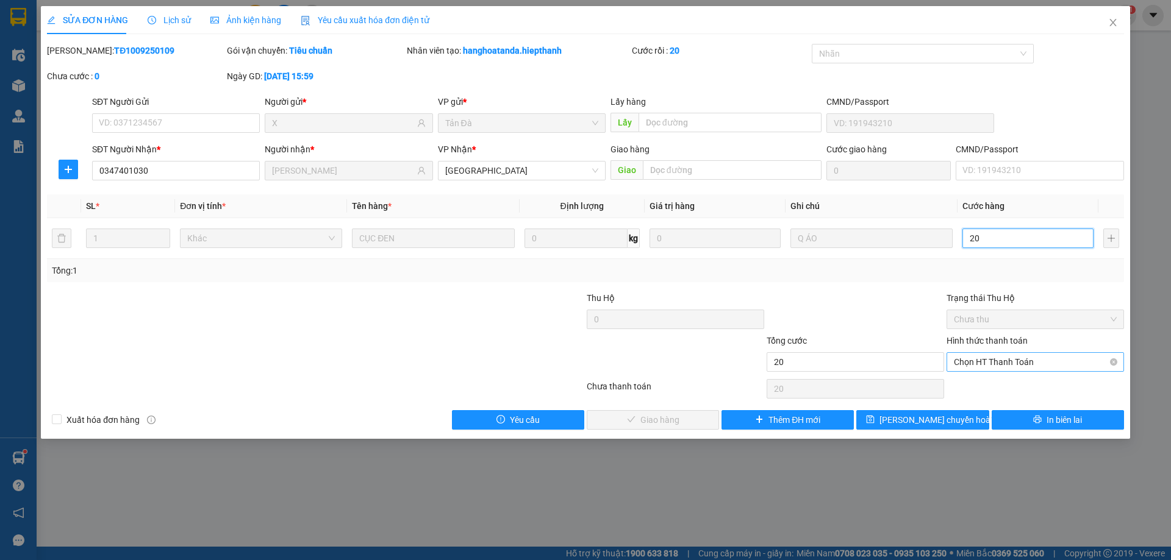
click at [990, 355] on span "Chọn HT Thanh Toán" at bounding box center [1035, 362] width 163 height 18
type input "20"
type input "20.000"
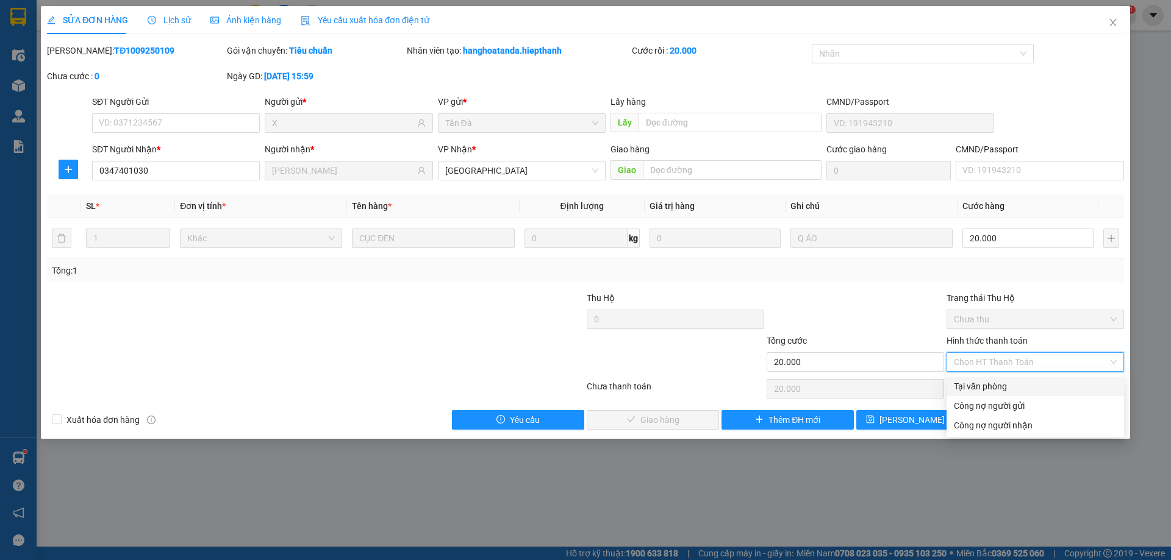
click at [1012, 388] on div "Tại văn phòng" at bounding box center [1035, 386] width 163 height 13
type input "0"
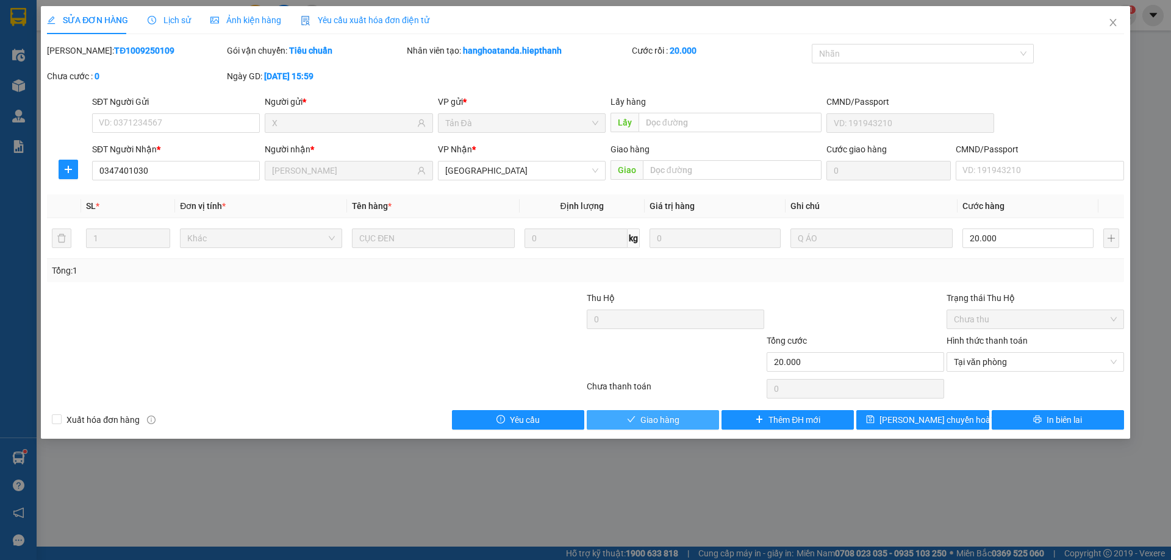
click at [676, 416] on span "Giao hàng" at bounding box center [659, 419] width 39 height 13
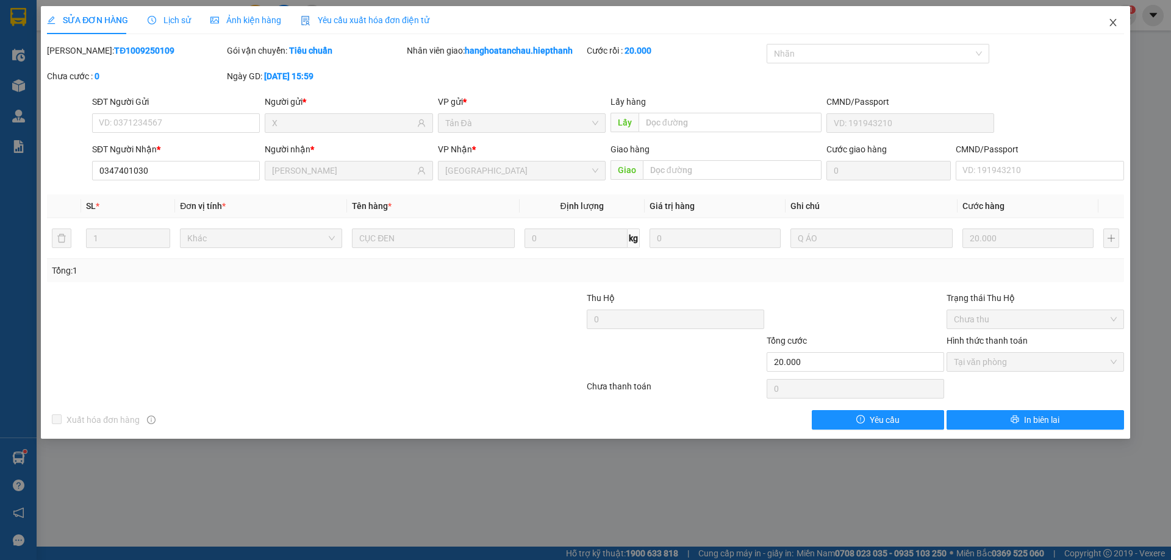
click at [1112, 18] on span "Close" at bounding box center [1113, 23] width 34 height 34
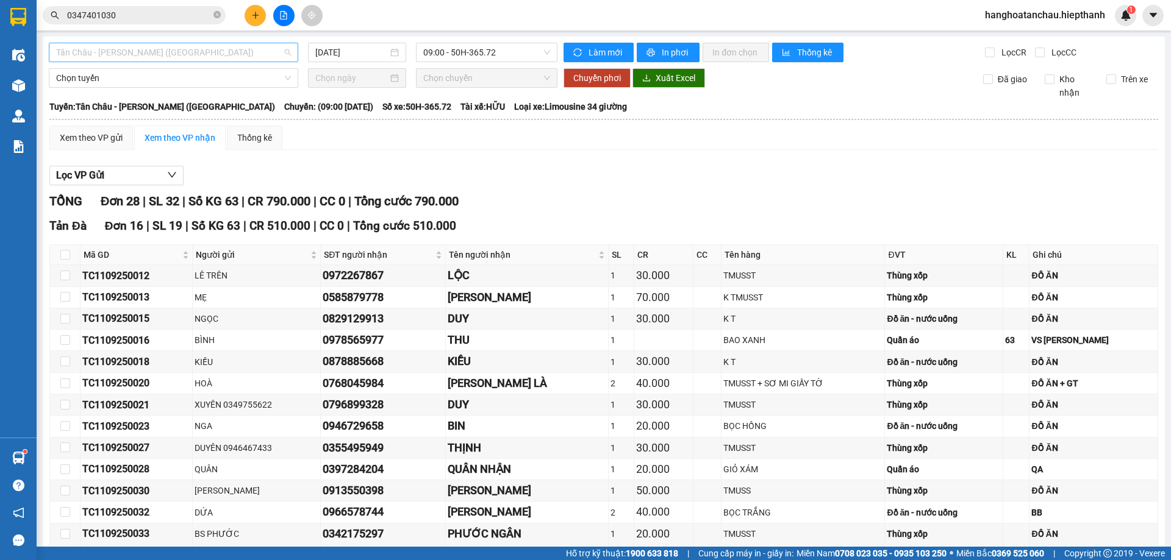
click at [233, 59] on span "Tân Châu - [PERSON_NAME] ([GEOGRAPHIC_DATA])" at bounding box center [173, 52] width 235 height 18
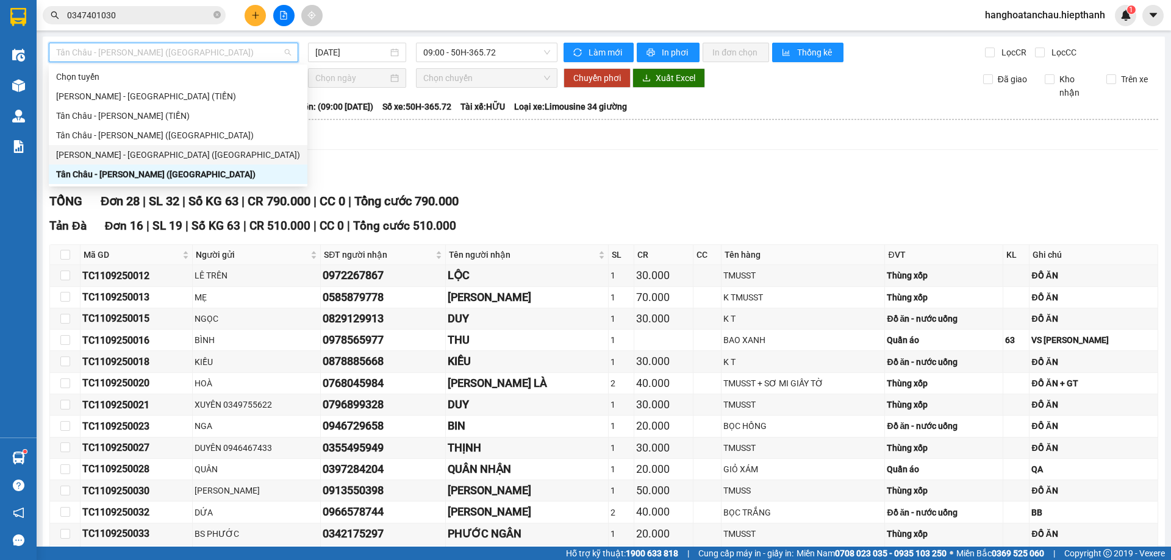
click at [205, 154] on div "[PERSON_NAME] - [GEOGRAPHIC_DATA] ([GEOGRAPHIC_DATA])" at bounding box center [178, 154] width 244 height 13
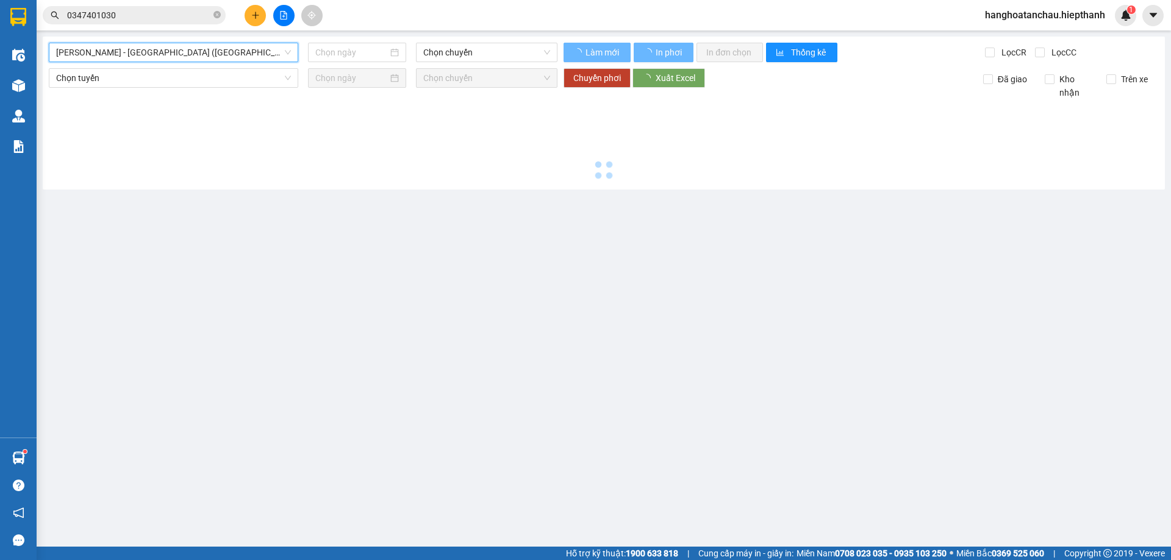
type input "[DATE]"
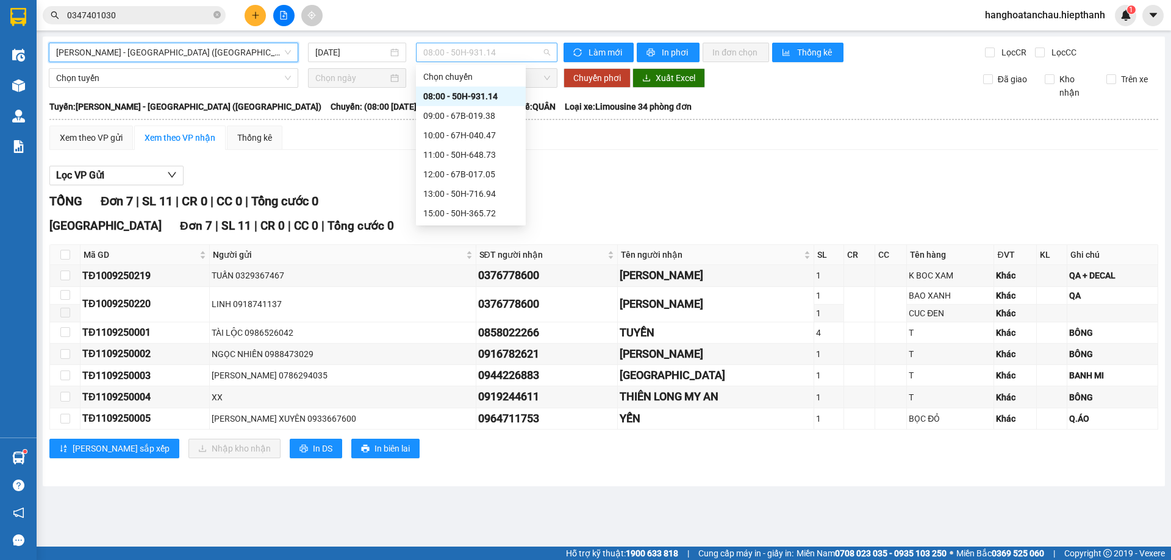
click at [488, 58] on span "08:00 - 50H-931.14" at bounding box center [486, 52] width 127 height 18
click at [467, 114] on div "09:00 - 67B-019.38" at bounding box center [470, 115] width 95 height 13
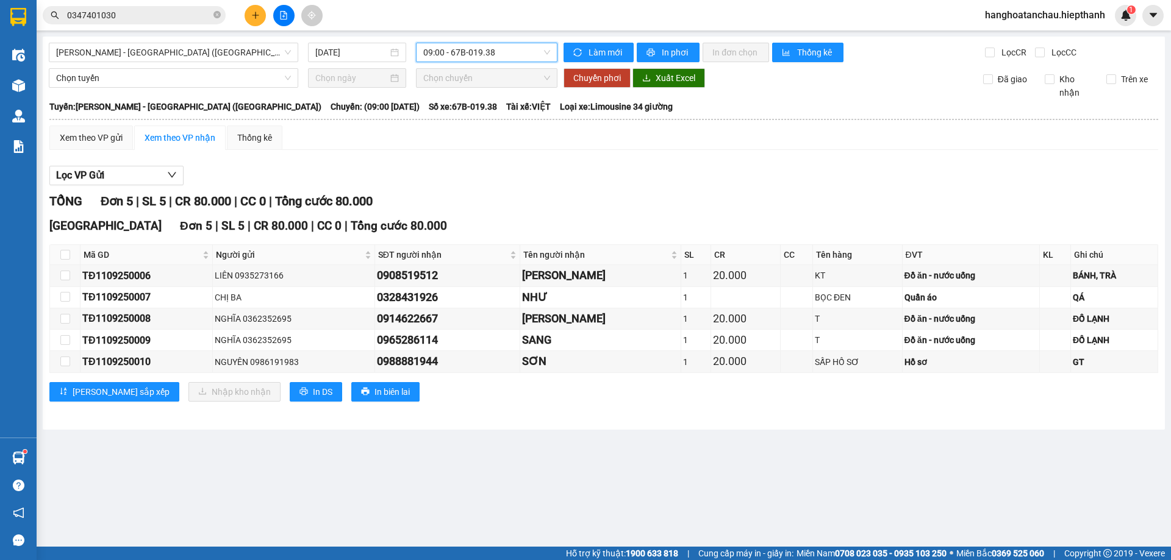
click at [489, 54] on span "09:00 - 67B-019.38" at bounding box center [486, 52] width 127 height 18
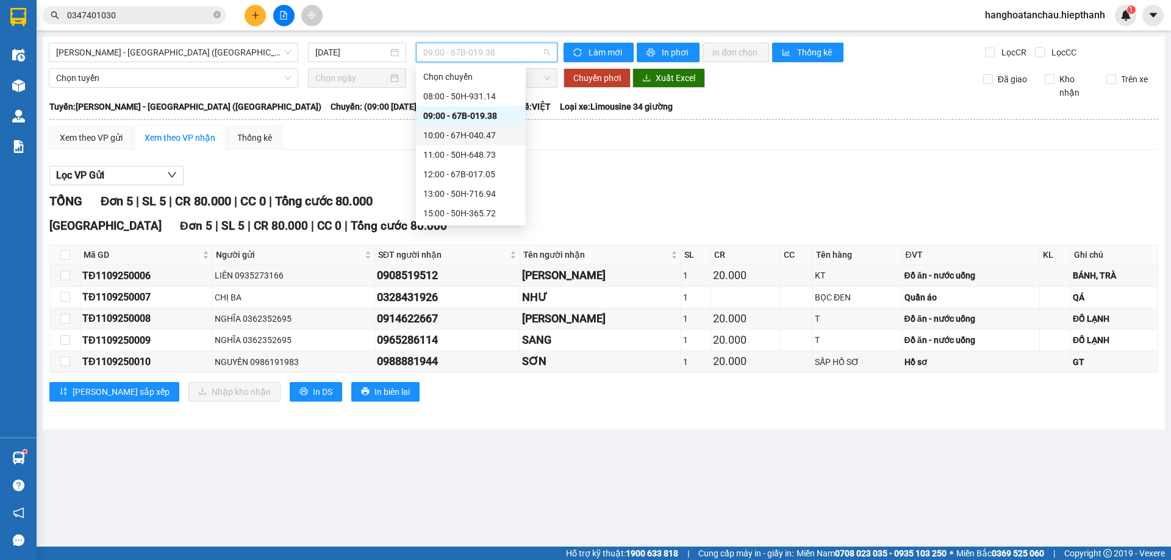
click at [483, 139] on div "10:00 - 67H-040.47" at bounding box center [470, 135] width 95 height 13
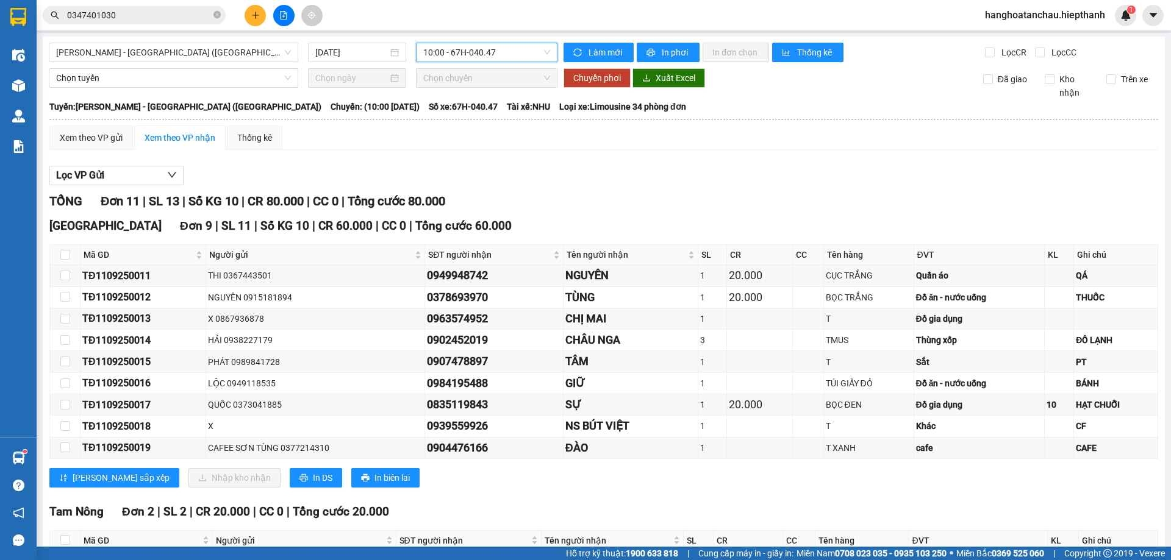
click at [436, 52] on span "10:00 - 67H-040.47" at bounding box center [486, 52] width 127 height 18
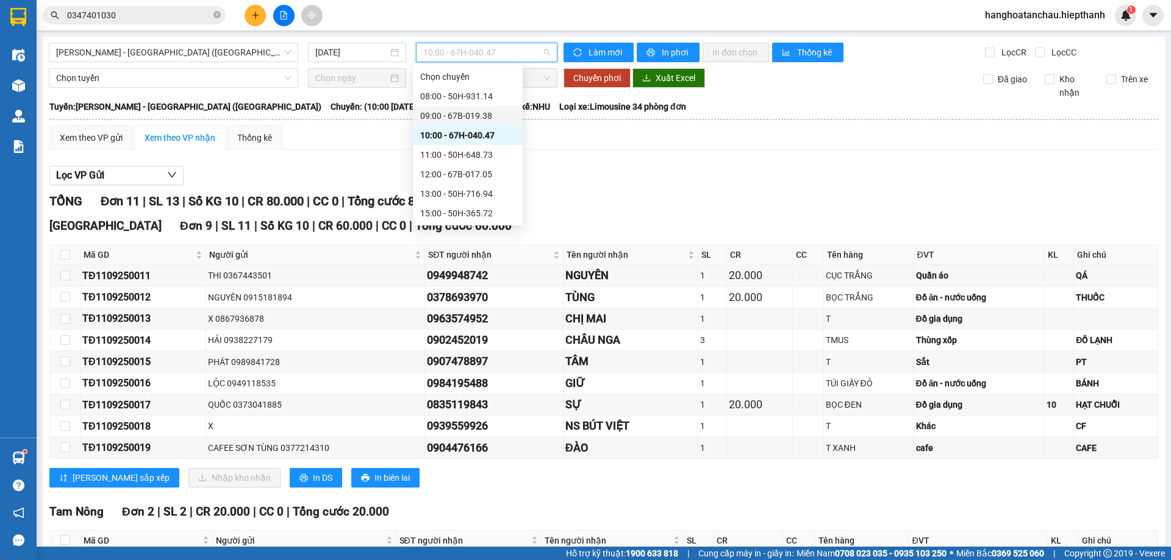
click at [440, 109] on div "09:00 - 67B-019.38" at bounding box center [467, 115] width 95 height 13
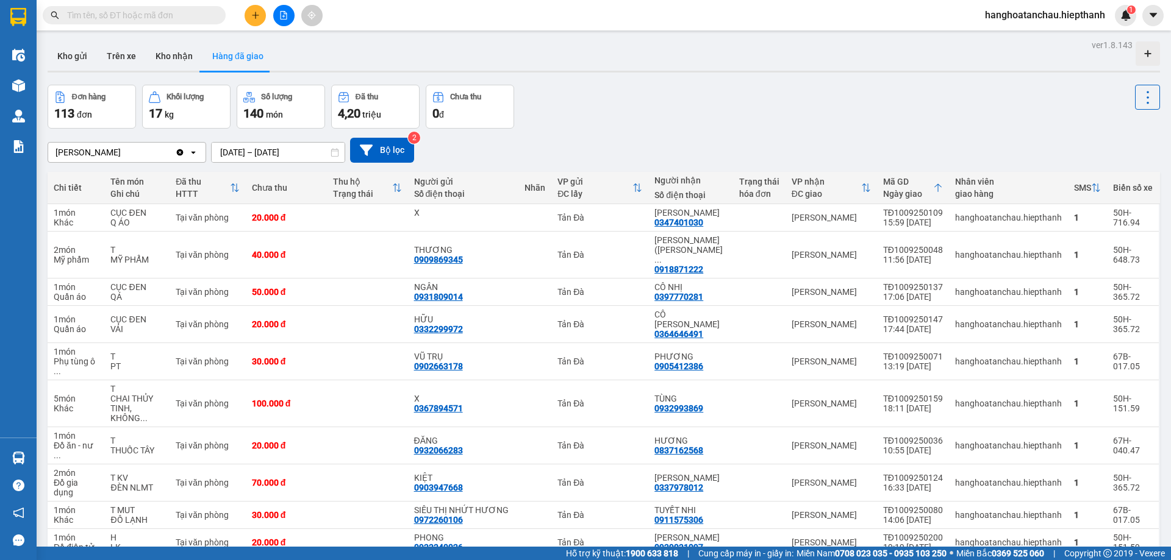
click at [115, 16] on input "text" at bounding box center [139, 15] width 144 height 13
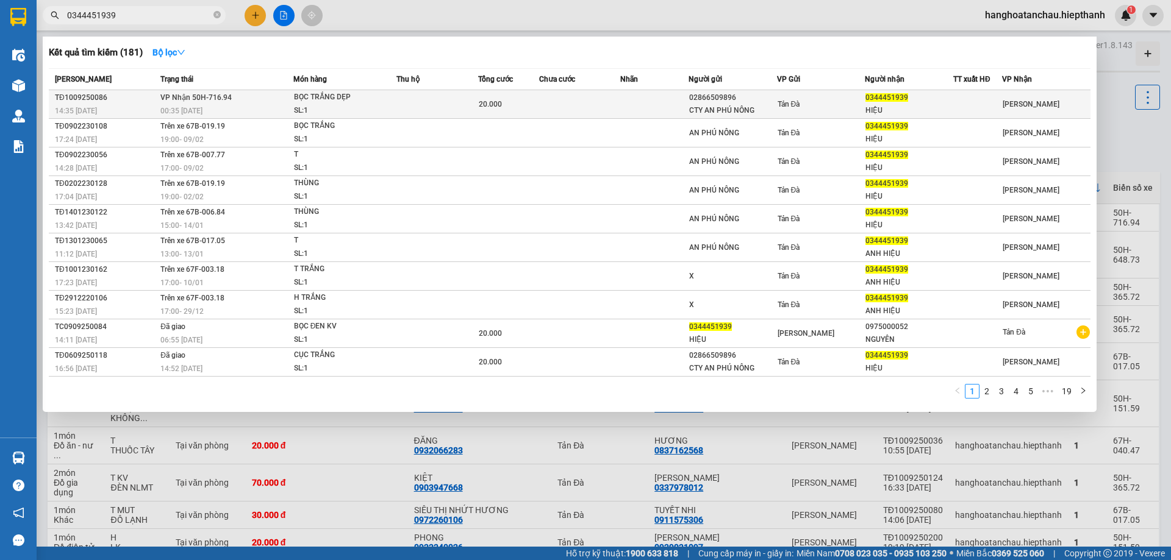
type input "0344451939"
click at [154, 99] on div "TĐ1009250086" at bounding box center [106, 97] width 102 height 13
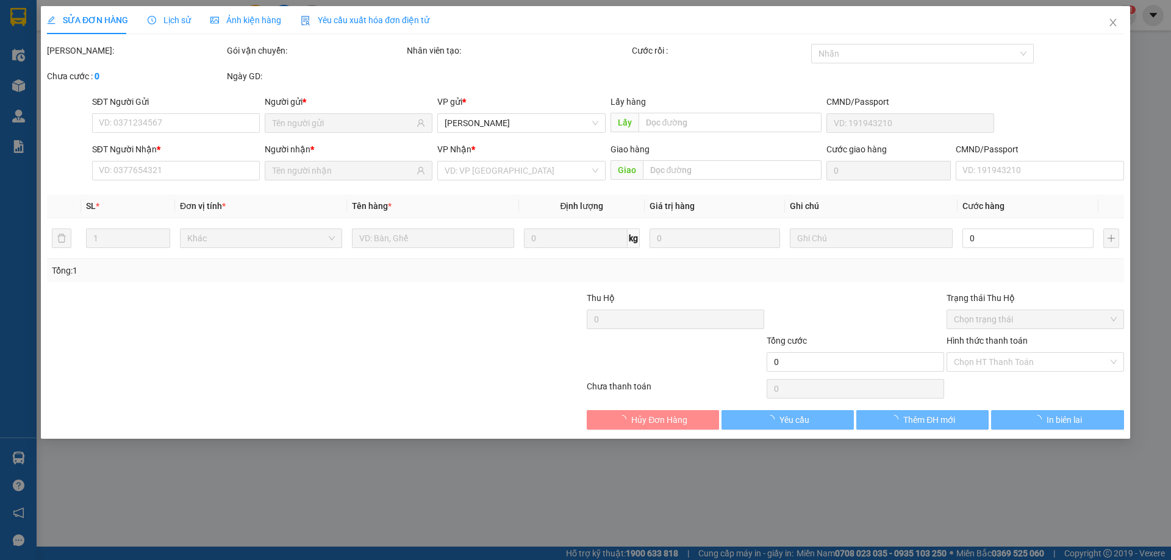
type input "02866509896"
type input "CTY AN PHÚ NÔNG"
type input "0344451939"
type input "HIỆU"
type input "20.000"
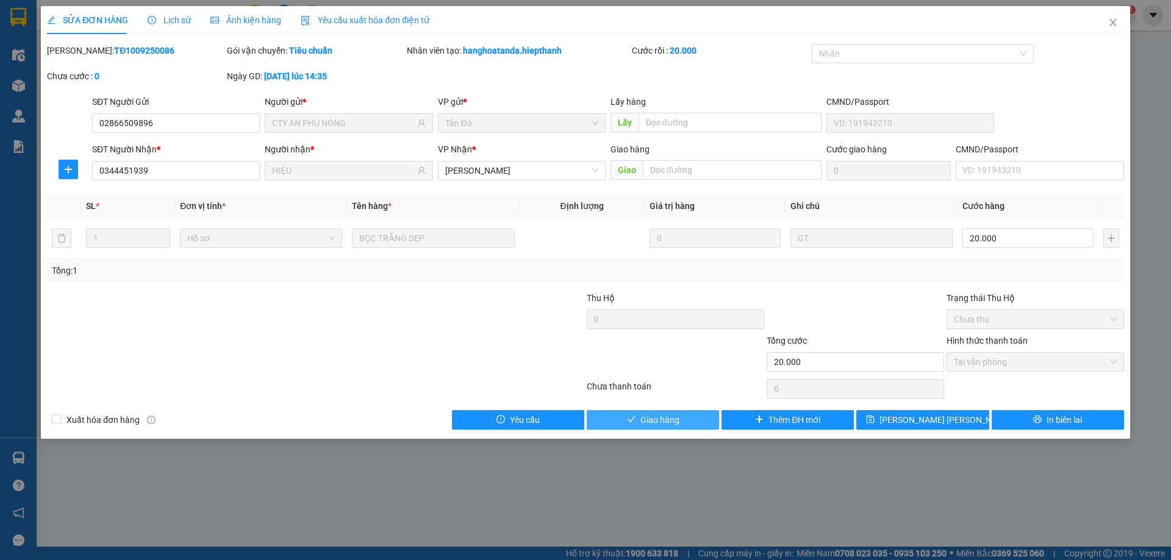
click at [625, 420] on button "Giao hàng" at bounding box center [653, 420] width 132 height 20
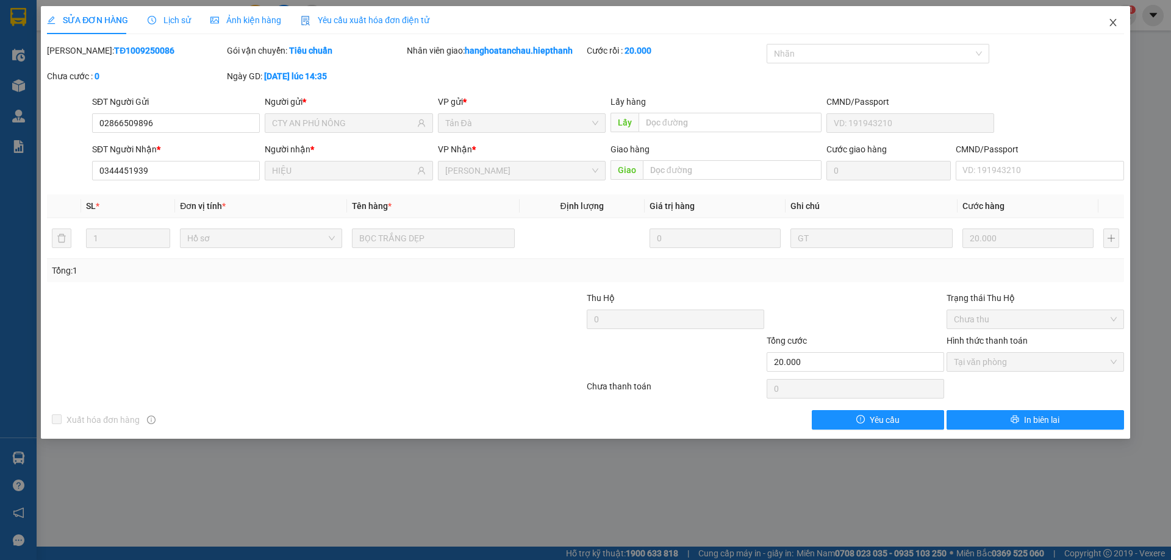
click at [1115, 22] on icon "close" at bounding box center [1113, 23] width 10 height 10
click at [1115, 22] on div "hanghoatanchau.hiepthanh 1" at bounding box center [1055, 15] width 161 height 21
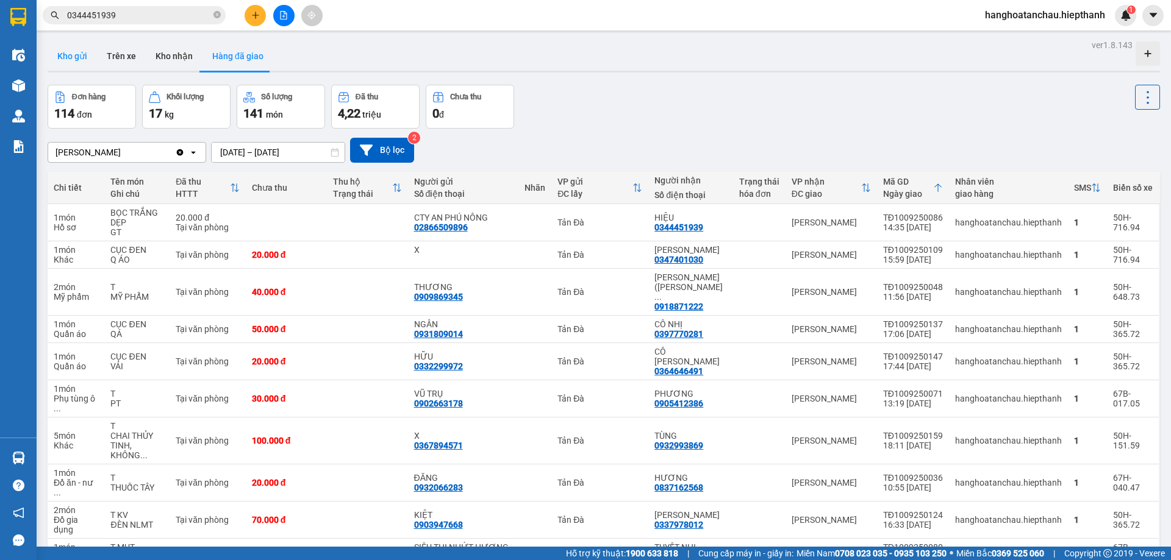
click at [70, 52] on button "Kho gửi" at bounding box center [72, 55] width 49 height 29
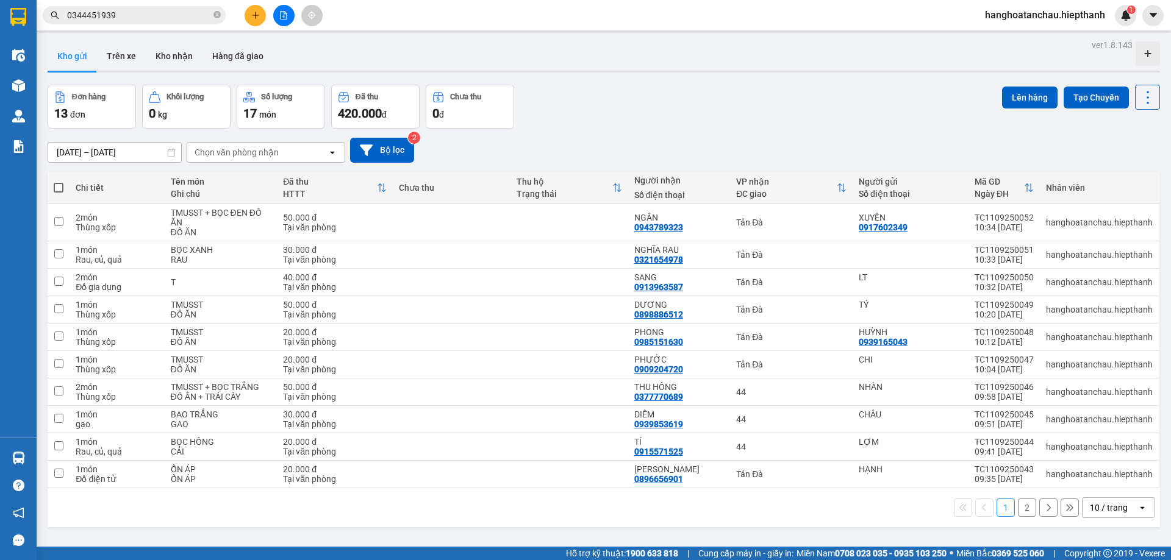
click at [276, 154] on div "Chọn văn phòng nhận" at bounding box center [237, 152] width 84 height 12
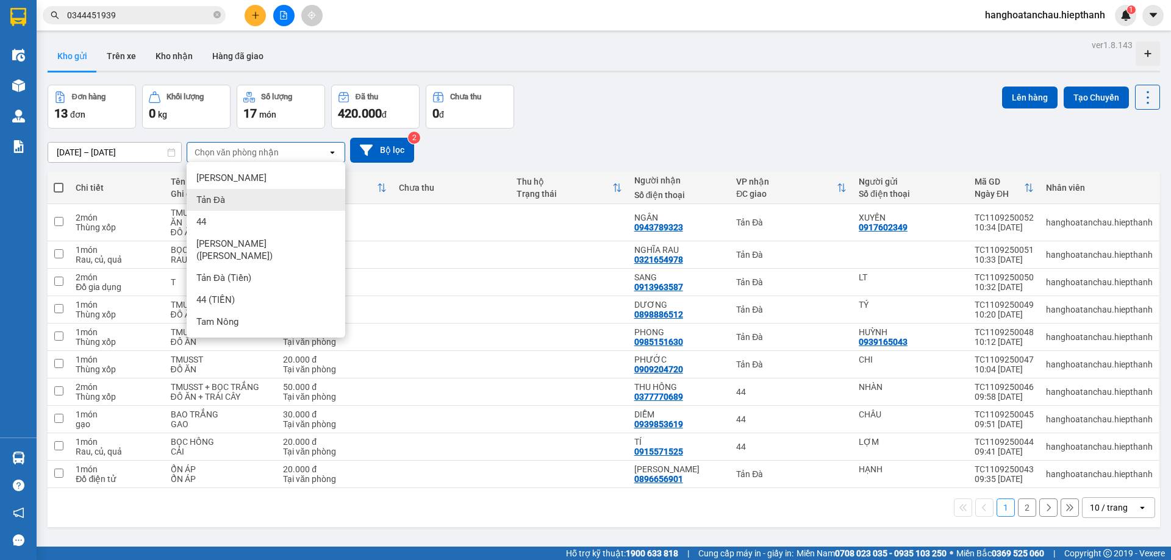
click at [255, 203] on div "Tản Đà" at bounding box center [266, 200] width 159 height 22
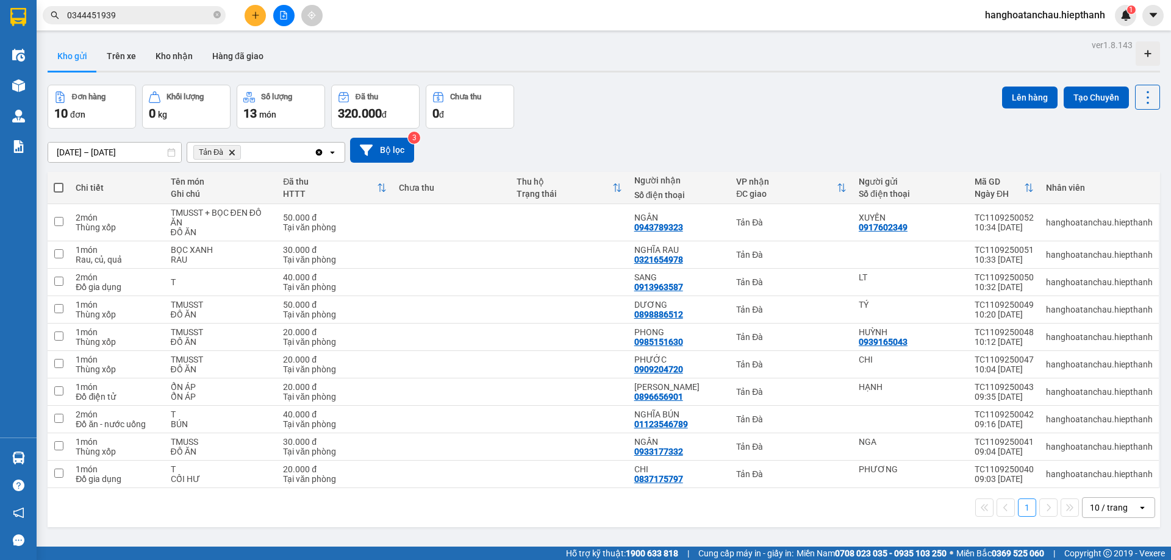
click at [235, 149] on icon "Delete" at bounding box center [231, 152] width 7 height 7
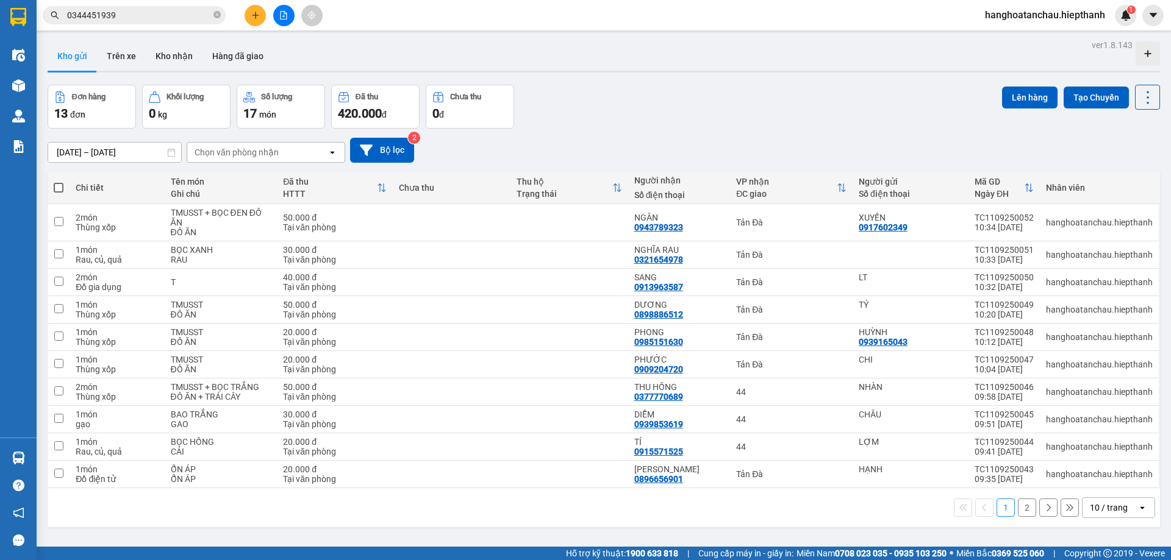
click at [59, 179] on th at bounding box center [59, 188] width 22 height 32
click at [60, 187] on span at bounding box center [59, 188] width 10 height 10
click at [59, 182] on input "checkbox" at bounding box center [59, 182] width 0 height 0
checkbox input "true"
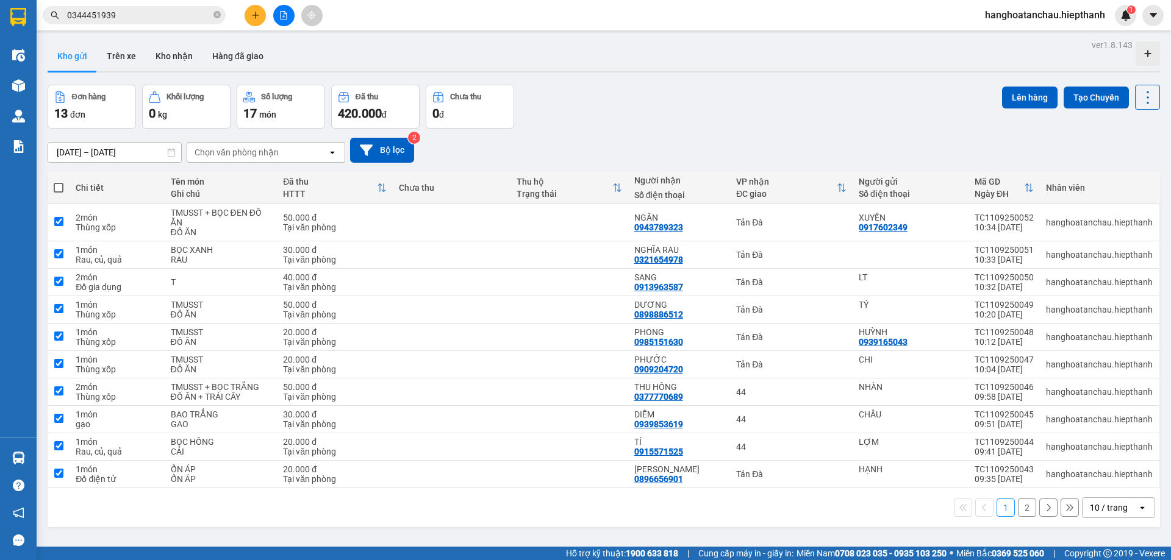
checkbox input "true"
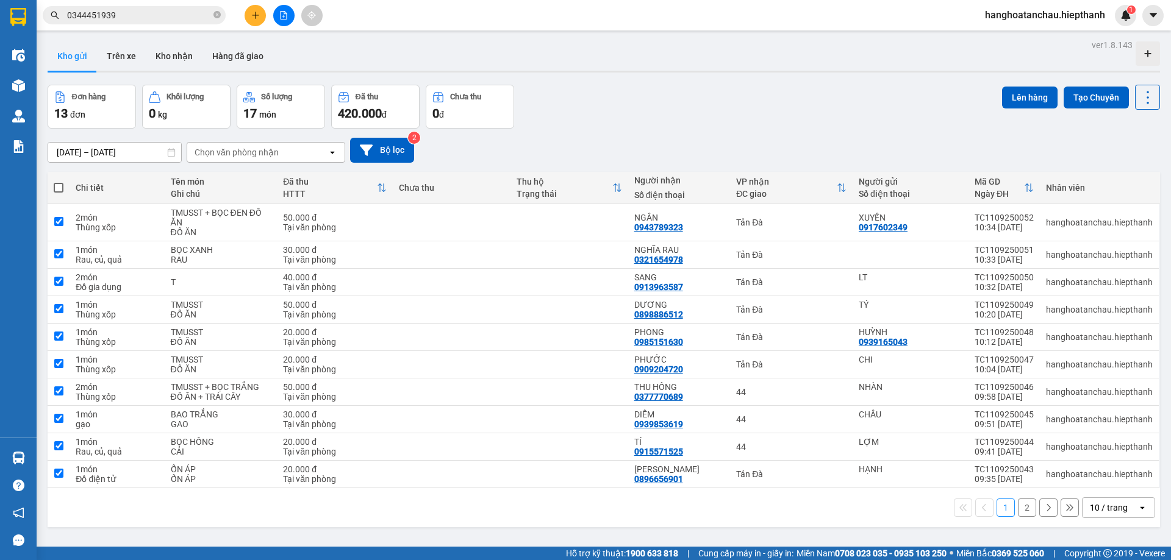
checkbox input "true"
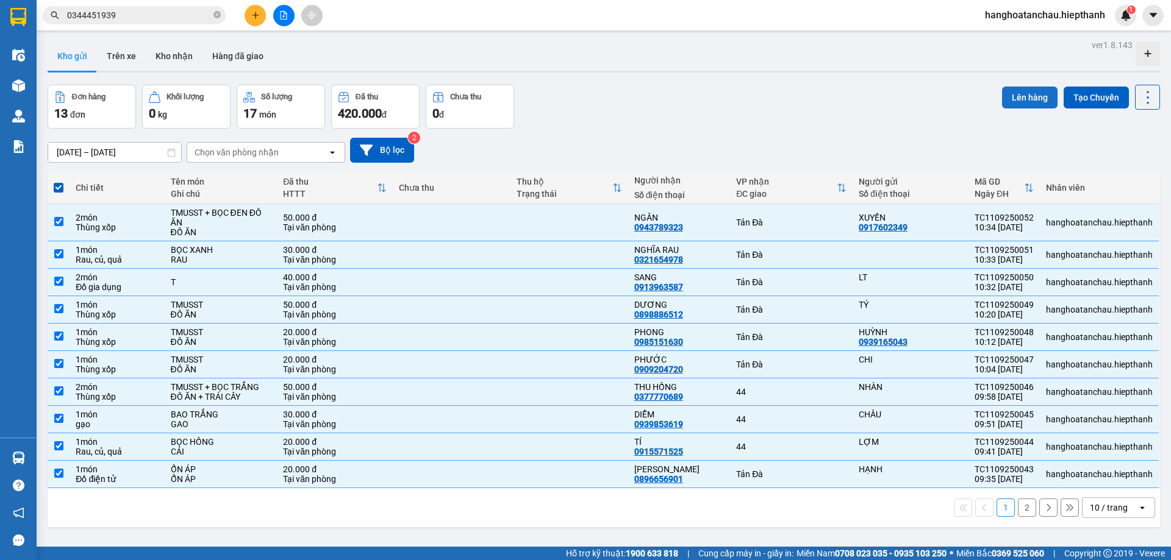
click at [1024, 95] on button "Lên hàng" at bounding box center [1029, 98] width 55 height 22
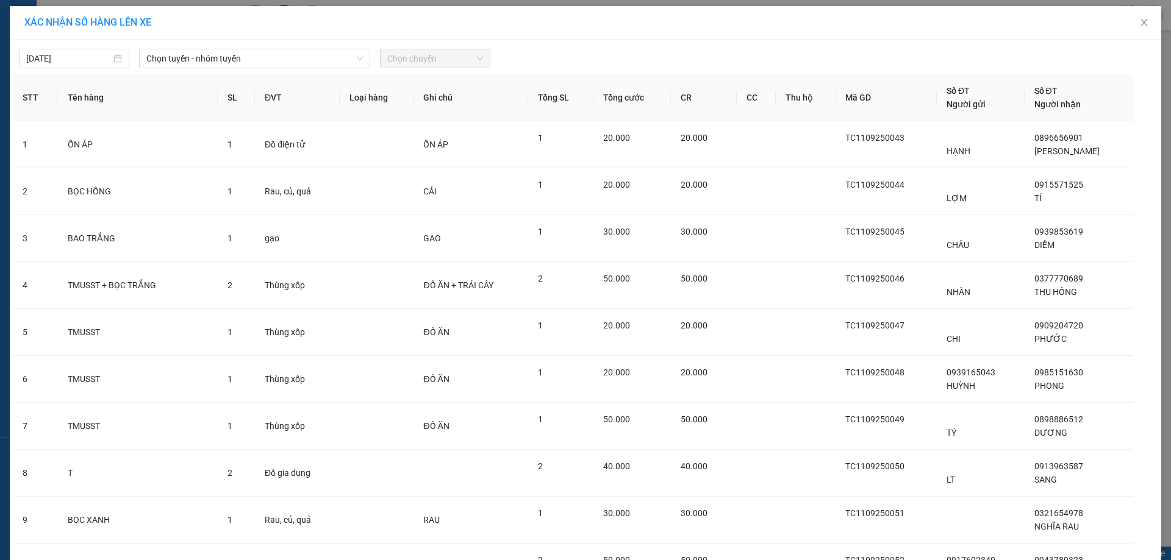
click at [361, 70] on div "[DATE] [PERSON_NAME] - nhóm [PERSON_NAME] chuyến STT Tên hàng SL ĐVT [PERSON_NA…" at bounding box center [585, 353] width 1151 height 626
click at [342, 63] on span "Chọn tuyến - nhóm tuyến" at bounding box center [254, 58] width 216 height 18
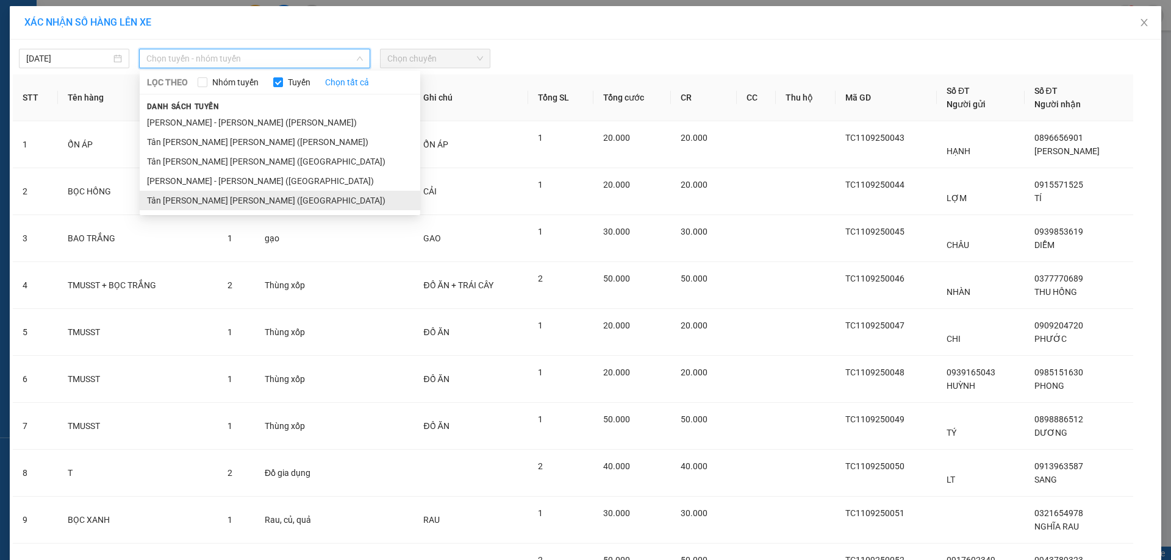
click at [210, 201] on li "Tân [PERSON_NAME] [PERSON_NAME] ([GEOGRAPHIC_DATA])" at bounding box center [280, 201] width 280 height 20
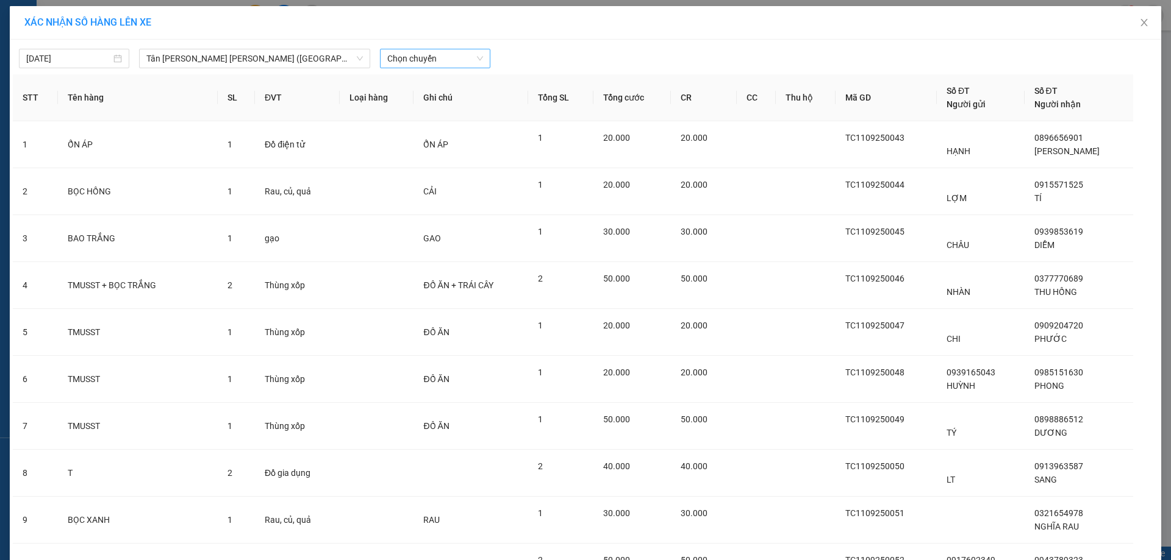
drag, startPoint x: 424, startPoint y: 45, endPoint x: 426, endPoint y: 55, distance: 11.2
click at [426, 52] on div "[DATE] [GEOGRAPHIC_DATA][PERSON_NAME][GEOGRAPHIC_DATA][PERSON_NAME] ([GEOGRAPHI…" at bounding box center [585, 56] width 1145 height 26
click at [427, 58] on span "Chọn chuyến" at bounding box center [435, 58] width 96 height 18
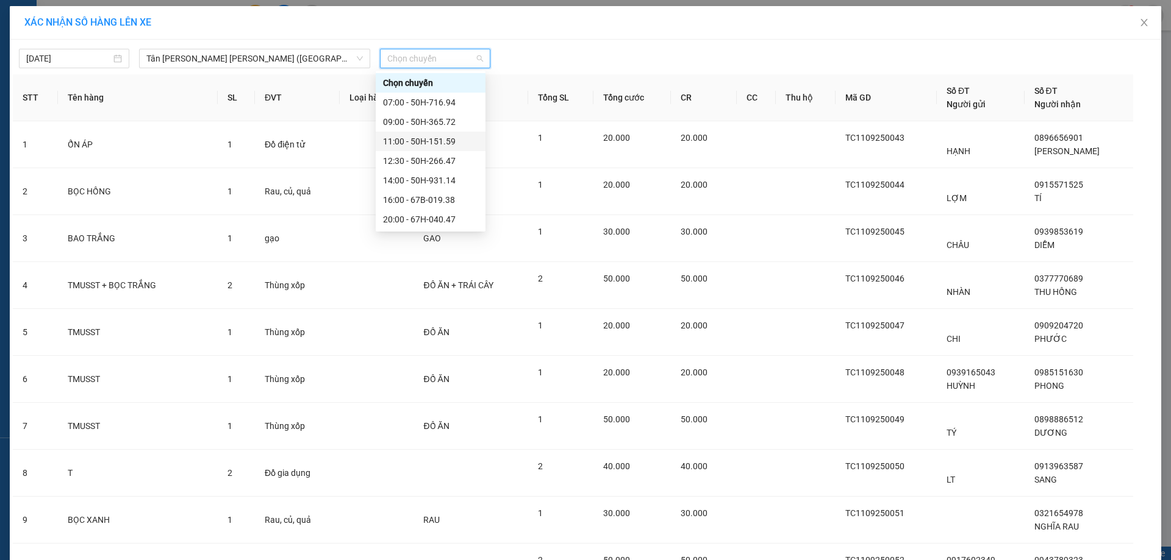
click at [422, 140] on div "11:00 - 50H-151.59" at bounding box center [430, 141] width 95 height 13
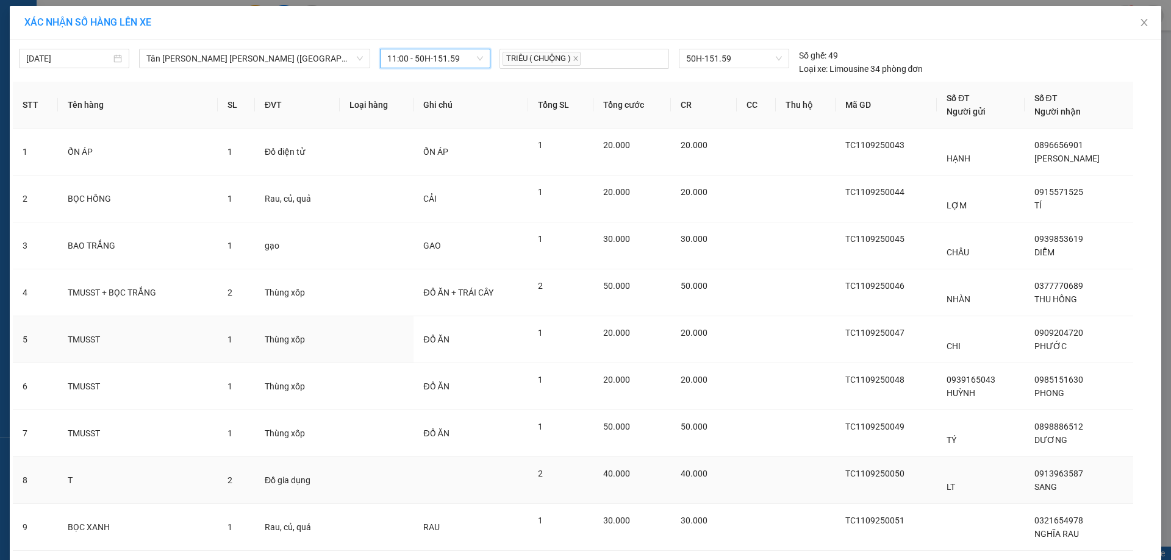
scroll to position [127, 0]
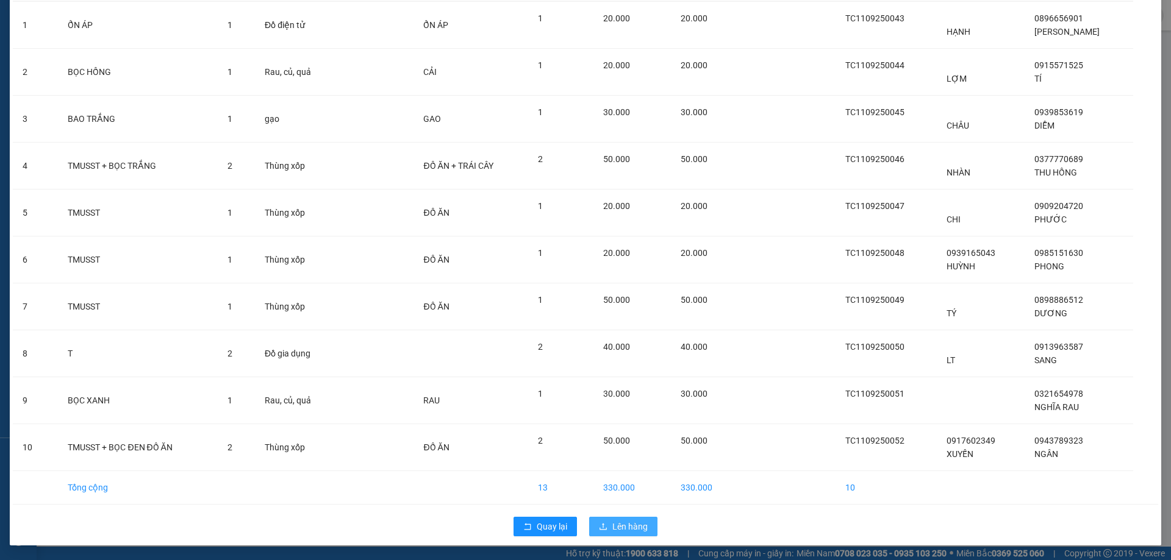
click at [636, 522] on span "Lên hàng" at bounding box center [629, 526] width 35 height 13
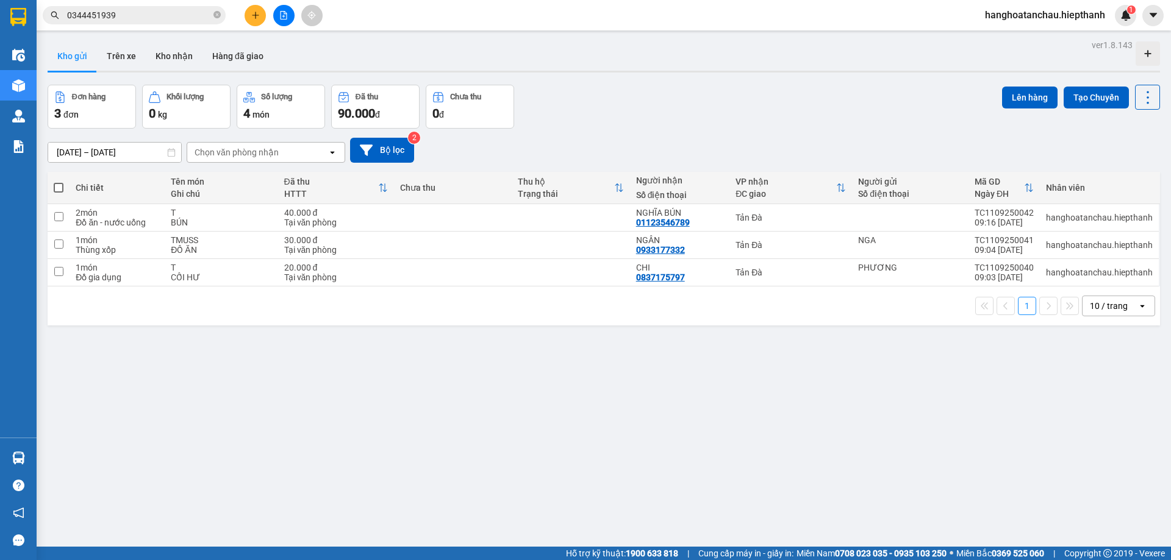
click at [63, 184] on th at bounding box center [59, 188] width 22 height 32
click at [61, 185] on span at bounding box center [59, 188] width 10 height 10
click at [59, 182] on input "checkbox" at bounding box center [59, 182] width 0 height 0
checkbox input "true"
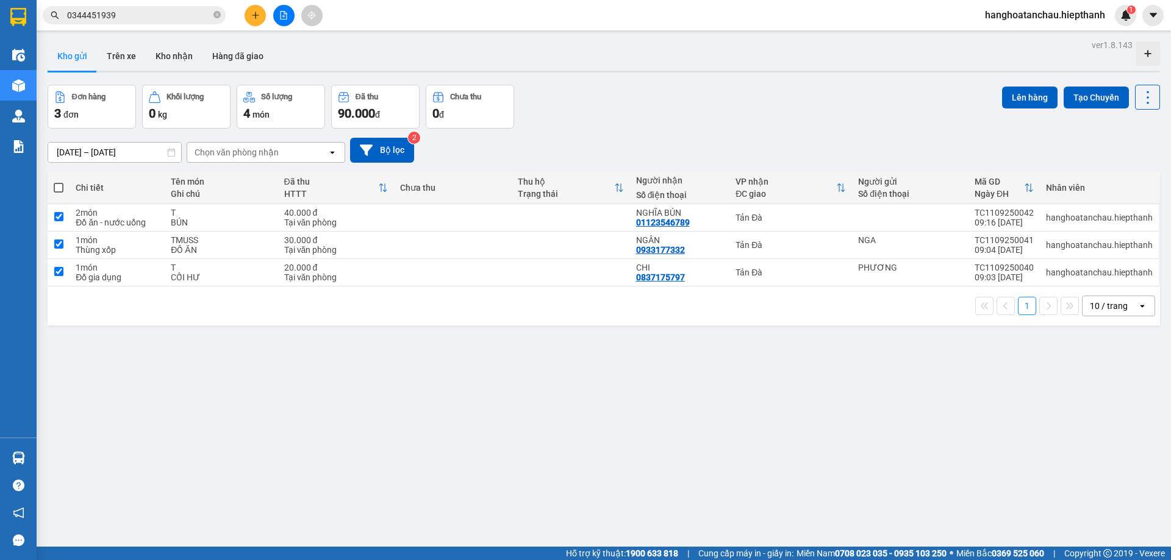
checkbox input "true"
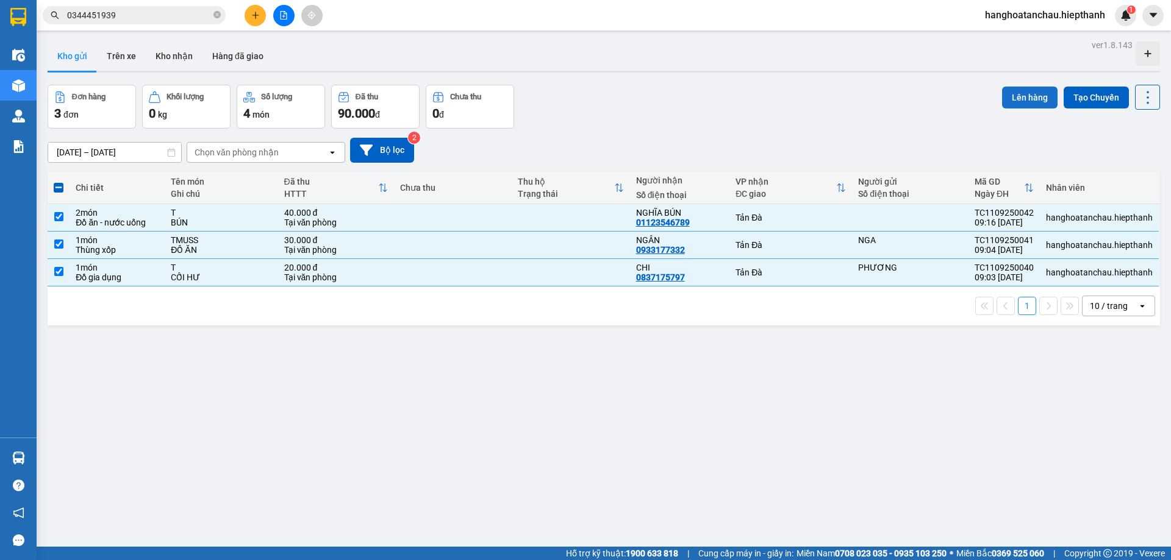
click at [1023, 90] on button "Lên hàng" at bounding box center [1029, 98] width 55 height 22
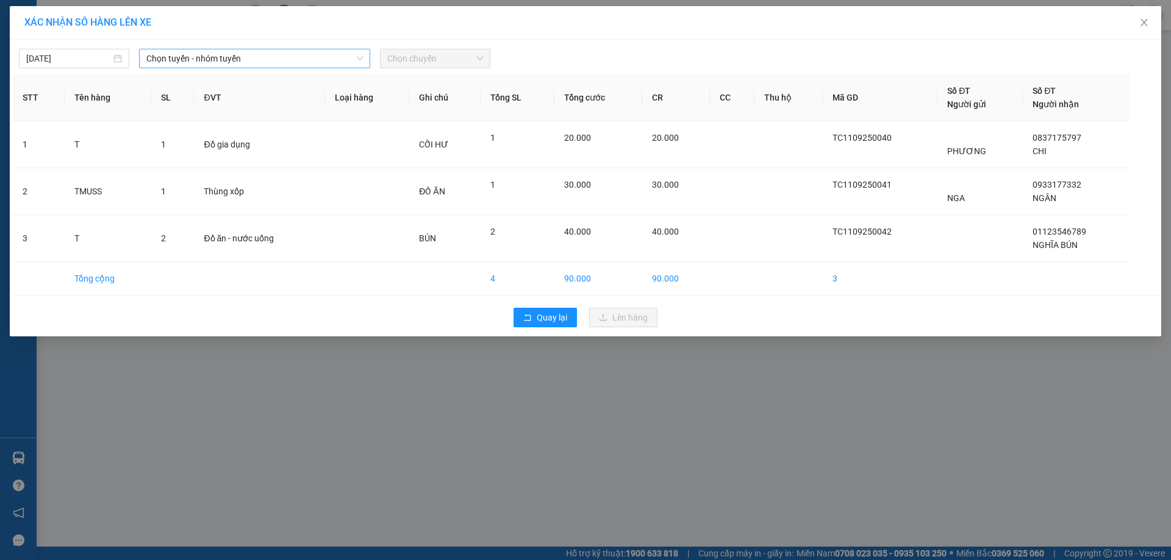
click at [245, 57] on span "Chọn tuyến - nhóm tuyến" at bounding box center [254, 58] width 216 height 18
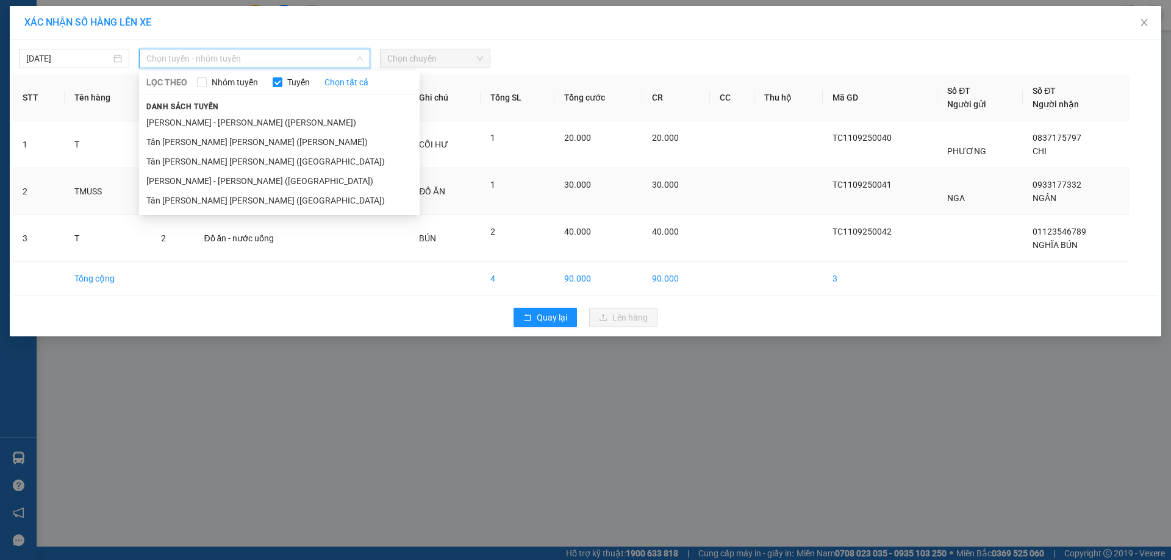
click at [255, 199] on li "Tân [PERSON_NAME] [PERSON_NAME] ([GEOGRAPHIC_DATA])" at bounding box center [279, 201] width 280 height 20
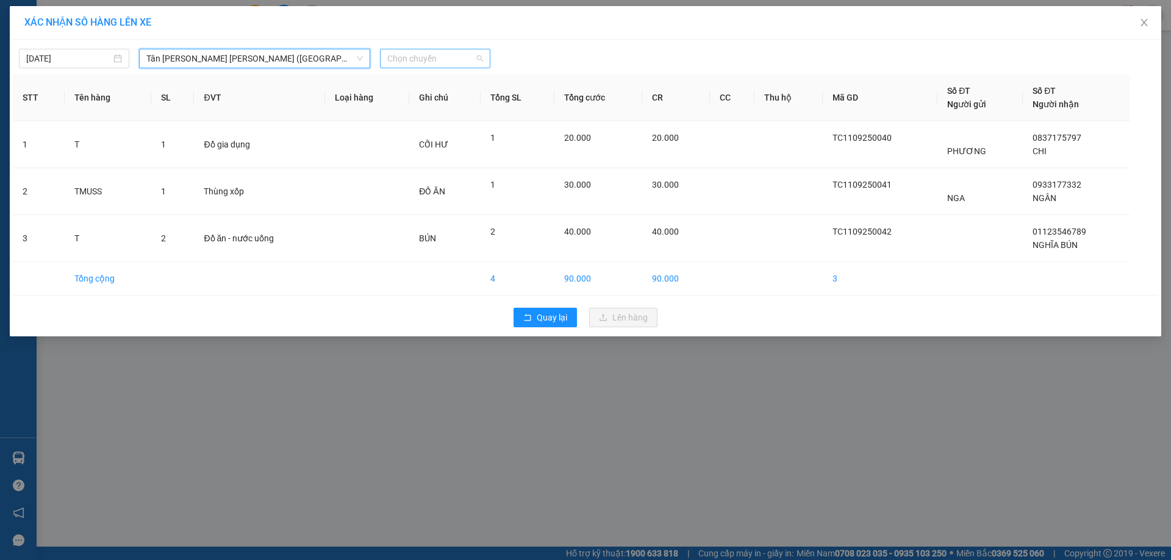
click at [465, 63] on span "Chọn chuyến" at bounding box center [435, 58] width 96 height 18
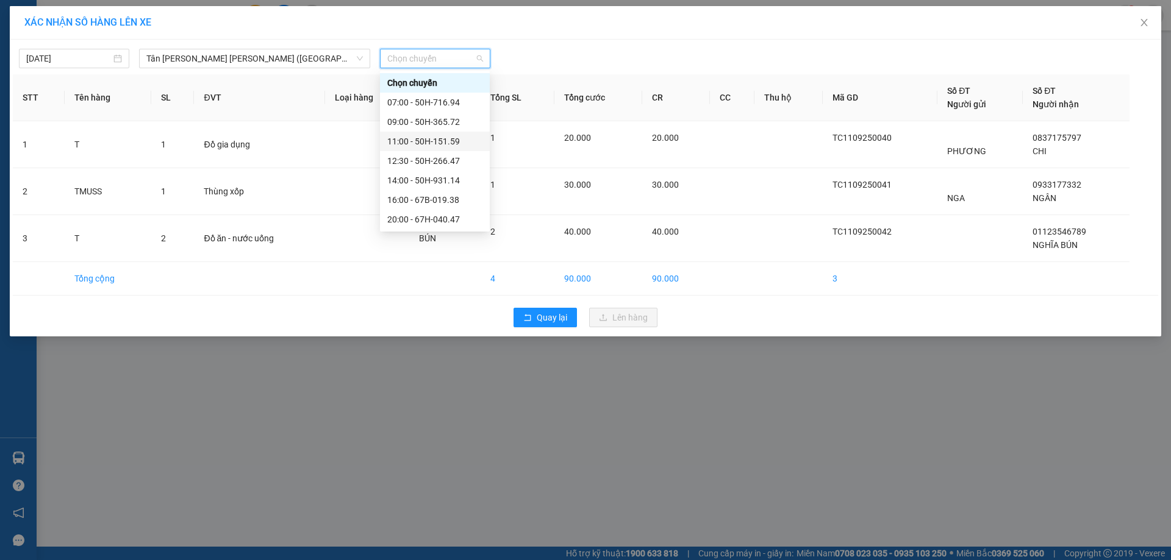
click at [452, 138] on div "11:00 - 50H-151.59" at bounding box center [434, 141] width 95 height 13
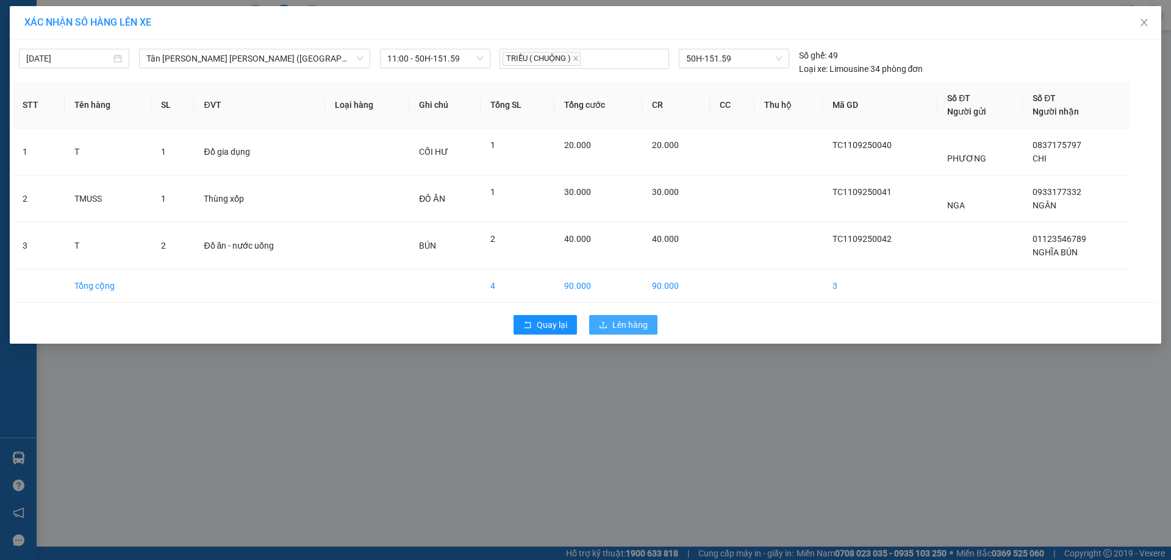
click at [612, 327] on button "Lên hàng" at bounding box center [623, 325] width 68 height 20
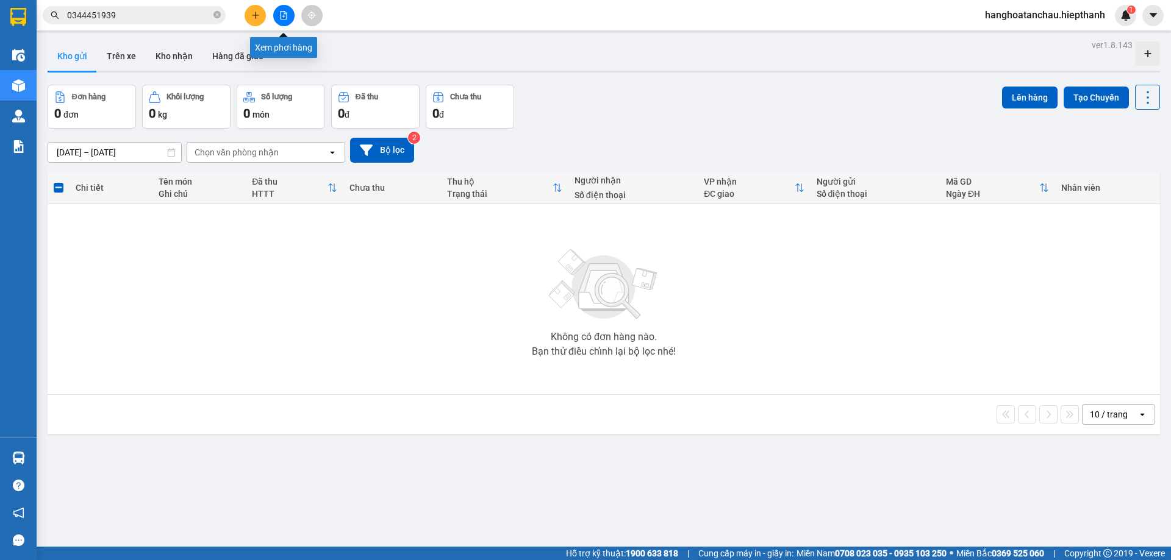
click at [285, 9] on button at bounding box center [283, 15] width 21 height 21
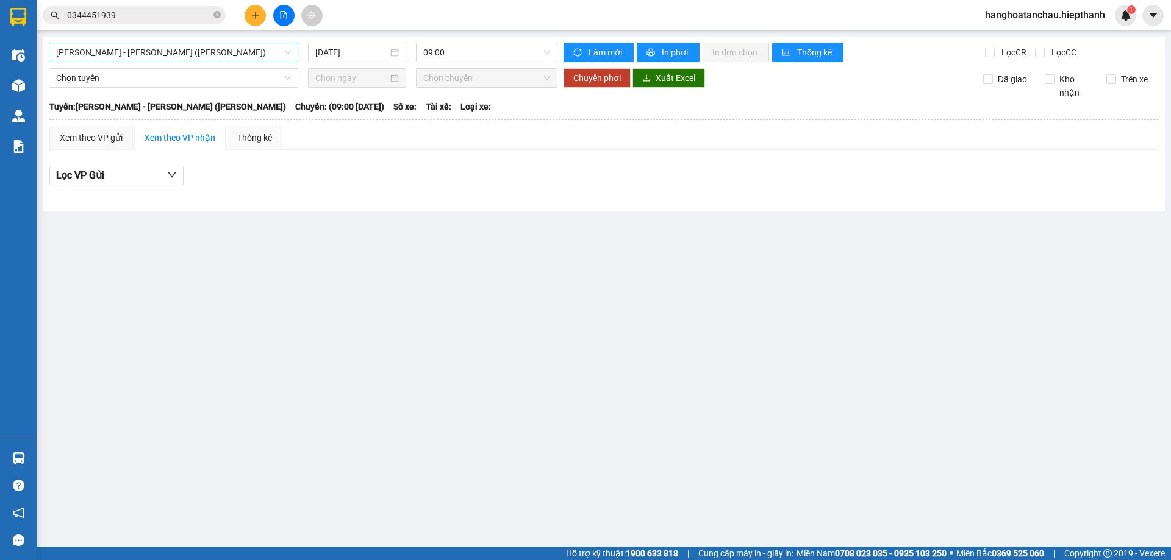
click at [221, 48] on span "[PERSON_NAME] - [PERSON_NAME] ([PERSON_NAME])" at bounding box center [173, 52] width 235 height 18
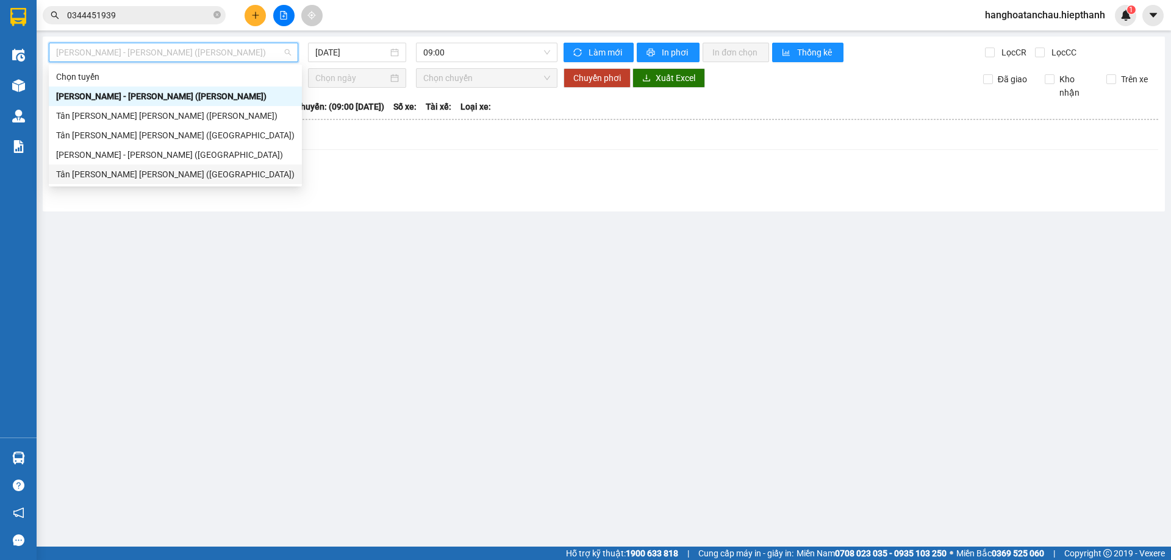
drag, startPoint x: 182, startPoint y: 174, endPoint x: 404, endPoint y: 92, distance: 235.9
click at [182, 174] on div "Tân [PERSON_NAME] [PERSON_NAME] ([GEOGRAPHIC_DATA])" at bounding box center [175, 174] width 238 height 13
type input "[DATE]"
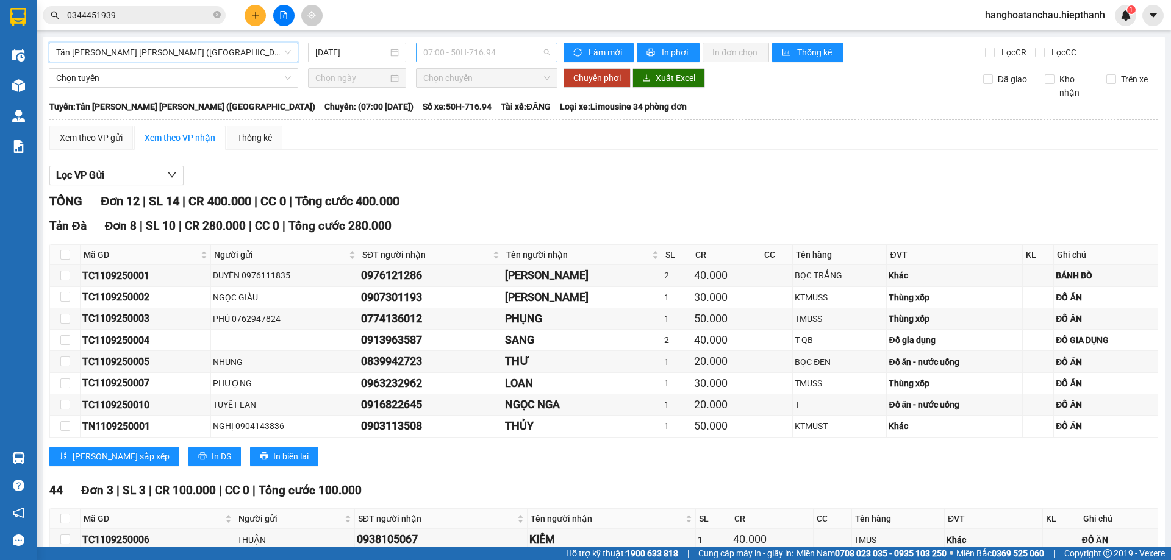
click at [486, 50] on span "07:00 - 50H-716.94" at bounding box center [486, 52] width 127 height 18
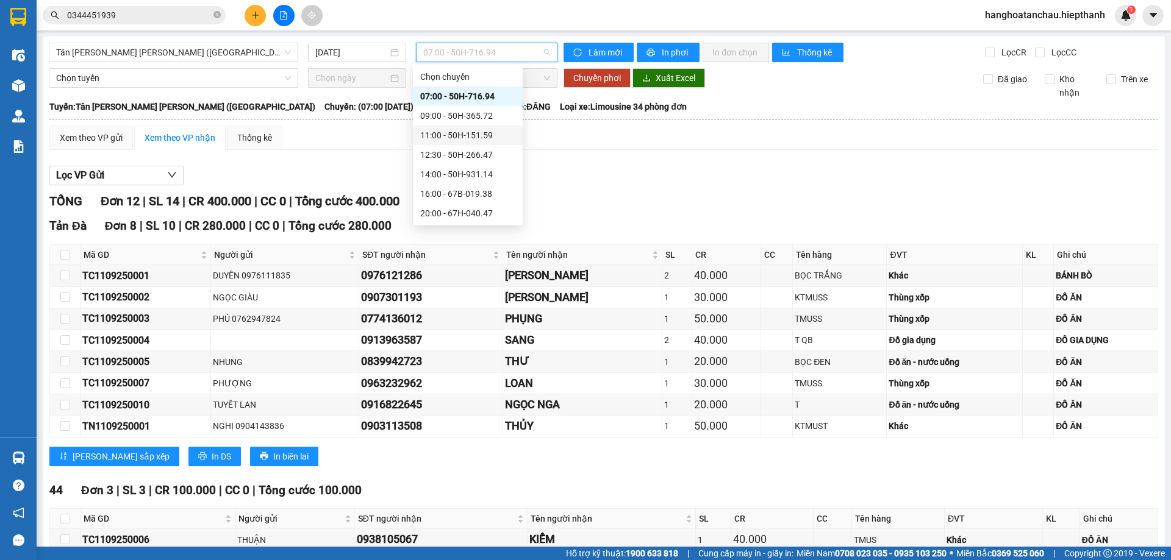
click at [473, 145] on div "11:00 - 50H-151.59" at bounding box center [468, 136] width 110 height 20
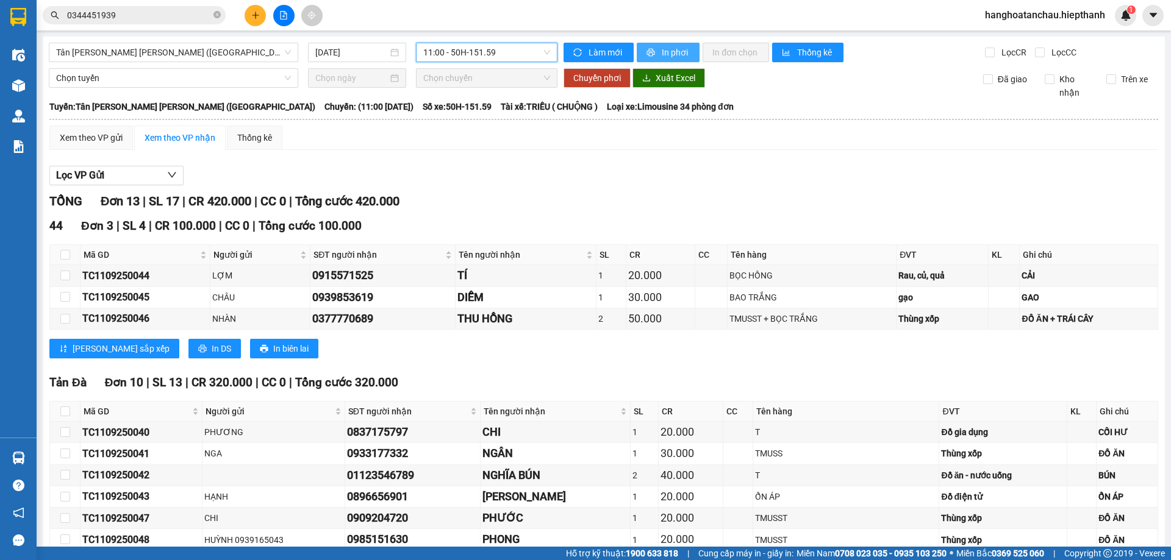
click at [647, 55] on icon "printer" at bounding box center [651, 53] width 8 height 8
click at [288, 19] on button at bounding box center [283, 15] width 21 height 21
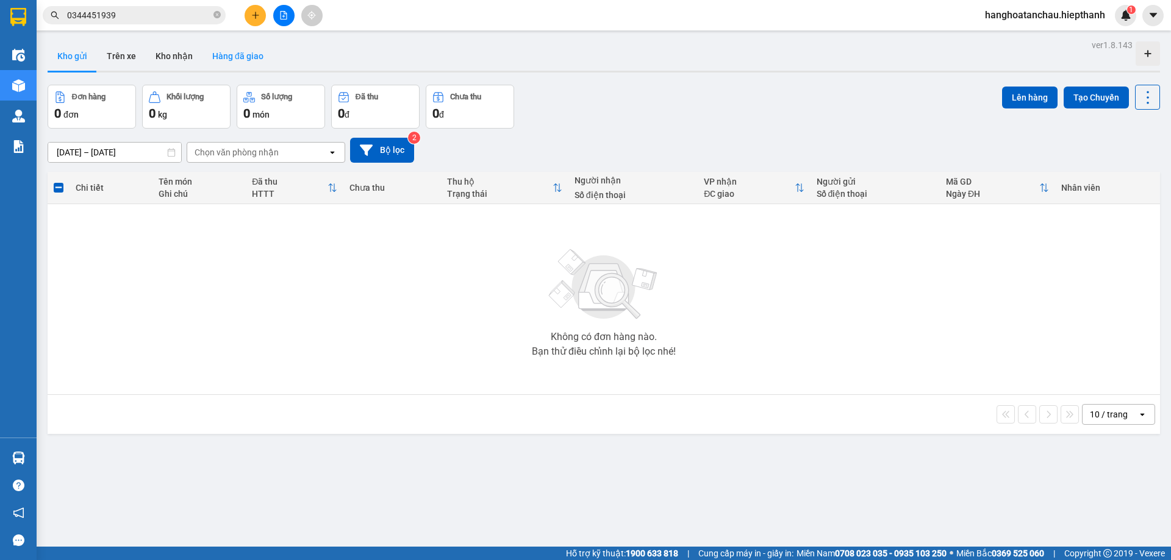
click at [220, 58] on button "Hàng đã giao" at bounding box center [237, 55] width 71 height 29
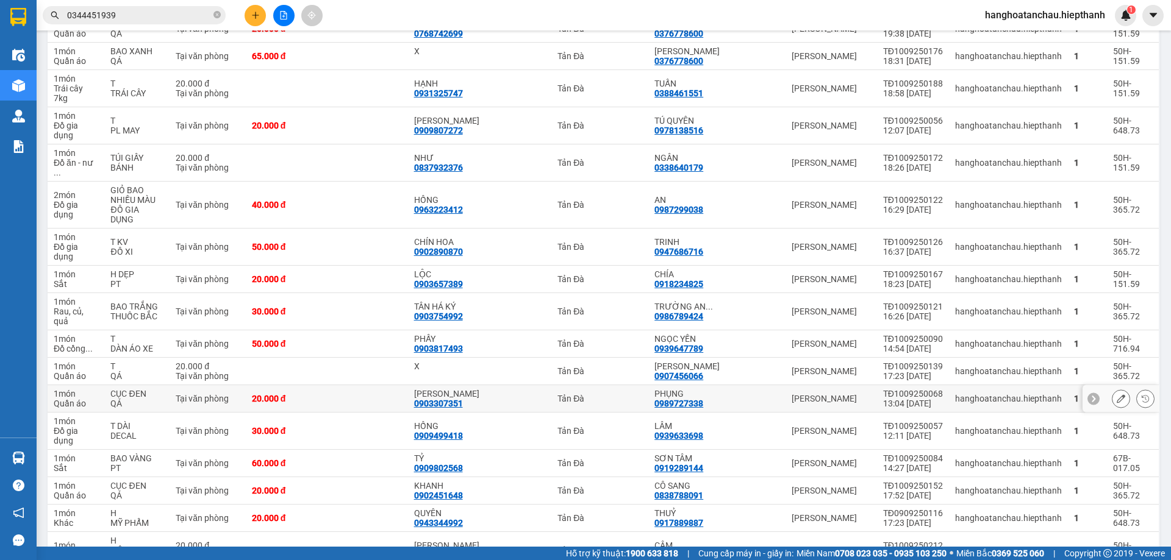
scroll to position [732, 0]
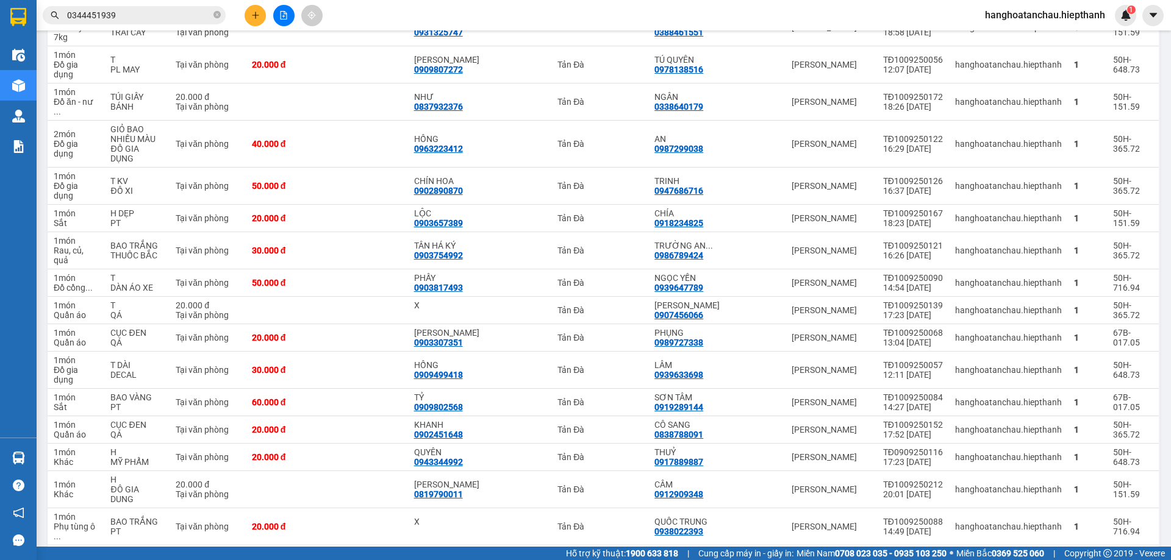
click at [124, 16] on input "0344451939" at bounding box center [139, 15] width 144 height 13
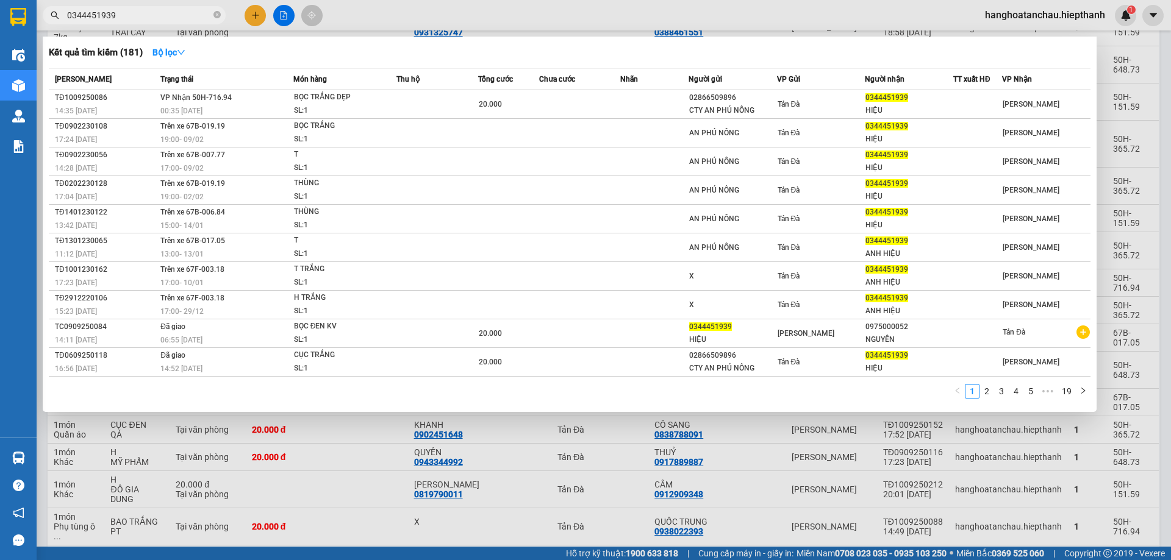
click at [124, 15] on input "0344451939" at bounding box center [139, 15] width 144 height 13
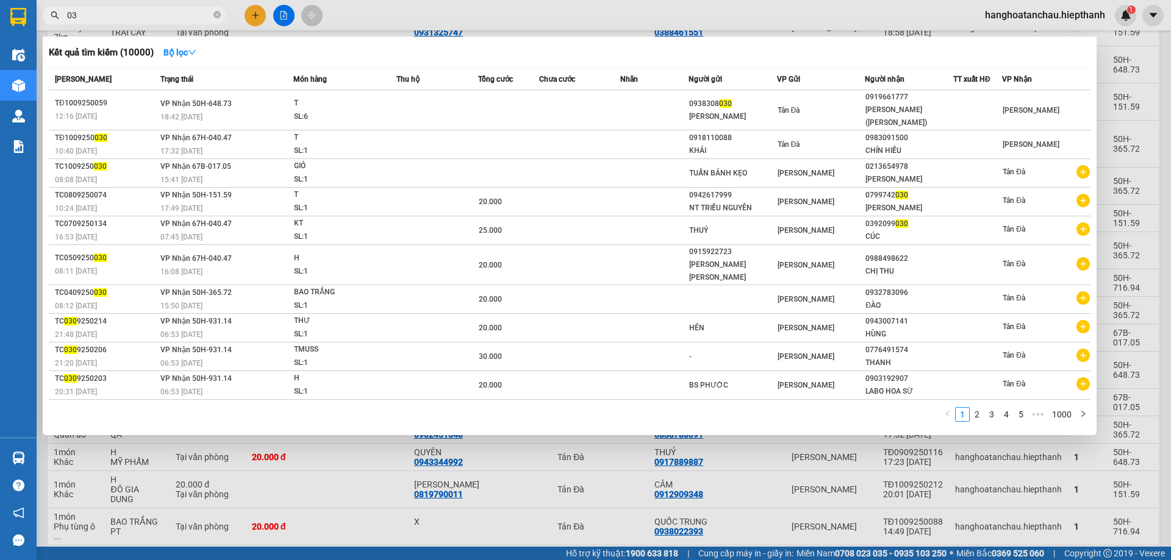
type input "0"
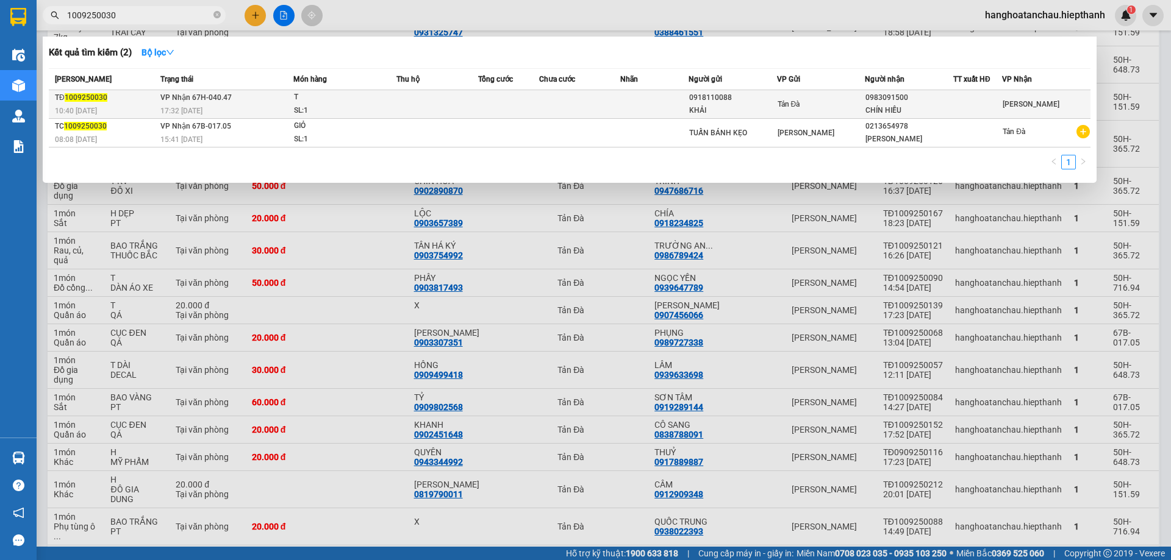
type input "1009250030"
click at [330, 104] on div "T" at bounding box center [339, 97] width 91 height 13
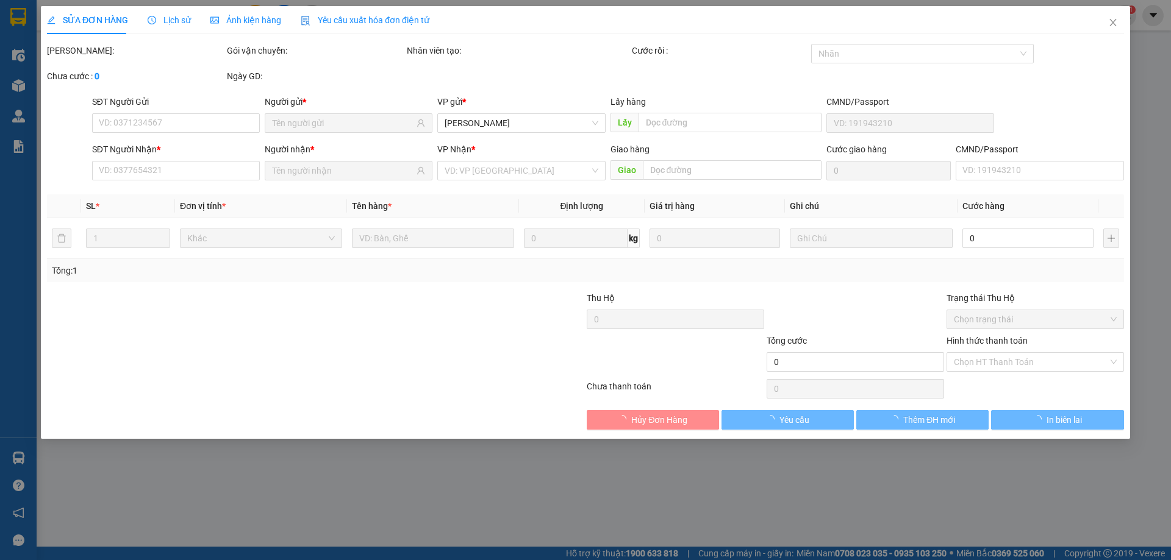
type input "0918110088"
type input "KHẢI"
type input "0983091500"
type input "CHÍN HIẾU"
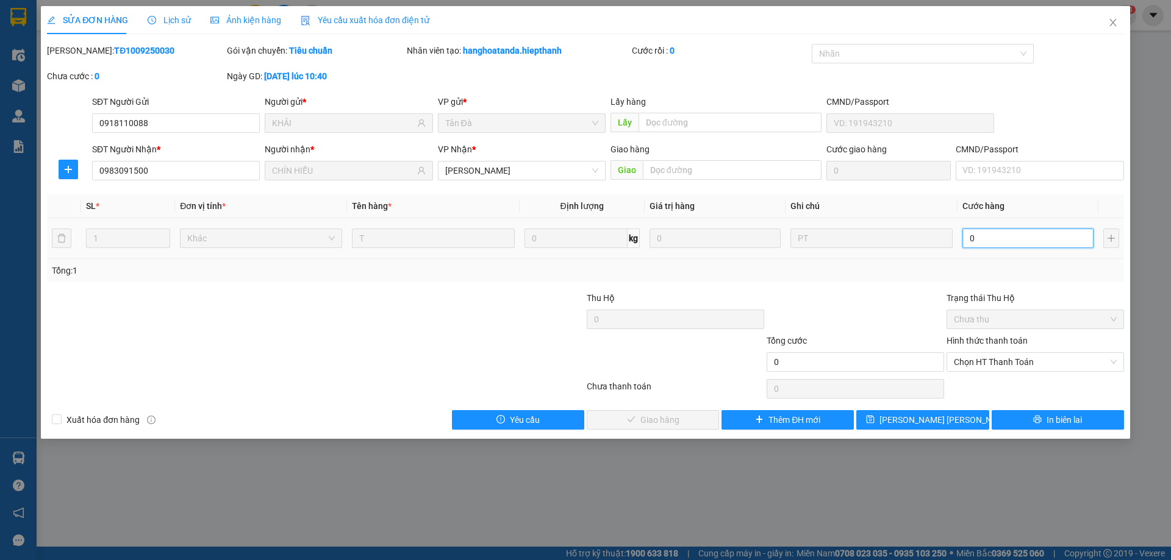
click at [1042, 246] on input "0" at bounding box center [1027, 239] width 131 height 20
type input "2"
type input "20"
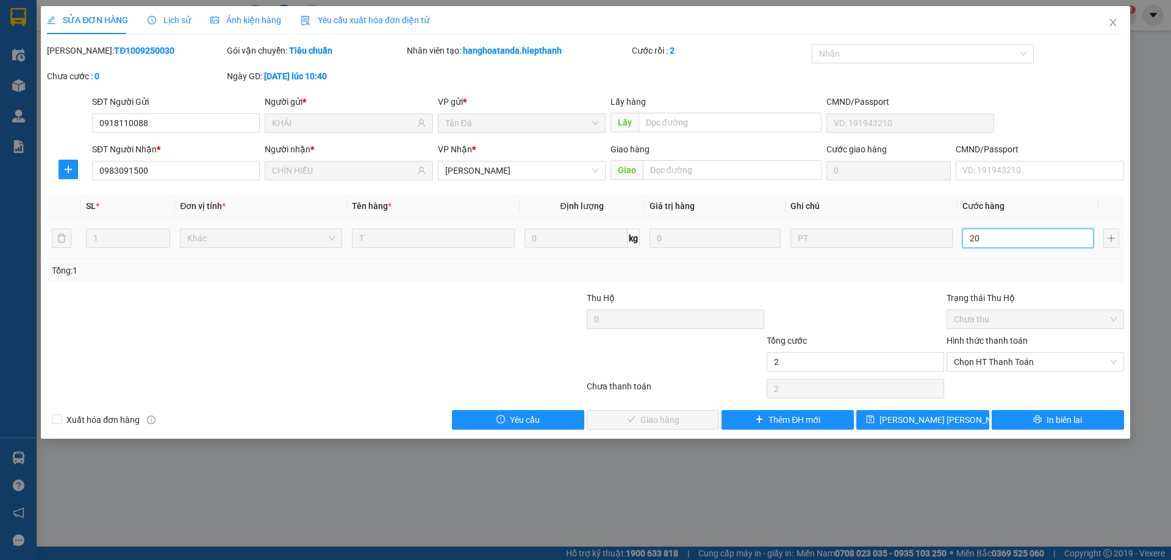
type input "20"
click at [1026, 357] on span "Chọn HT Thanh Toán" at bounding box center [1035, 362] width 163 height 18
type input "20"
type input "20.000"
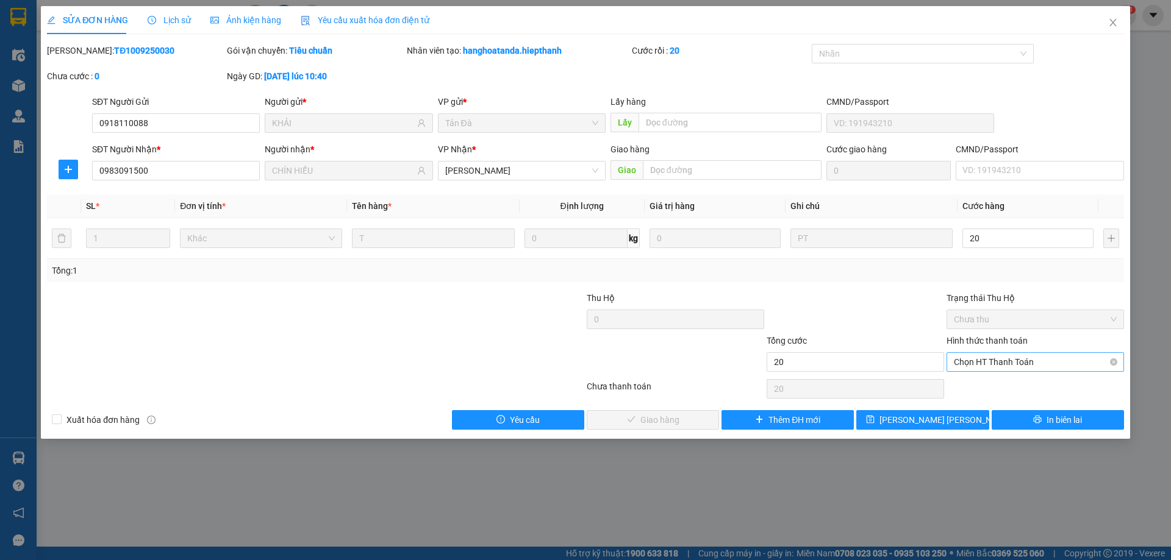
type input "20.000"
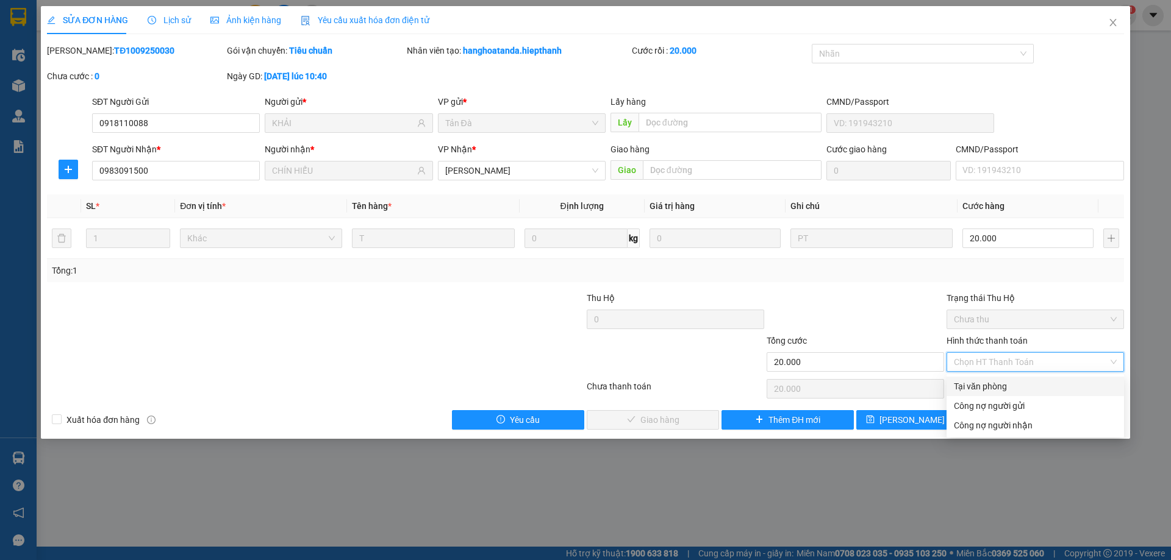
click at [1012, 380] on div "Tại văn phòng" at bounding box center [1035, 386] width 163 height 13
type input "0"
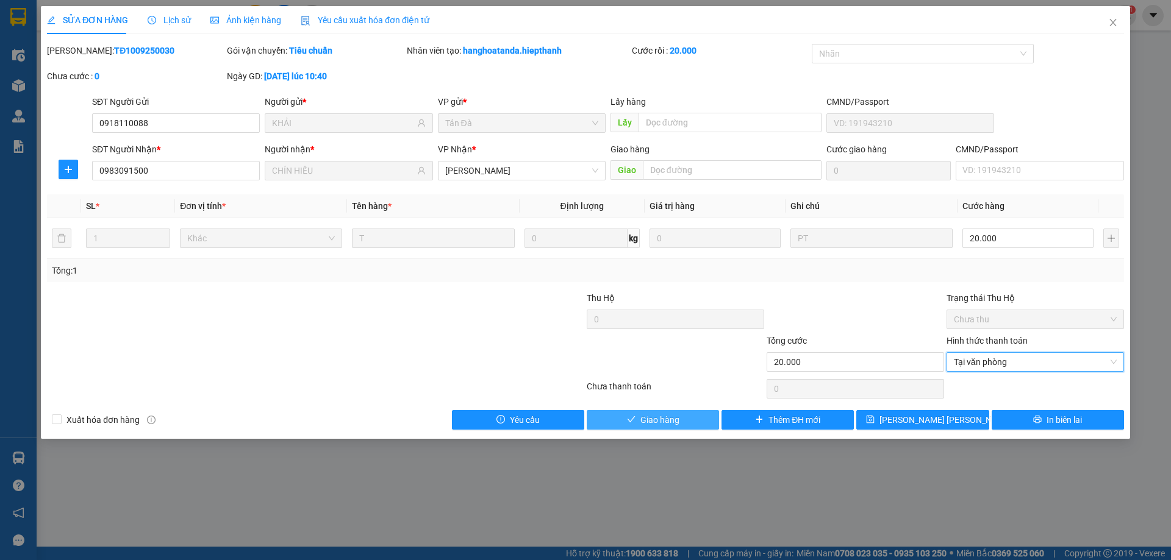
click at [628, 421] on icon "check" at bounding box center [631, 419] width 9 height 9
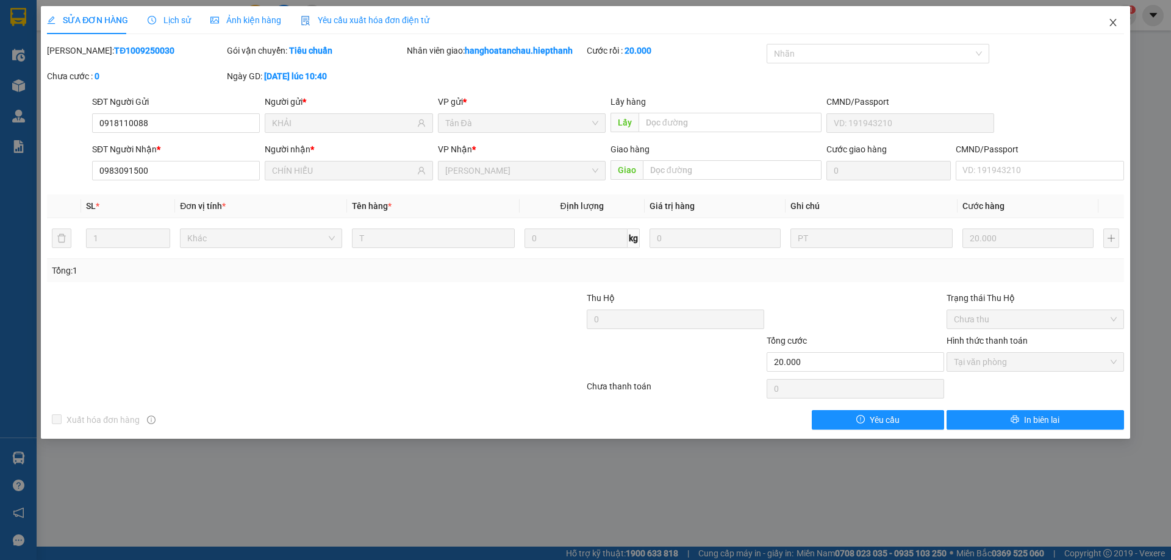
click at [1120, 25] on span "Close" at bounding box center [1113, 23] width 34 height 34
click at [1109, 20] on span "hanghoatanchau.hiepthanh" at bounding box center [1045, 14] width 140 height 15
click at [1115, 26] on div "Kết quả [PERSON_NAME] ( 2 ) Bộ lọc Mã ĐH Trạng thái Món hàng Thu hộ Tổng [PERSO…" at bounding box center [585, 15] width 1171 height 30
